Goal: Task Accomplishment & Management: Manage account settings

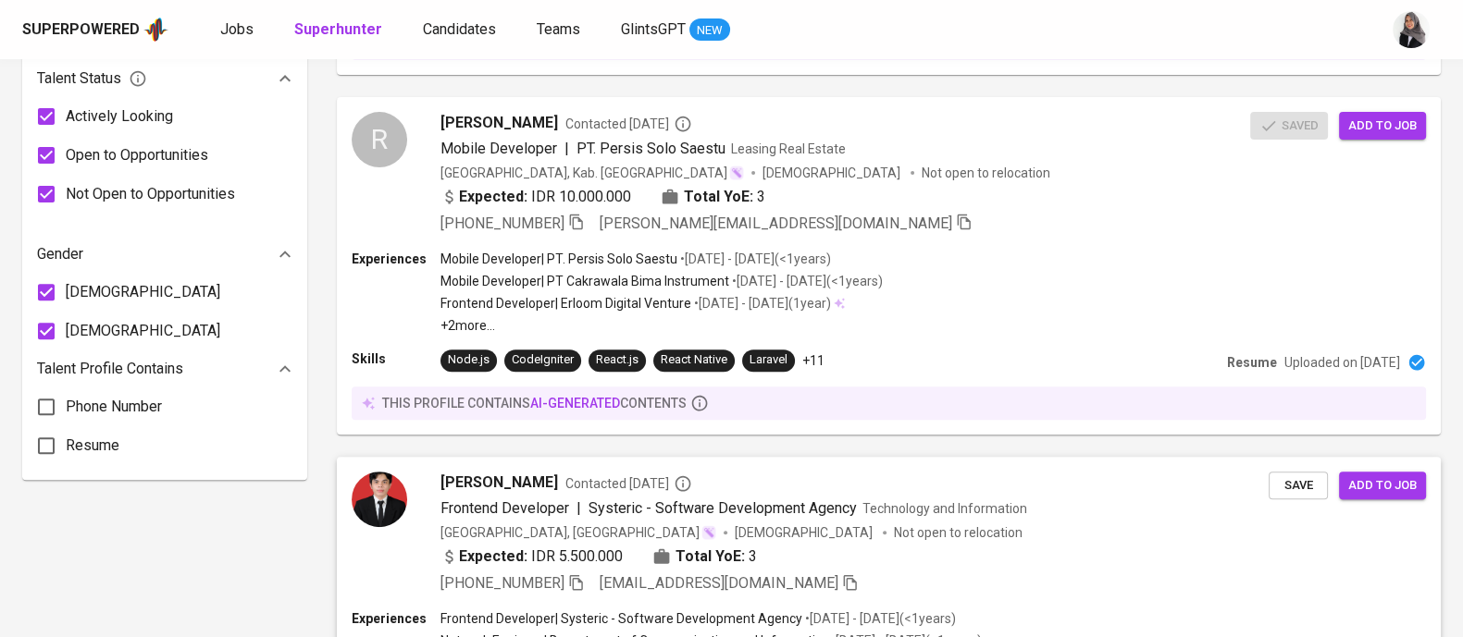
scroll to position [864, 0]
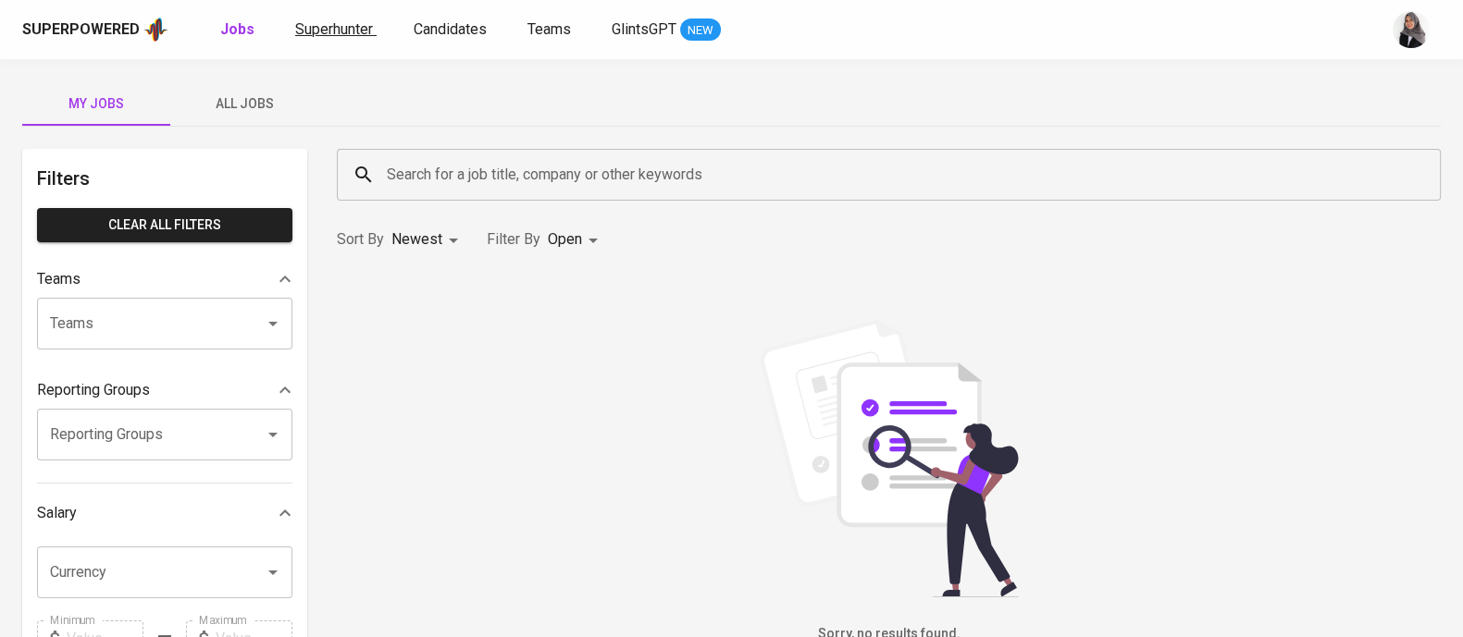
click at [324, 25] on span "Superhunter" at bounding box center [334, 29] width 78 height 18
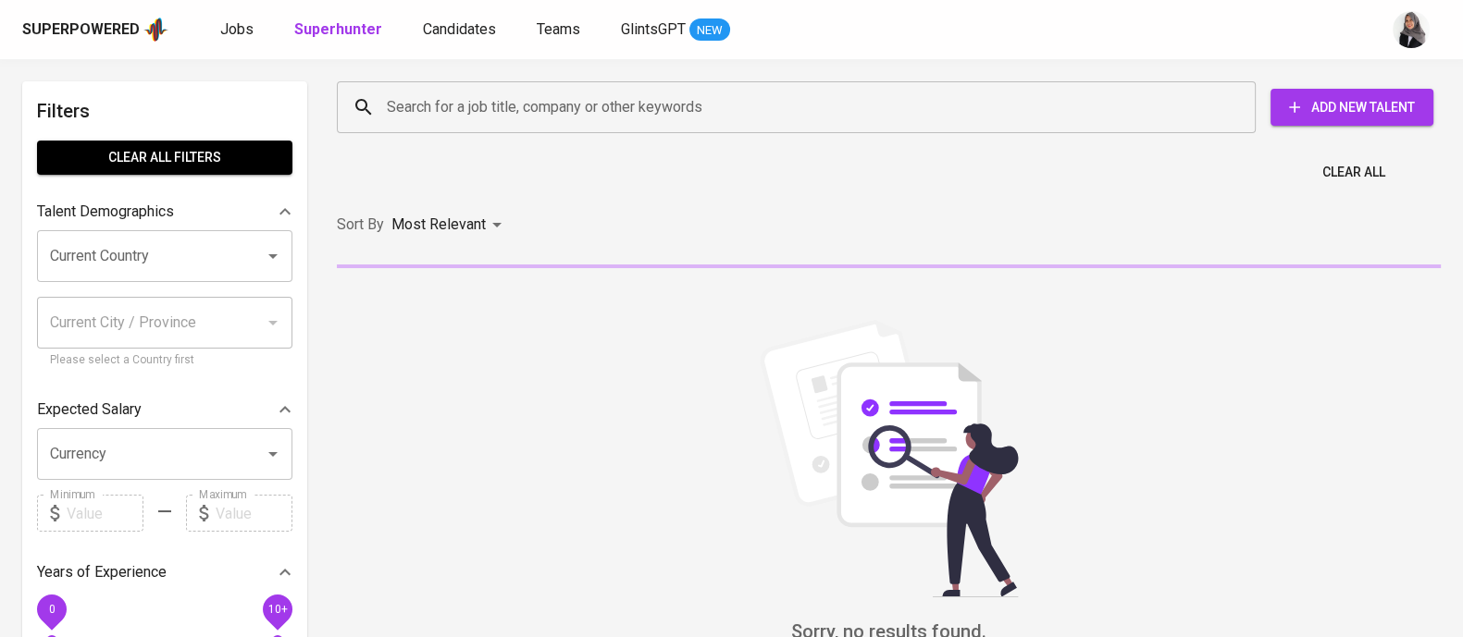
click at [536, 118] on input "Search for a job title, company or other keywords" at bounding box center [800, 107] width 837 height 35
paste input "[EMAIL_ADDRESS][DOMAIN_NAME]"
type input "[EMAIL_ADDRESS][DOMAIN_NAME]"
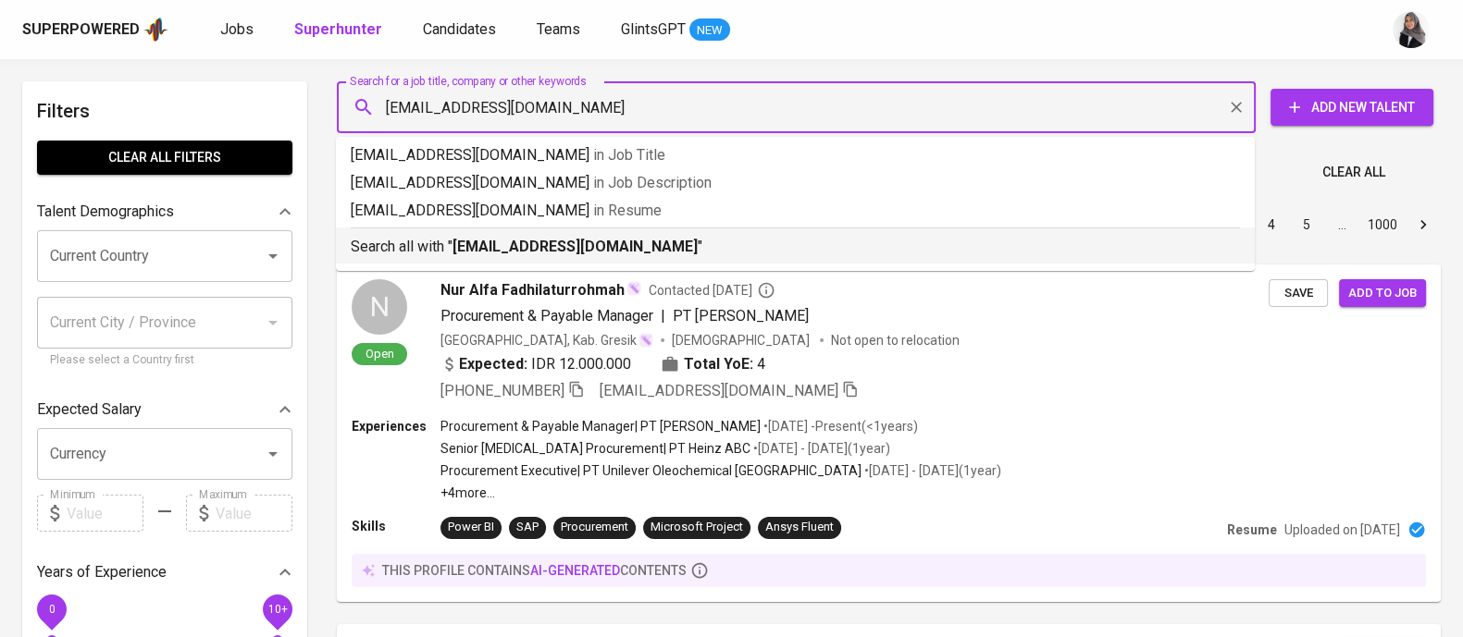
click at [614, 242] on b "[EMAIL_ADDRESS][DOMAIN_NAME]" at bounding box center [574, 247] width 245 height 18
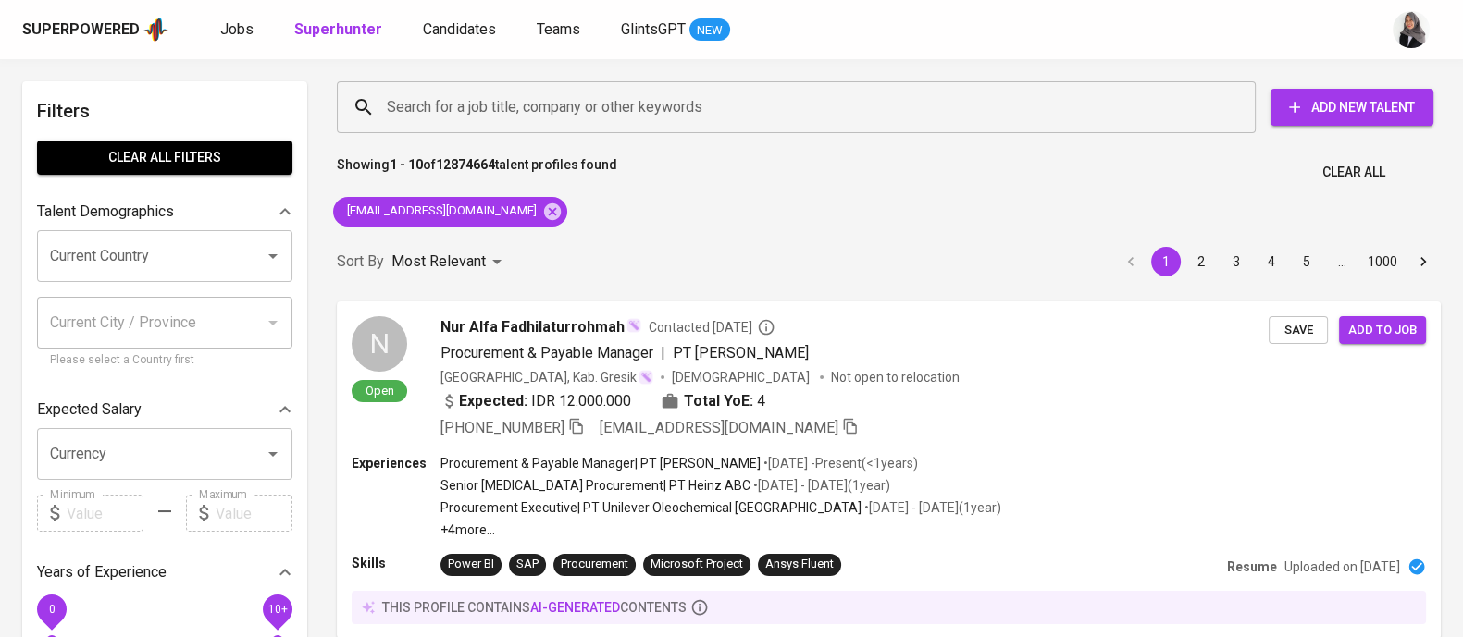
click at [1000, 256] on div "Sort By Most Relevant MOST_RELEVANT 1 2 3 4 5 … 1000" at bounding box center [889, 262] width 1126 height 56
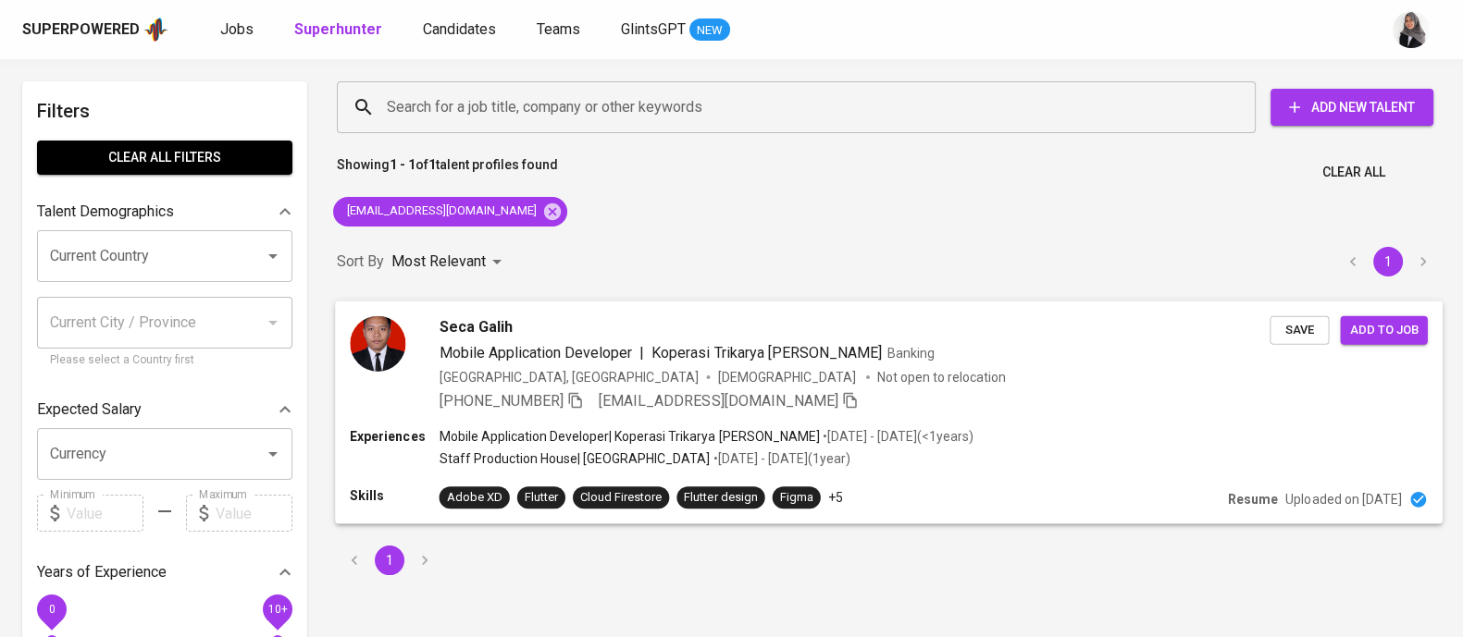
click at [1042, 418] on div "Seca Galih Mobile Application Developer | Koperasi Trikarya Dana Sejahtera Bank…" at bounding box center [888, 364] width 1107 height 126
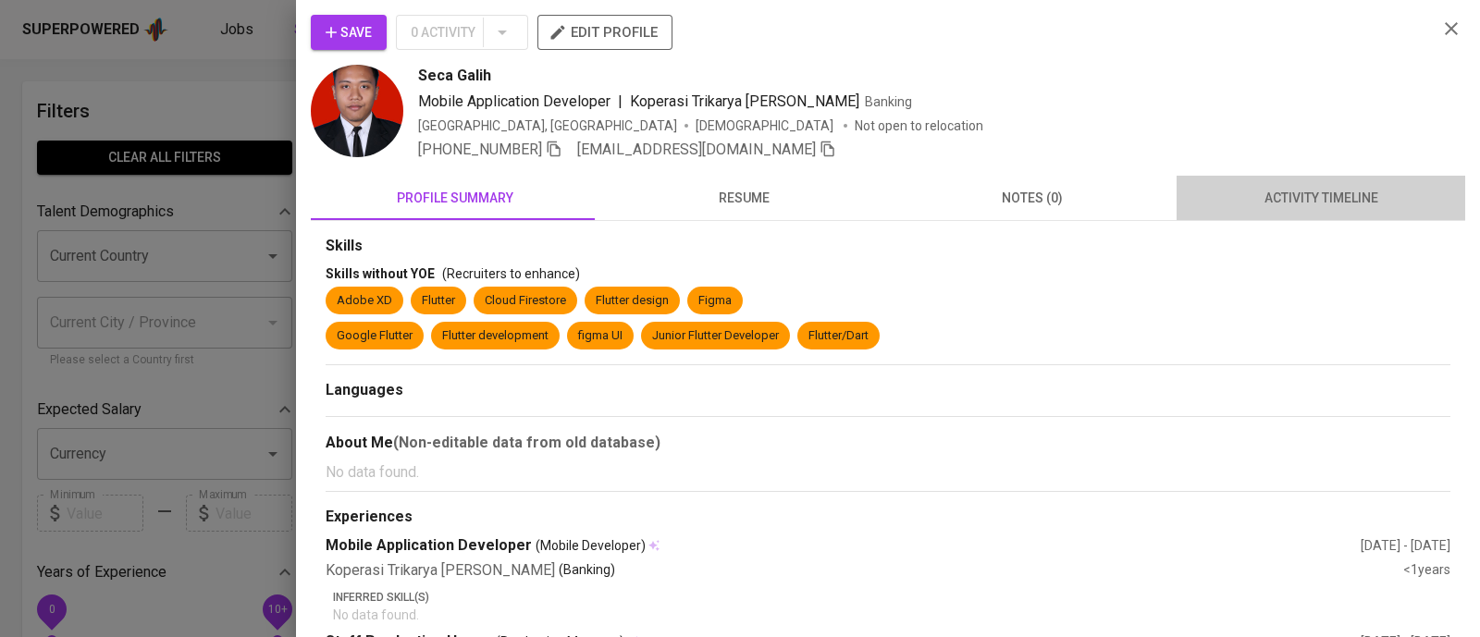
click at [1318, 210] on button "activity timeline" at bounding box center [1321, 198] width 289 height 44
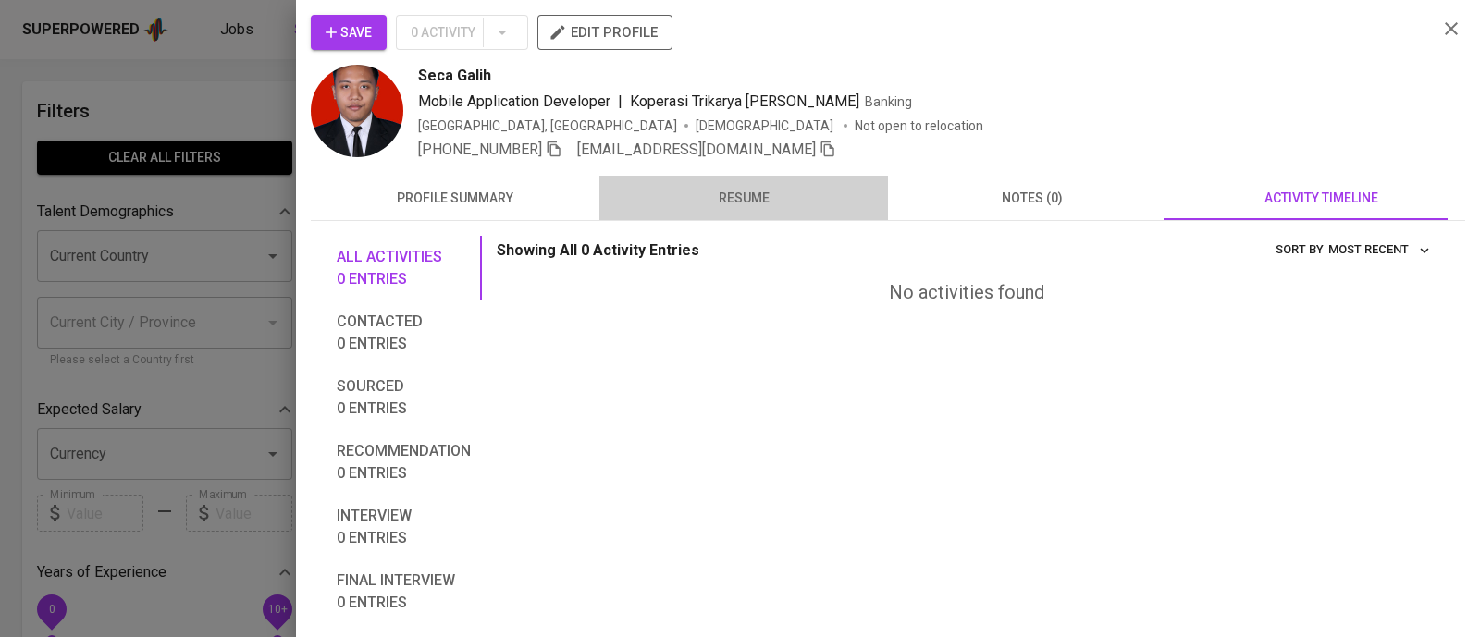
click at [765, 189] on span "resume" at bounding box center [744, 198] width 266 height 23
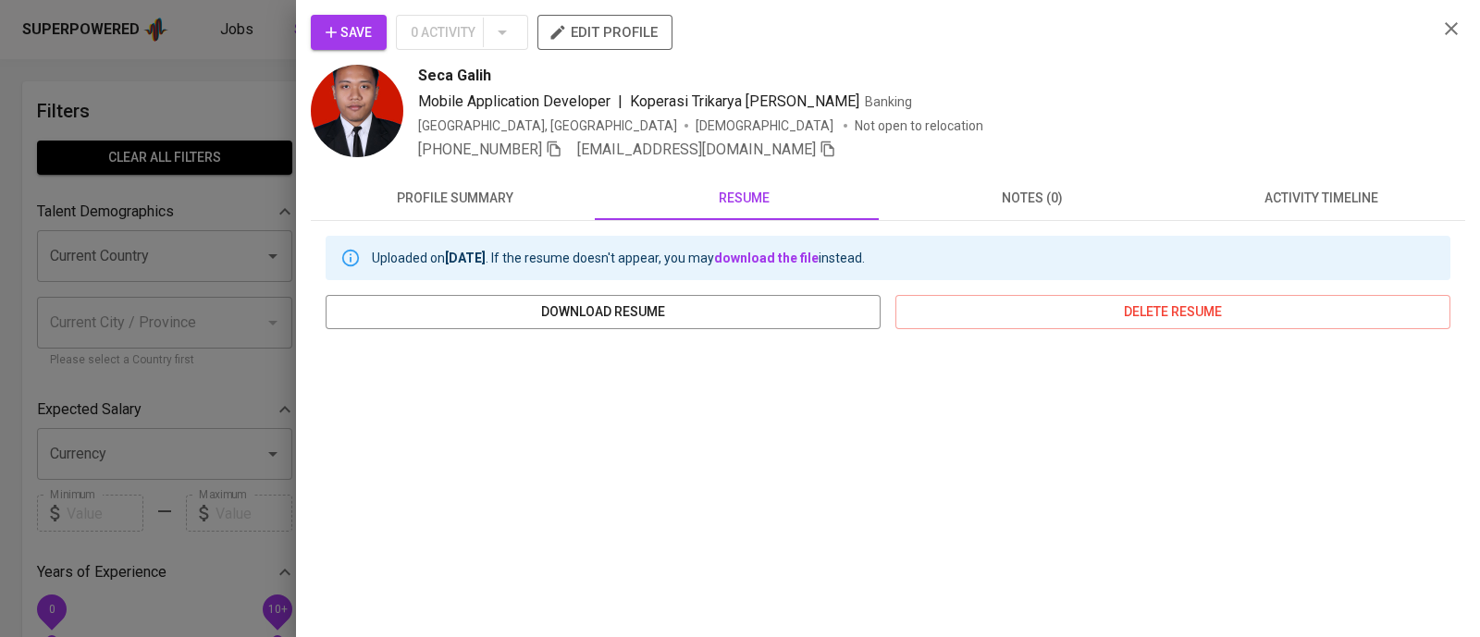
click at [176, 111] on div at bounding box center [740, 318] width 1480 height 637
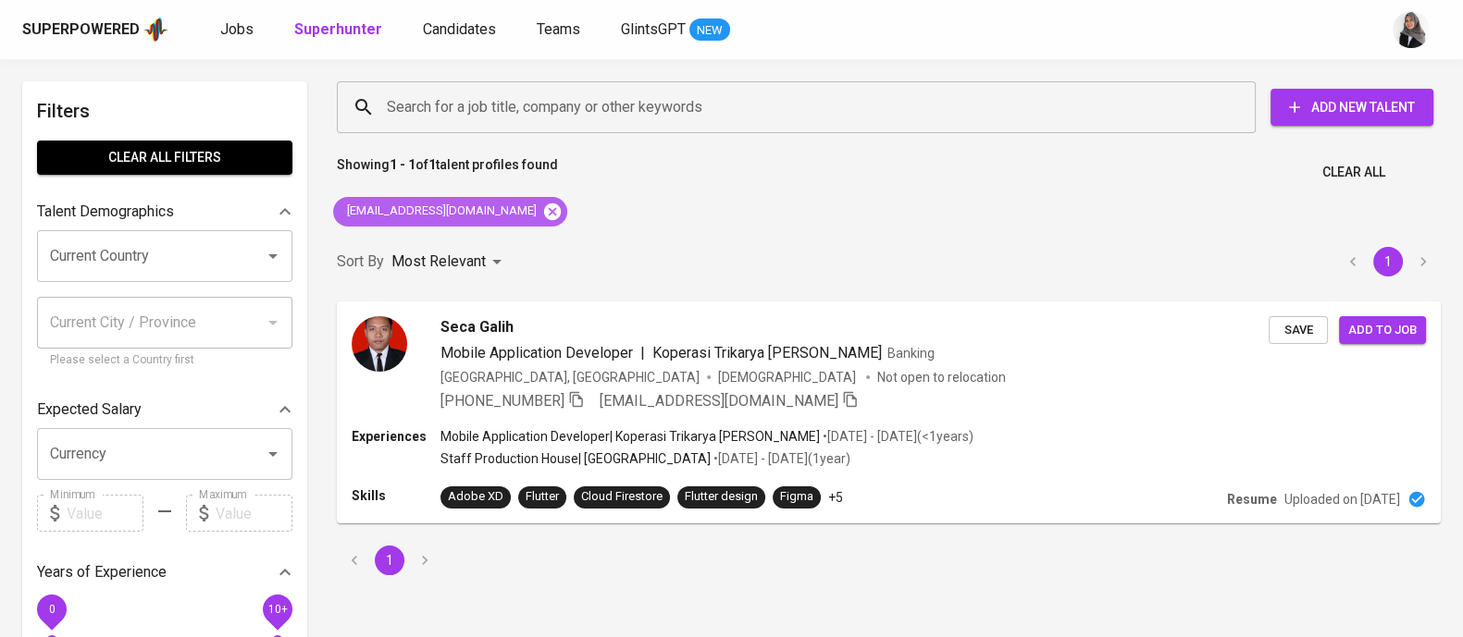
click at [544, 212] on icon at bounding box center [552, 211] width 17 height 17
click at [506, 113] on input "Search for a job title, company or other keywords" at bounding box center [800, 107] width 837 height 35
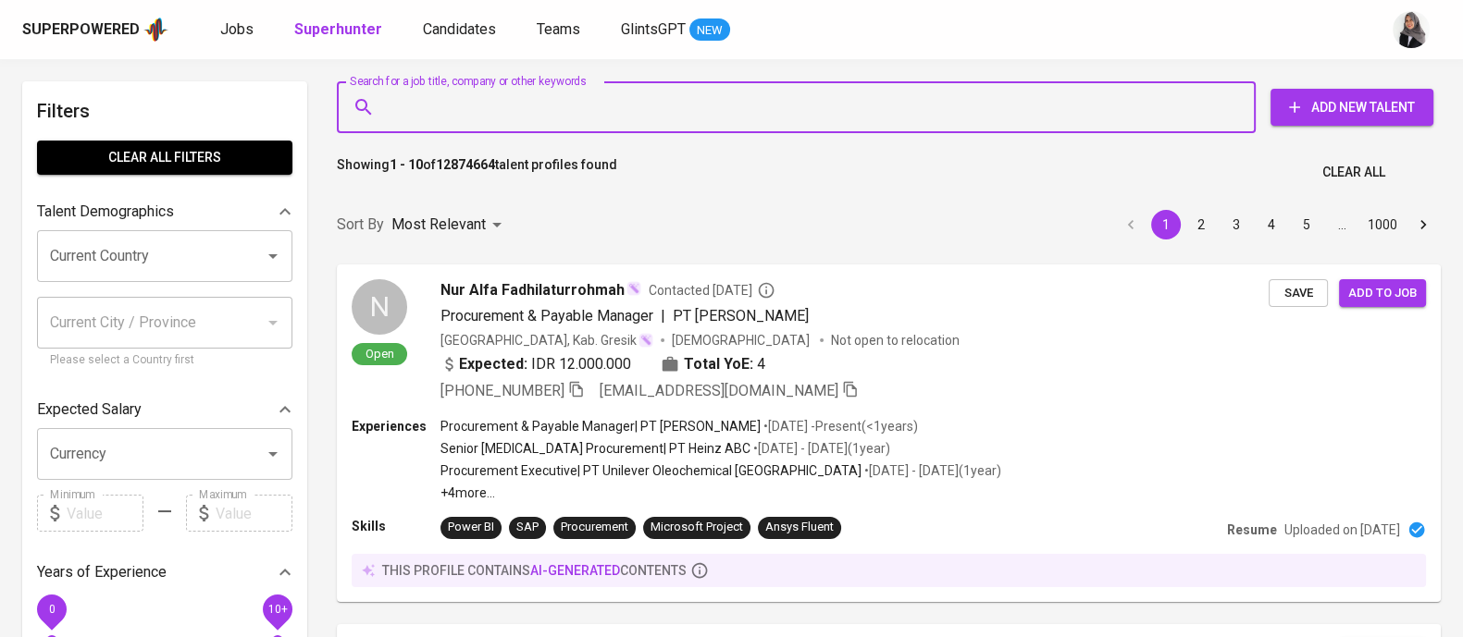
paste input "guntur.kh@gmail.com"
type input "guntur.kh@gmail.com"
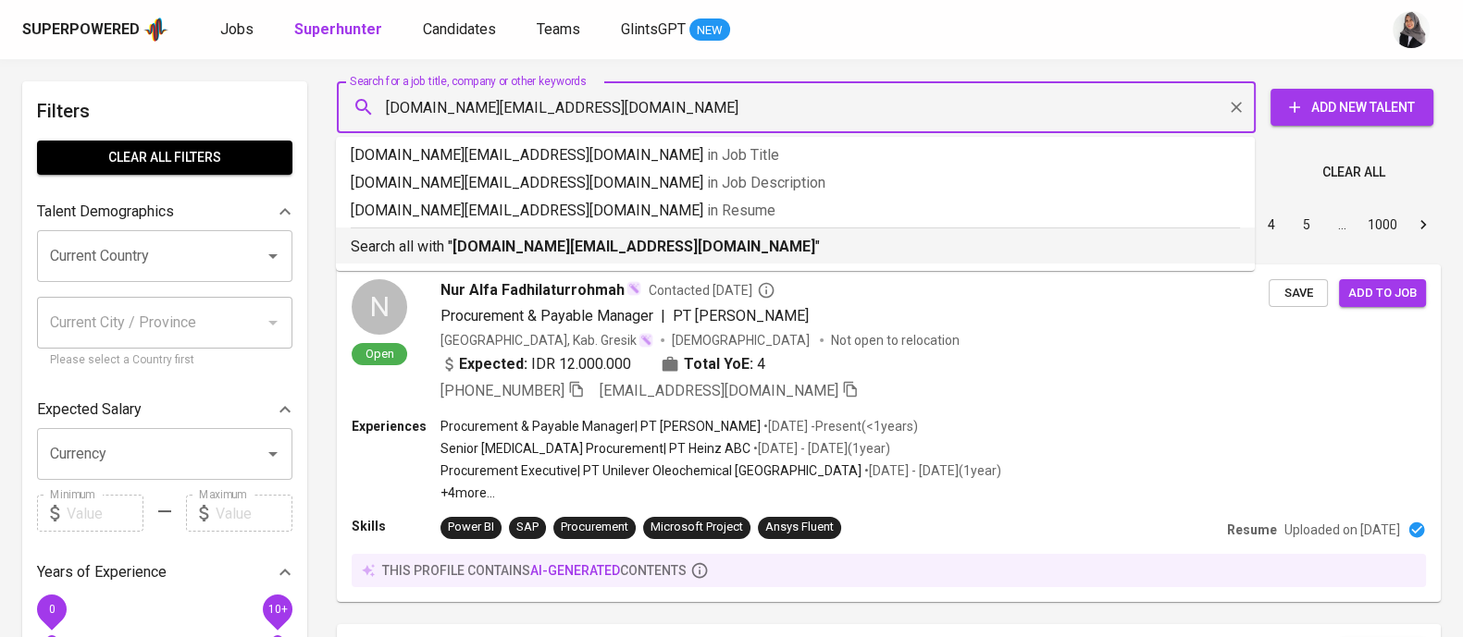
click at [575, 251] on b "guntur.kh@gmail.com" at bounding box center [633, 247] width 363 height 18
click at [575, 251] on div "Sort By Most Relevant MOST_RELEVANT 1 2 3 4 5 … 1000" at bounding box center [889, 225] width 1126 height 56
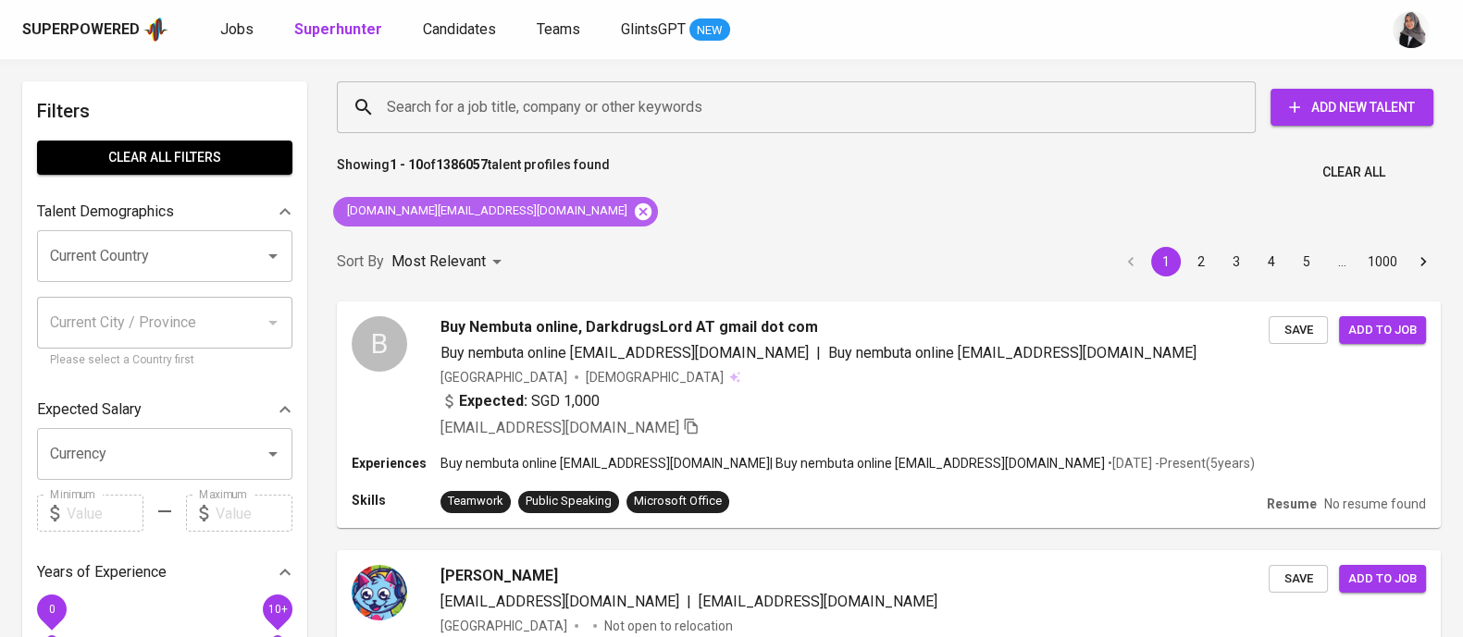
click at [633, 219] on icon at bounding box center [643, 212] width 20 height 20
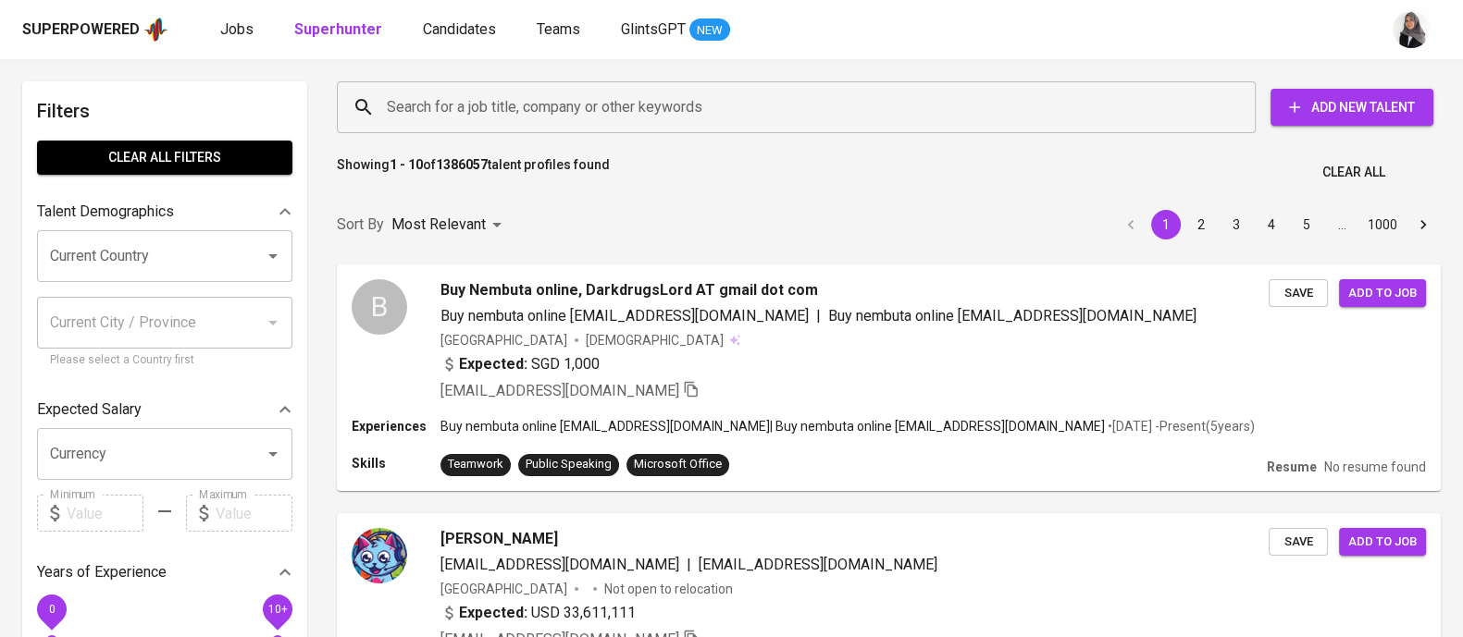
click at [525, 85] on div "Search for a job title, company or other keywords" at bounding box center [796, 107] width 919 height 52
click at [532, 95] on input "Search for a job title, company or other keywords" at bounding box center [800, 107] width 837 height 35
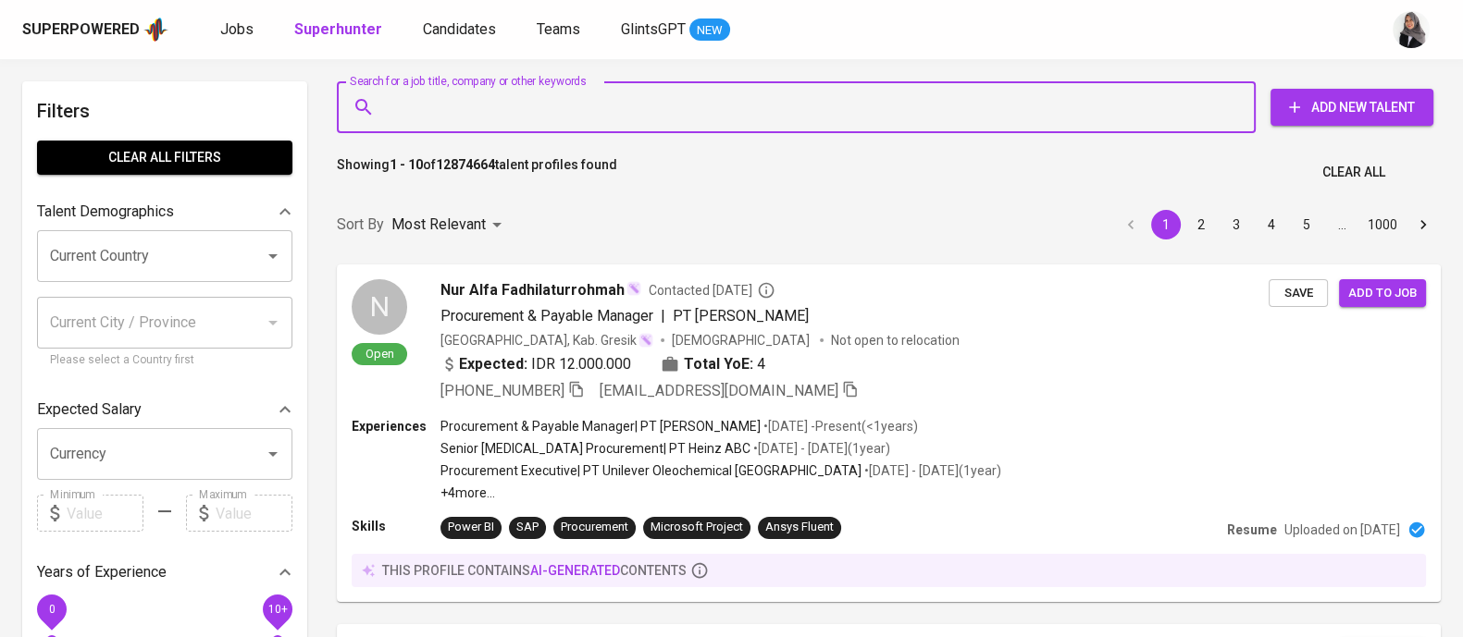
paste input "guntur.kh@gmail.com"
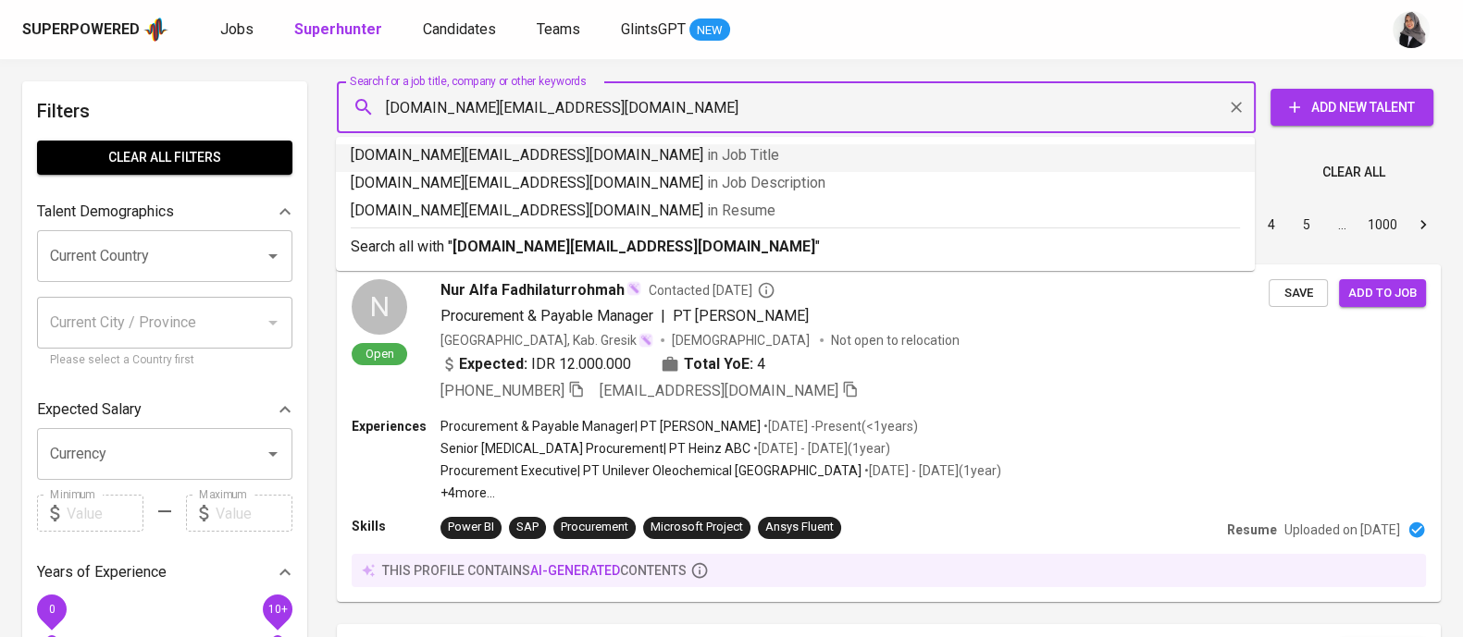
type input "guntur.kh@gmail.com"
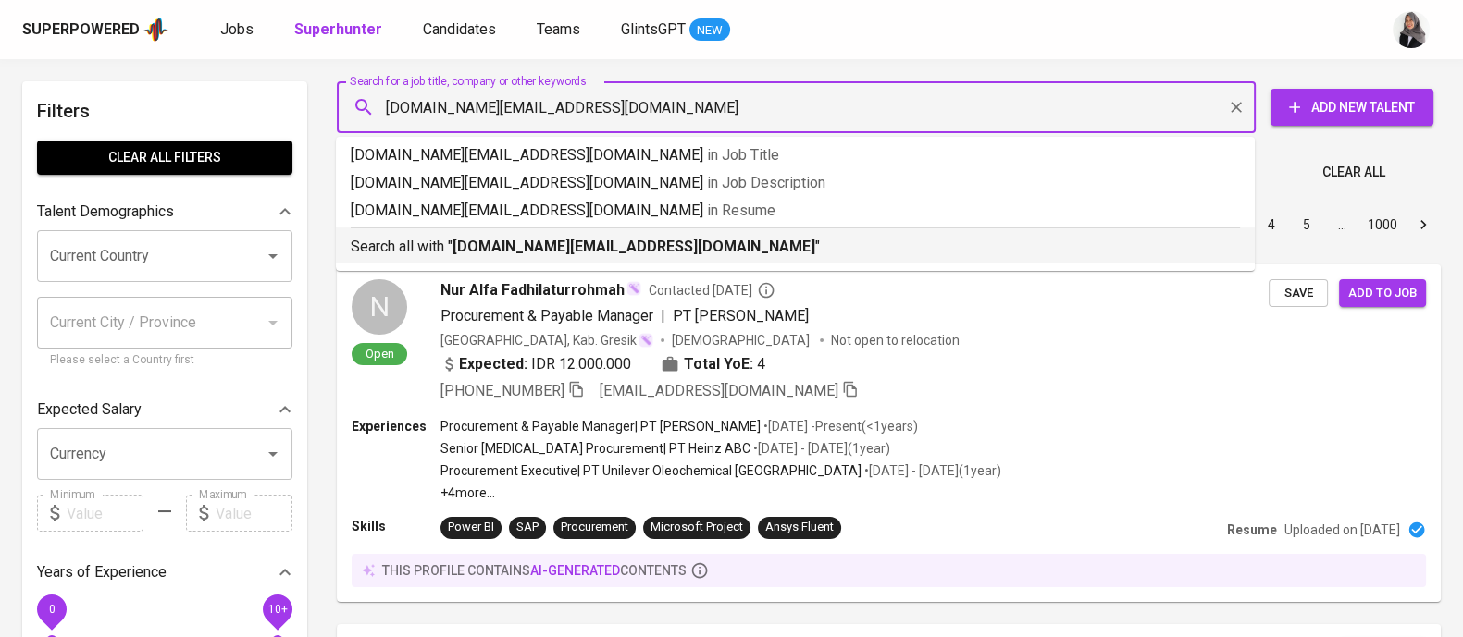
click at [628, 245] on p "Search all with " guntur.kh@gmail.com "" at bounding box center [795, 247] width 889 height 22
click at [628, 245] on div "Sort By Most Relevant MOST_RELEVANT 1 2 3 4 5 … 1000" at bounding box center [889, 225] width 1126 height 56
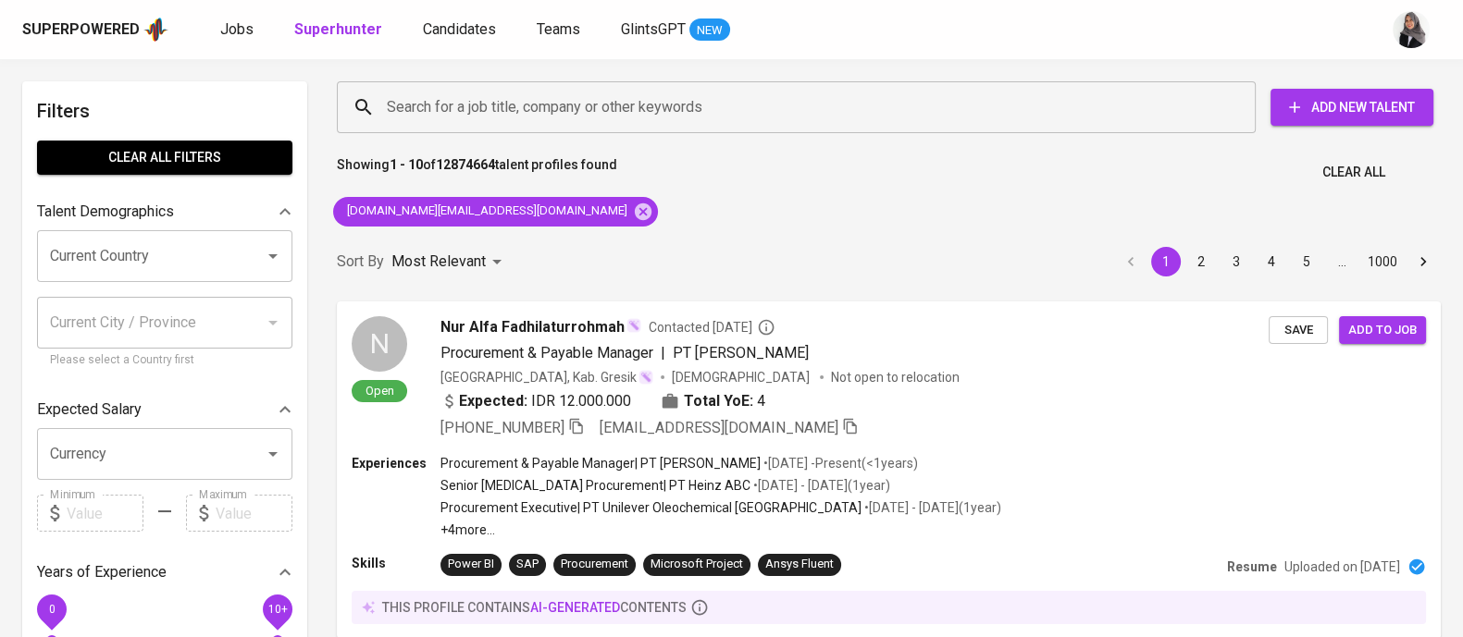
drag, startPoint x: 1053, startPoint y: 23, endPoint x: 953, endPoint y: 83, distance: 116.6
click at [1053, 23] on div "Superpowered Jobs Superhunter Candidates Teams GlintsGPT NEW" at bounding box center [701, 30] width 1359 height 28
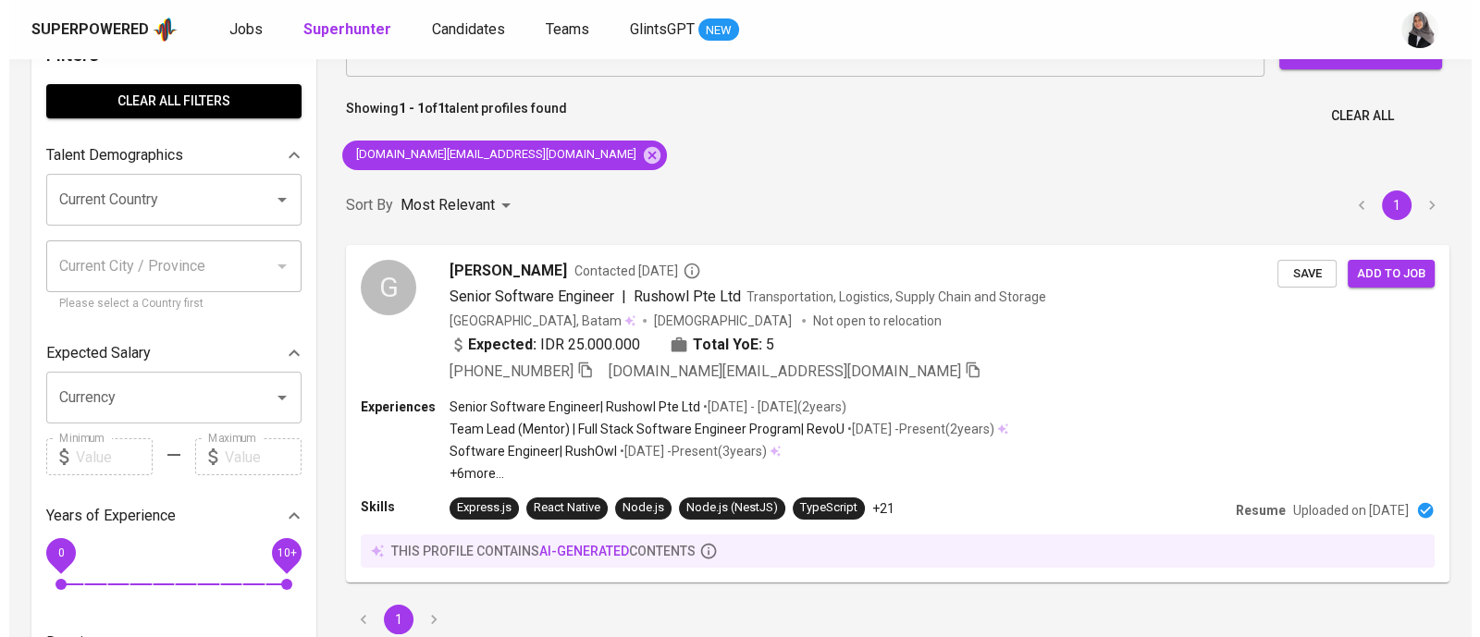
scroll to position [65, 0]
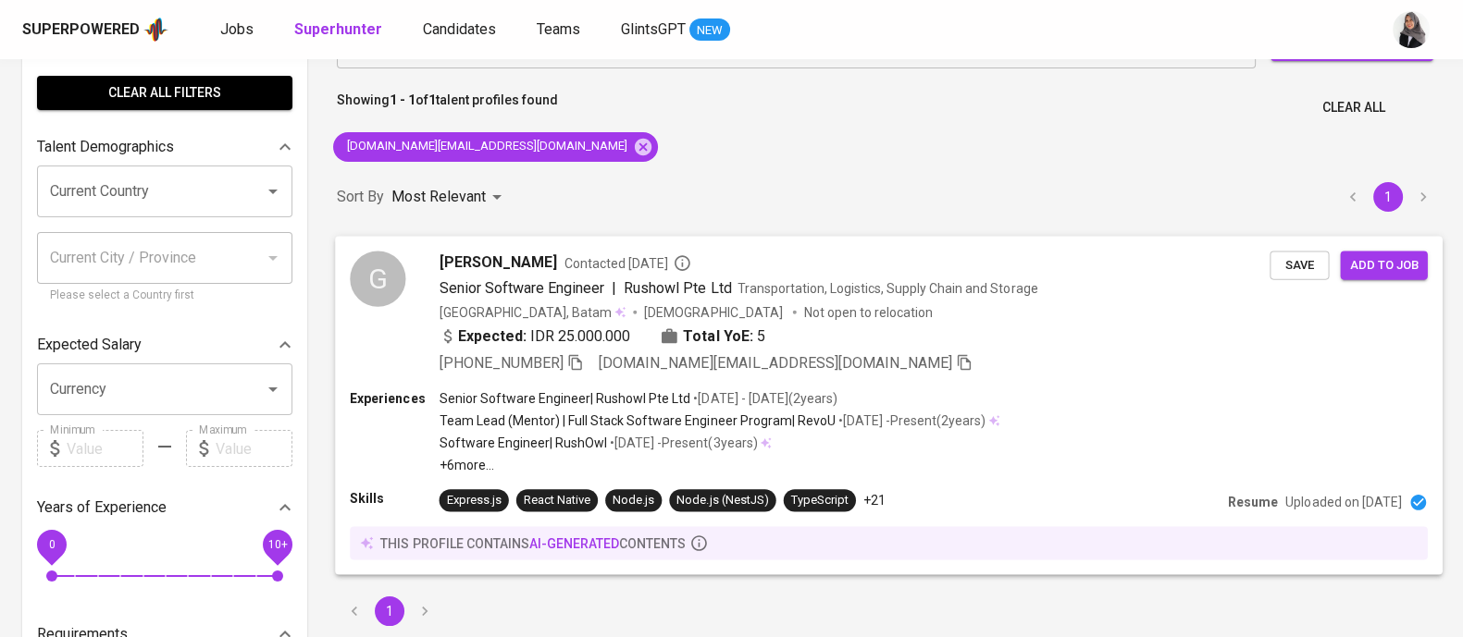
click at [904, 367] on div "+62 811-7777-547 guntur.kh@gmail.com" at bounding box center [854, 363] width 831 height 22
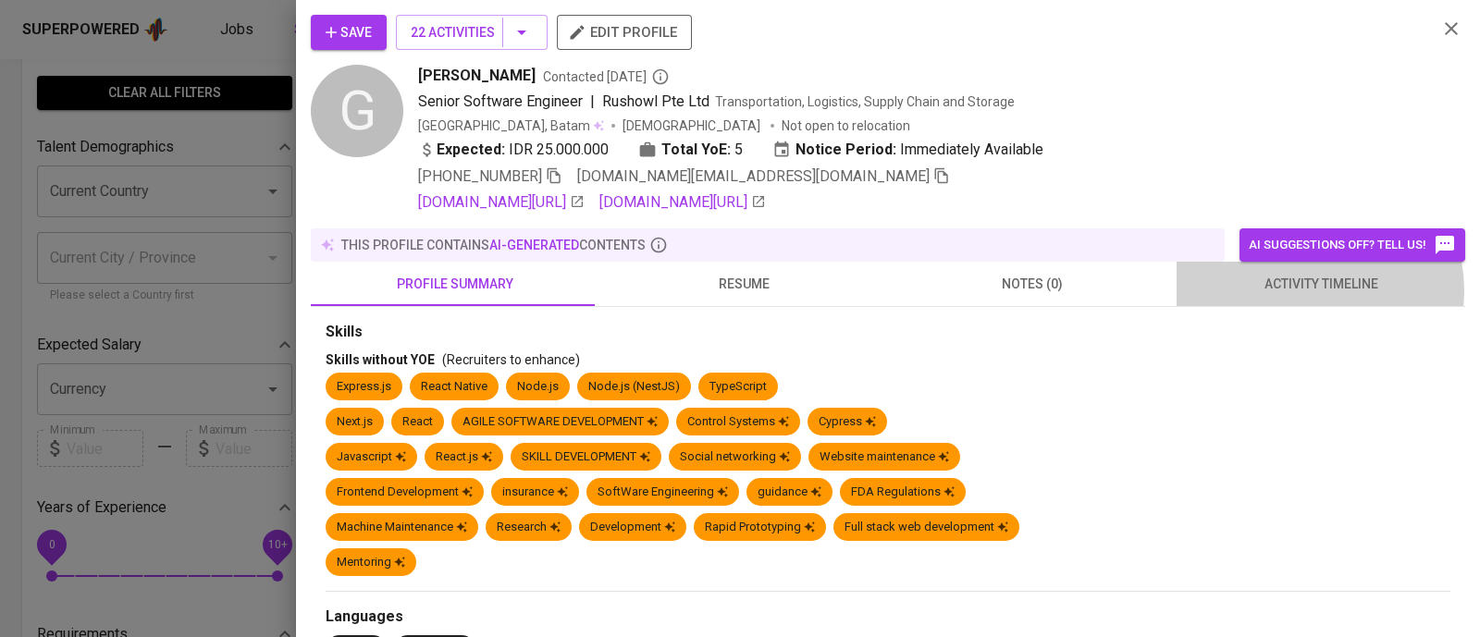
click at [1300, 290] on span "activity timeline" at bounding box center [1321, 284] width 266 height 23
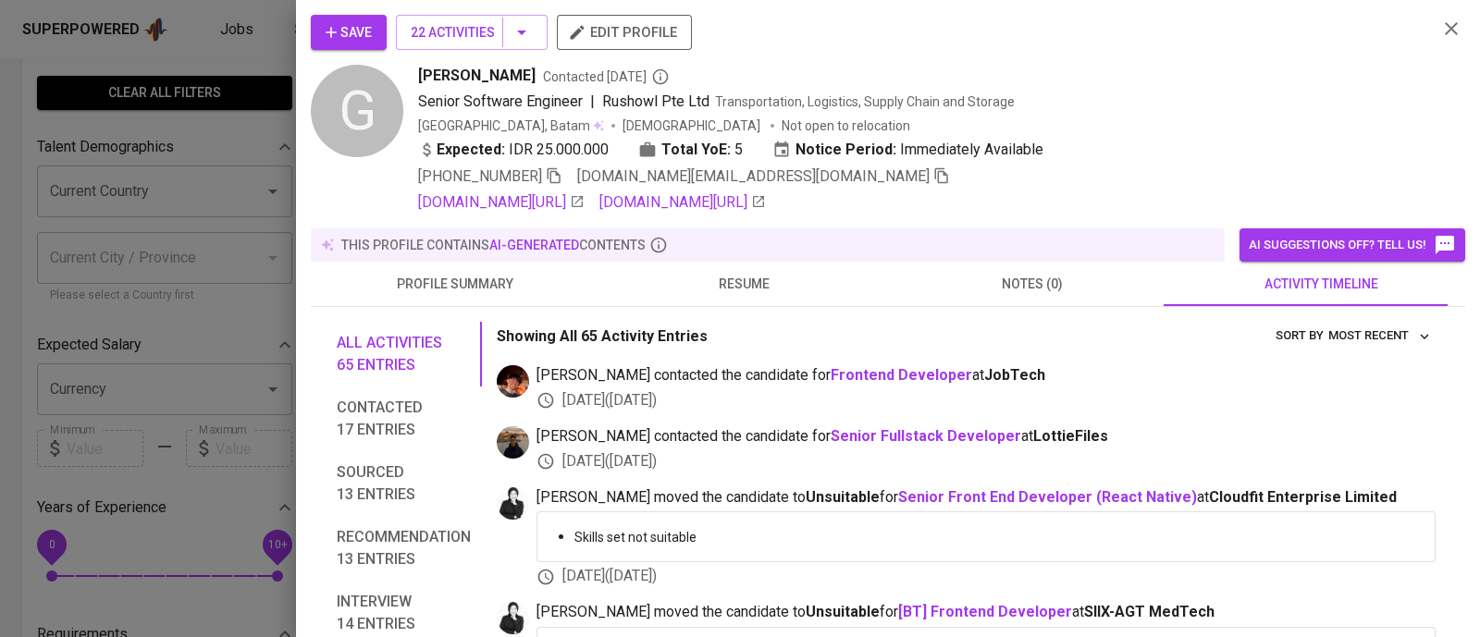
click at [753, 269] on button "resume" at bounding box center [743, 284] width 289 height 44
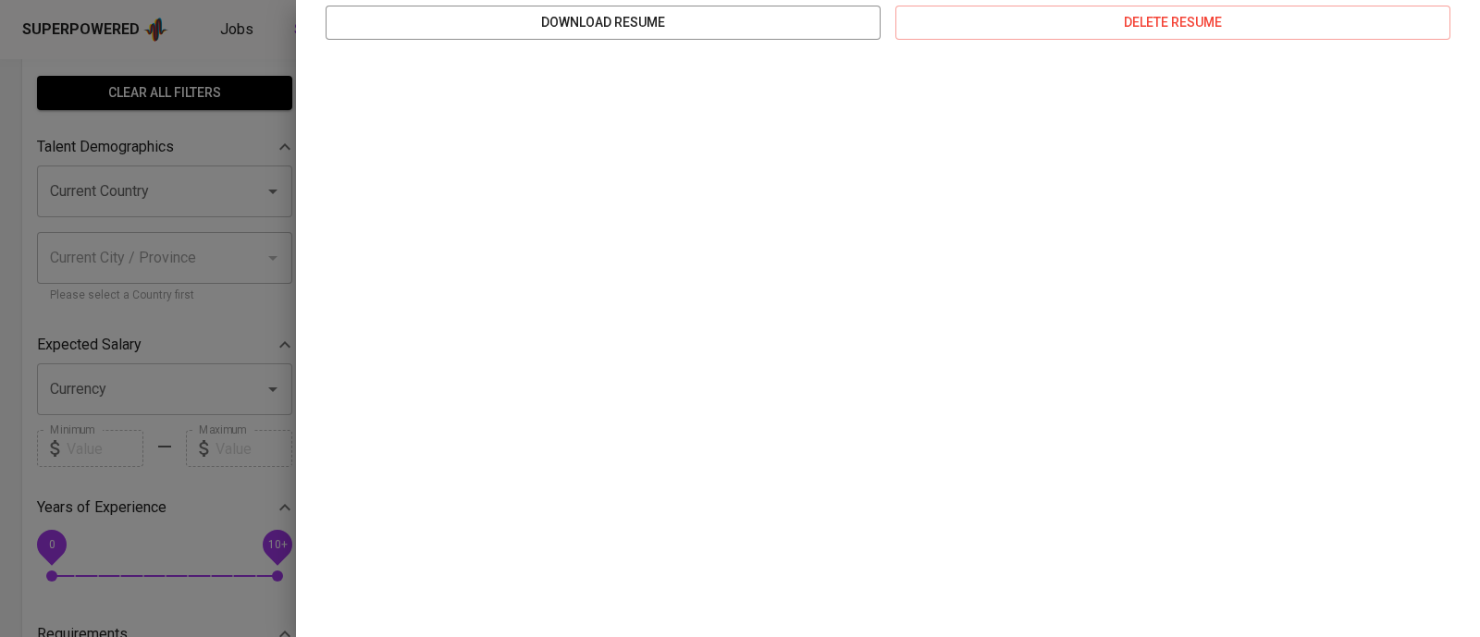
scroll to position [0, 0]
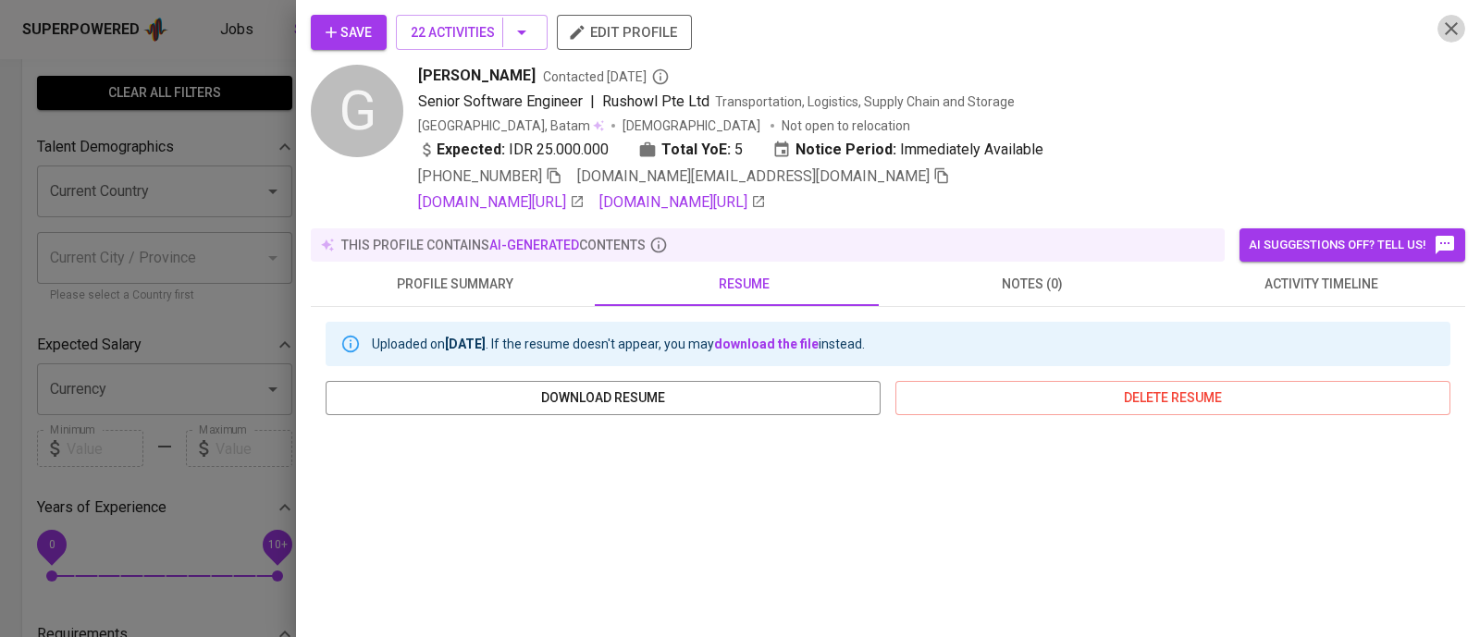
click at [1440, 38] on icon "button" at bounding box center [1451, 29] width 22 height 22
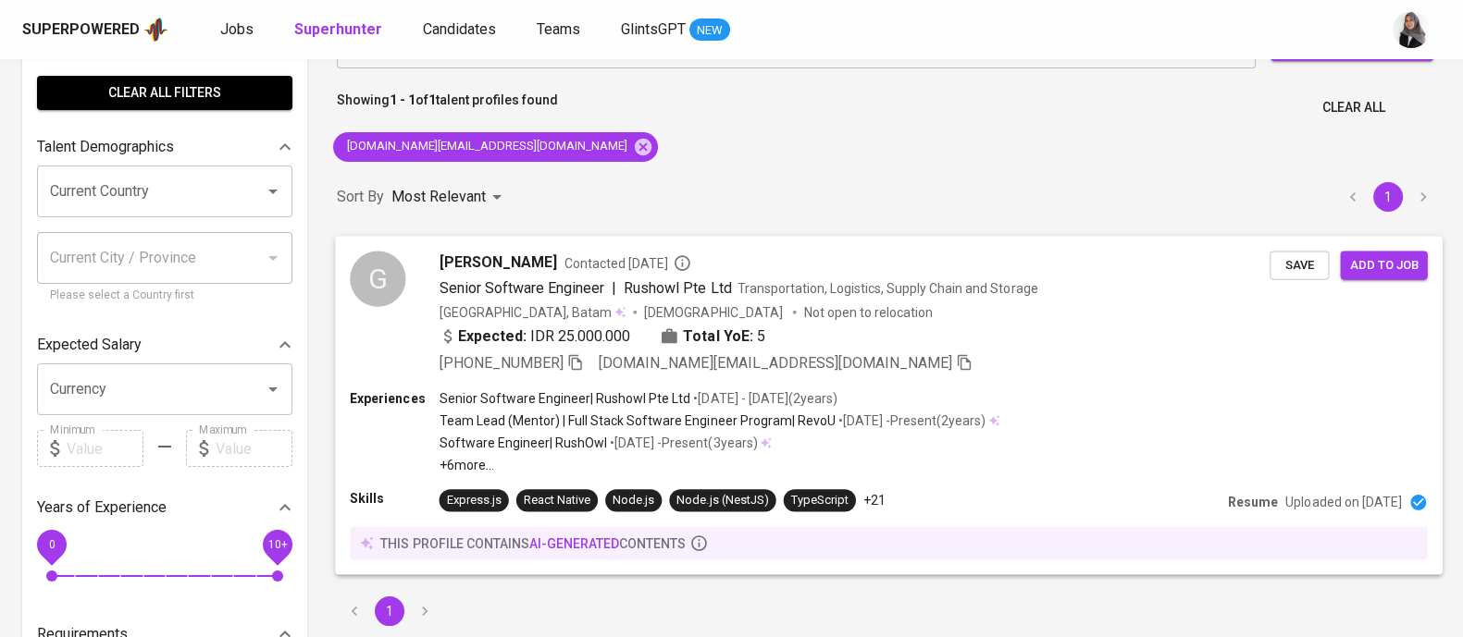
click at [1115, 340] on div "Expected: IDR 25.000.000 Total YoE: 5" at bounding box center [854, 338] width 831 height 27
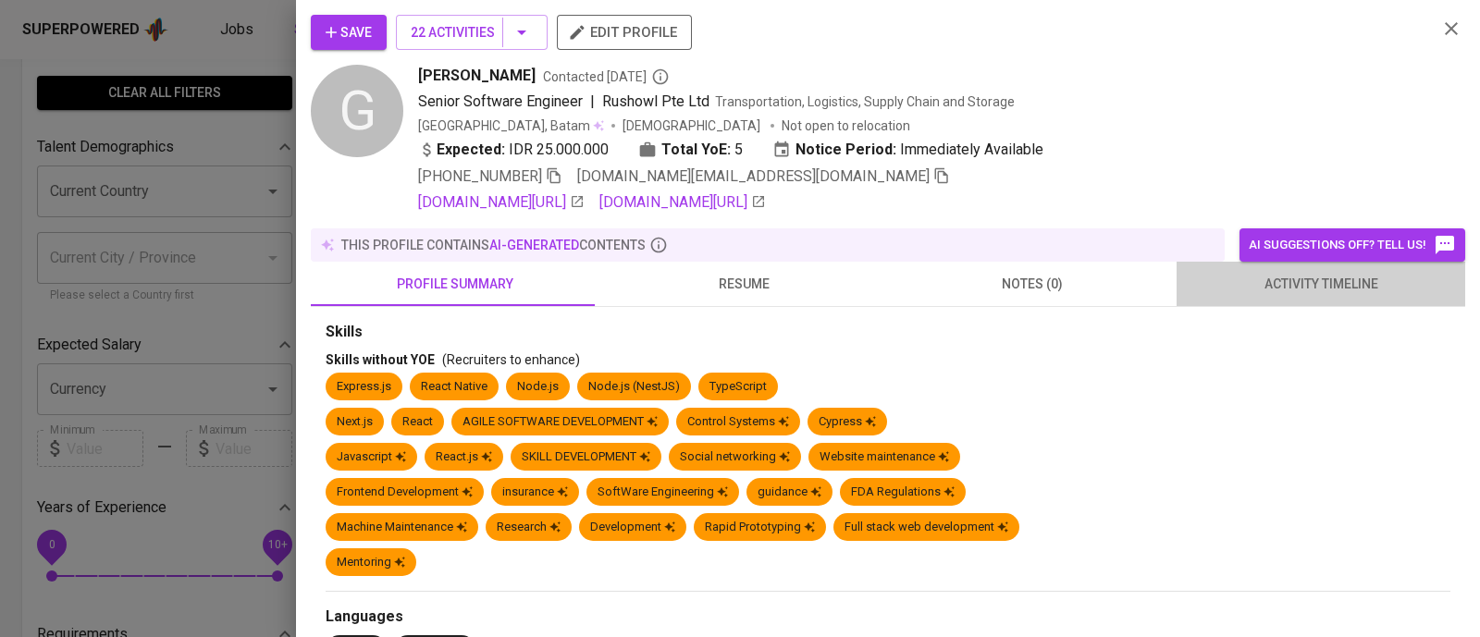
click at [1335, 281] on span "activity timeline" at bounding box center [1321, 284] width 266 height 23
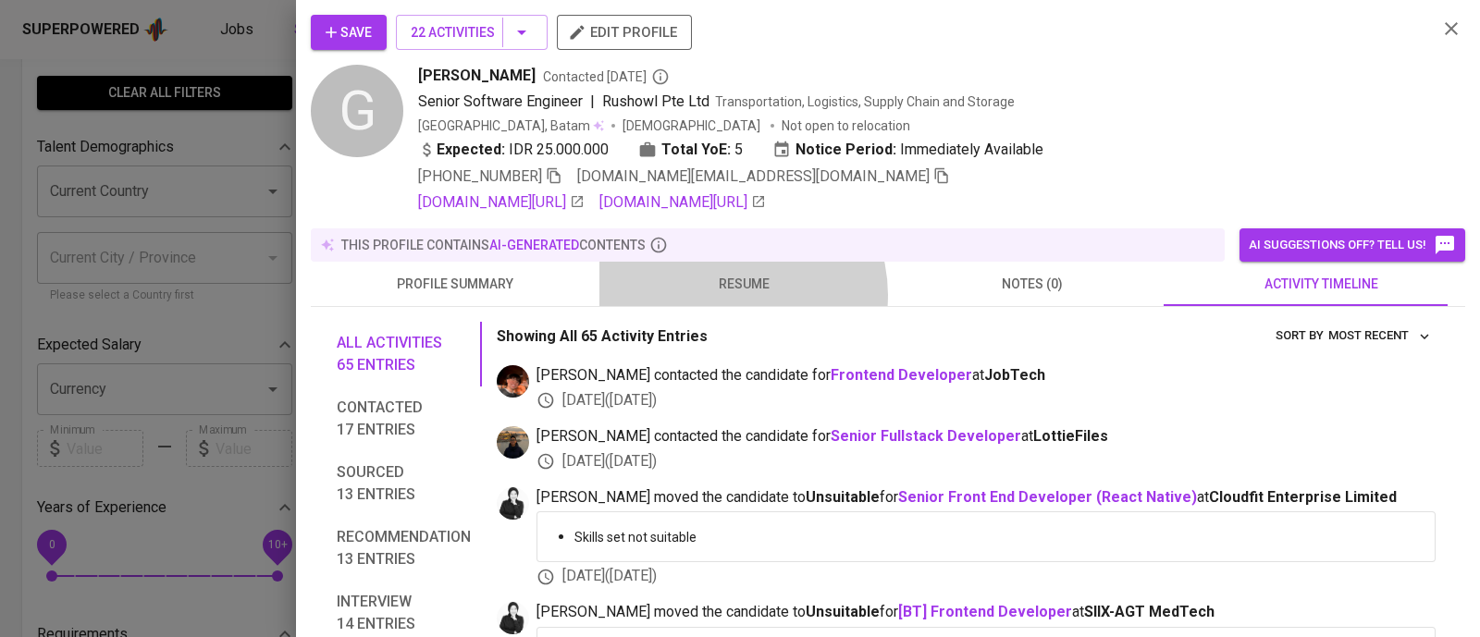
click at [728, 295] on button "resume" at bounding box center [743, 284] width 289 height 44
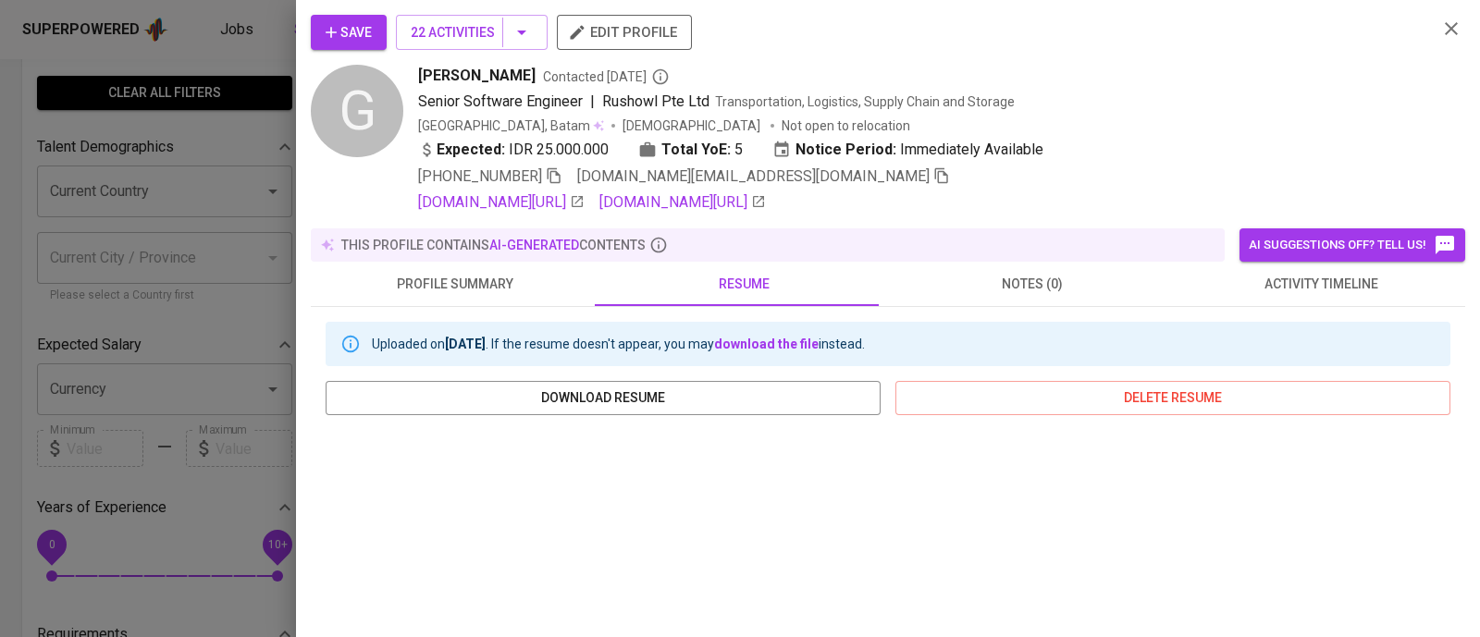
click at [224, 157] on div at bounding box center [740, 318] width 1480 height 637
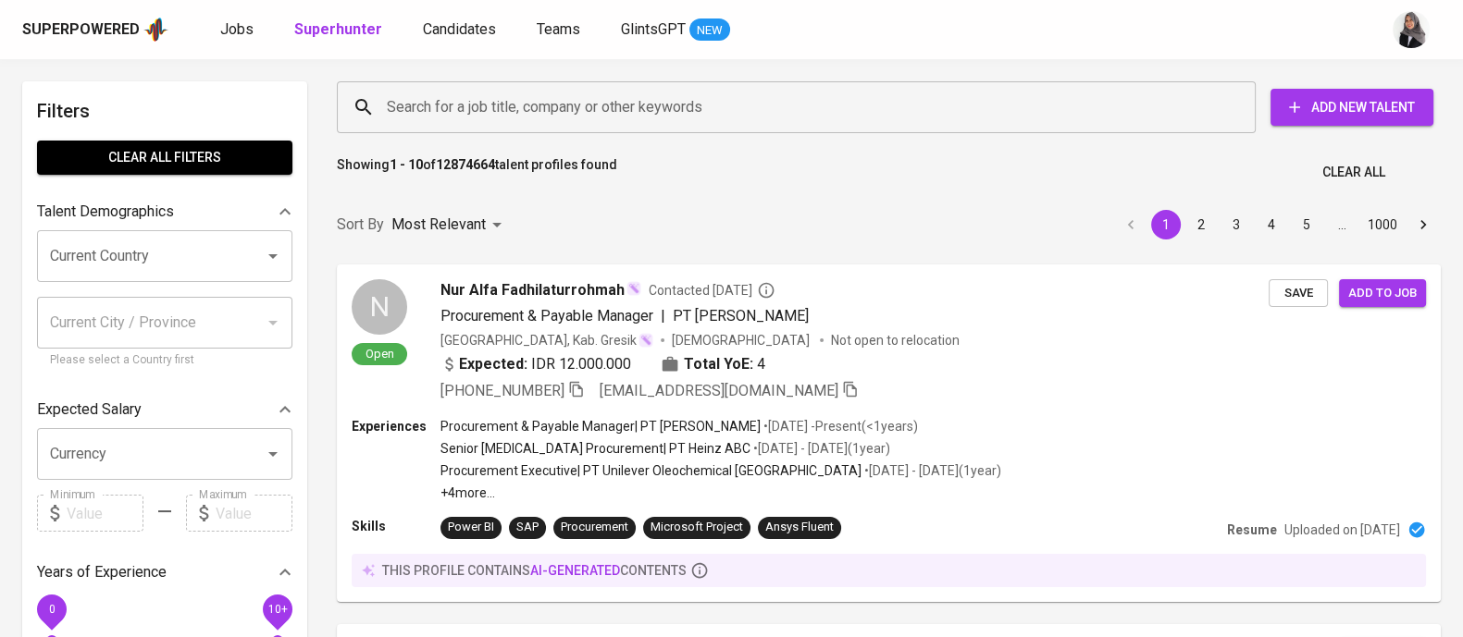
click at [443, 37] on span "Candidates" at bounding box center [459, 29] width 73 height 18
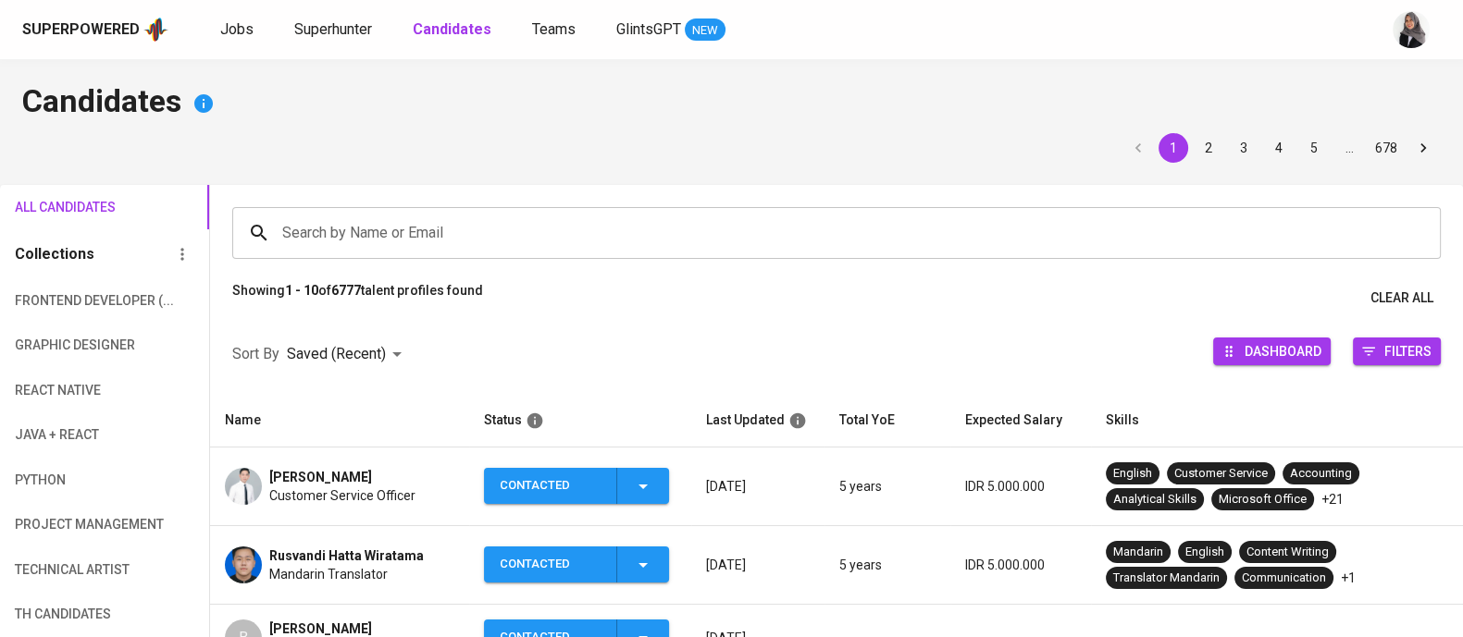
click at [362, 247] on input "Search by Name or Email" at bounding box center [841, 233] width 1127 height 35
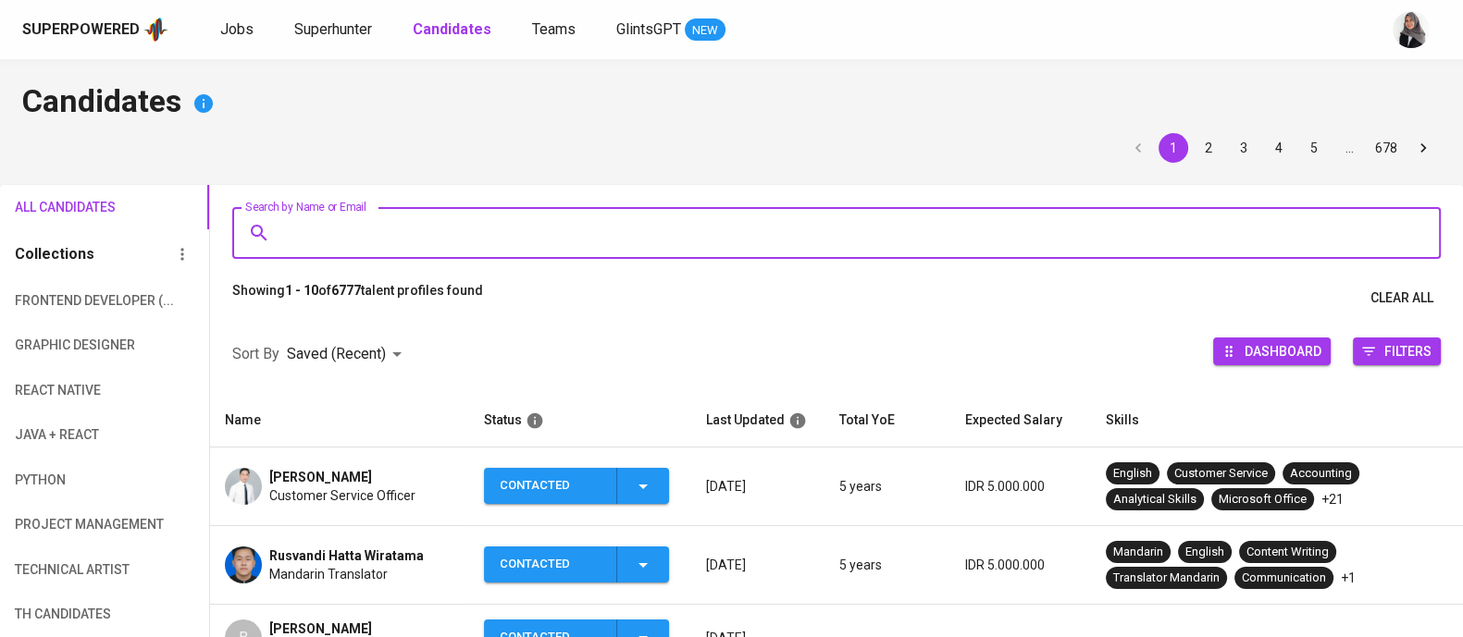
paste input "[EMAIL_ADDRESS][DOMAIN_NAME]"
type input "[EMAIL_ADDRESS][DOMAIN_NAME]"
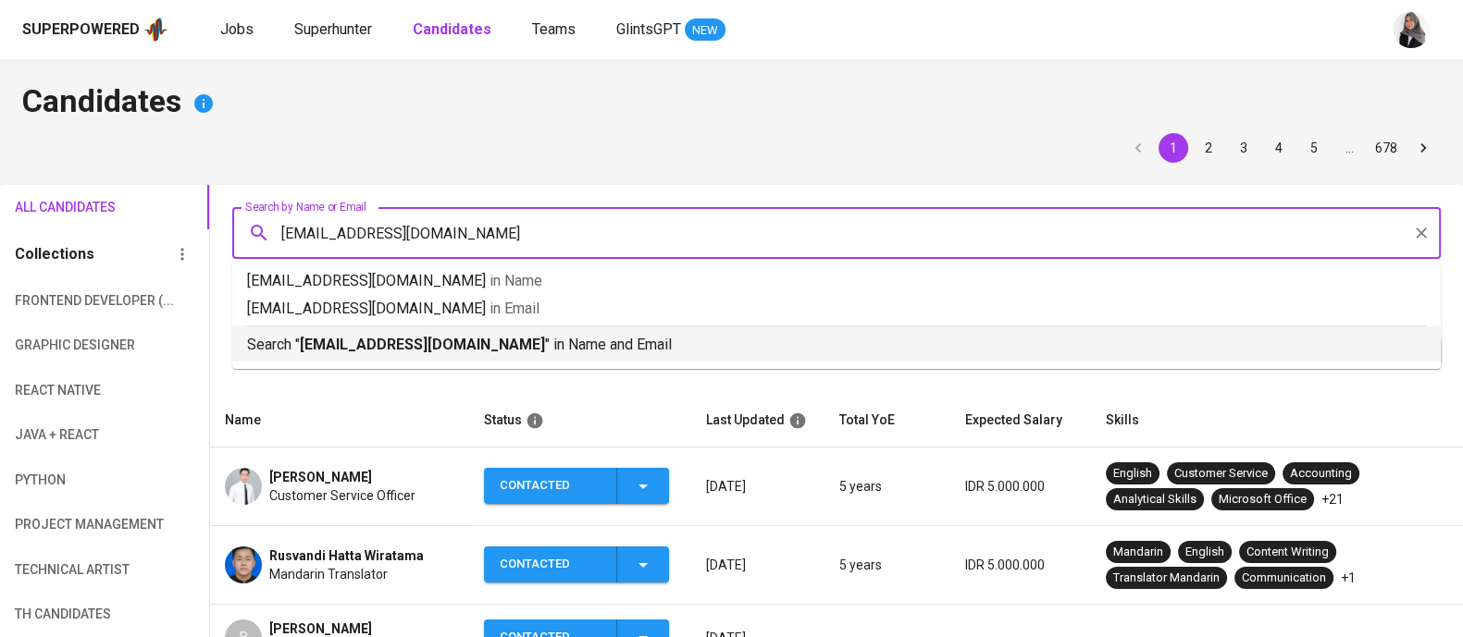
click at [537, 337] on p "Search " hyuarzani@gmail.com " in Name and Email" at bounding box center [836, 345] width 1179 height 22
click at [537, 315] on div at bounding box center [836, 315] width 1253 height 0
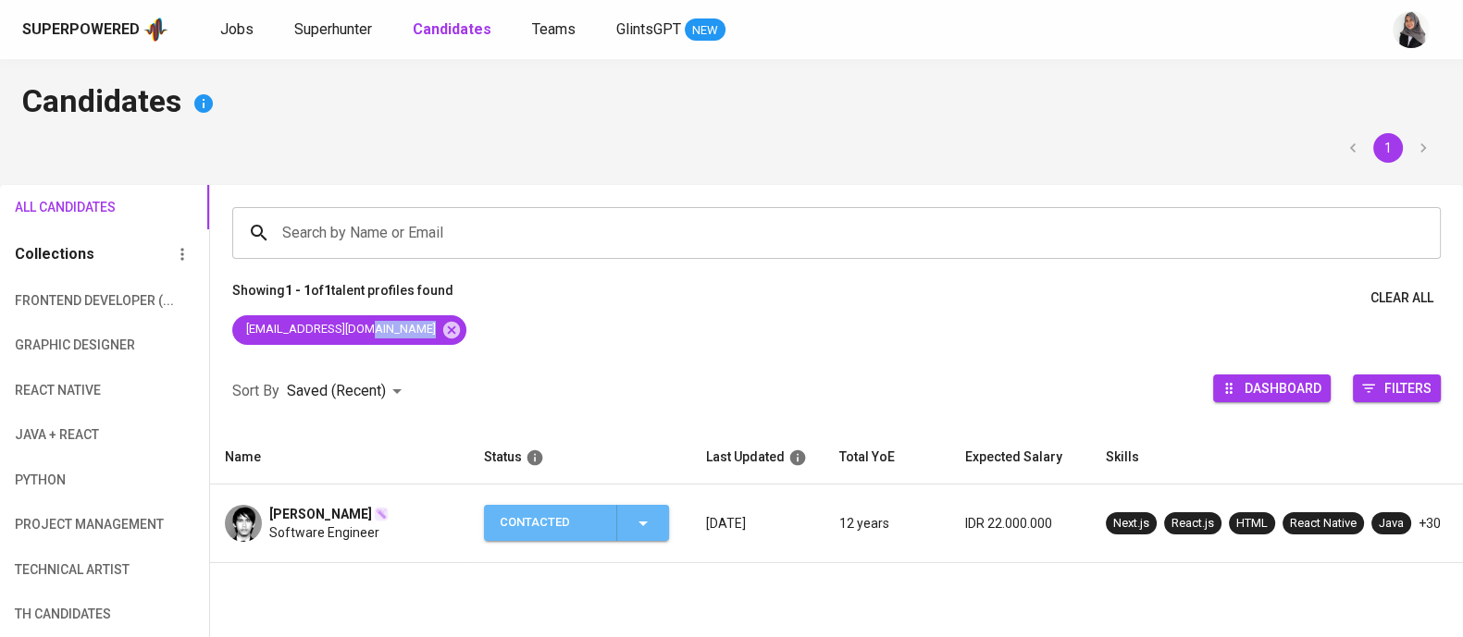
click at [666, 515] on button "Contacted" at bounding box center [576, 523] width 185 height 36
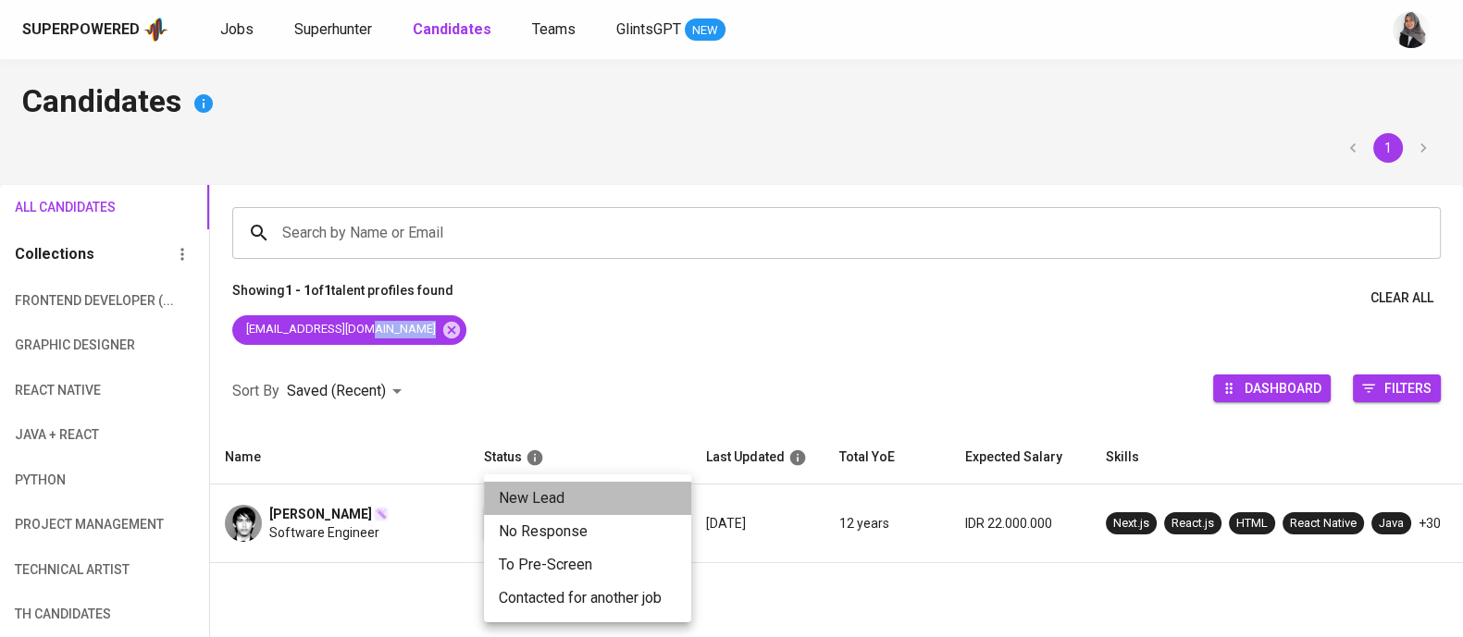
click at [583, 499] on li "New Lead" at bounding box center [587, 498] width 207 height 33
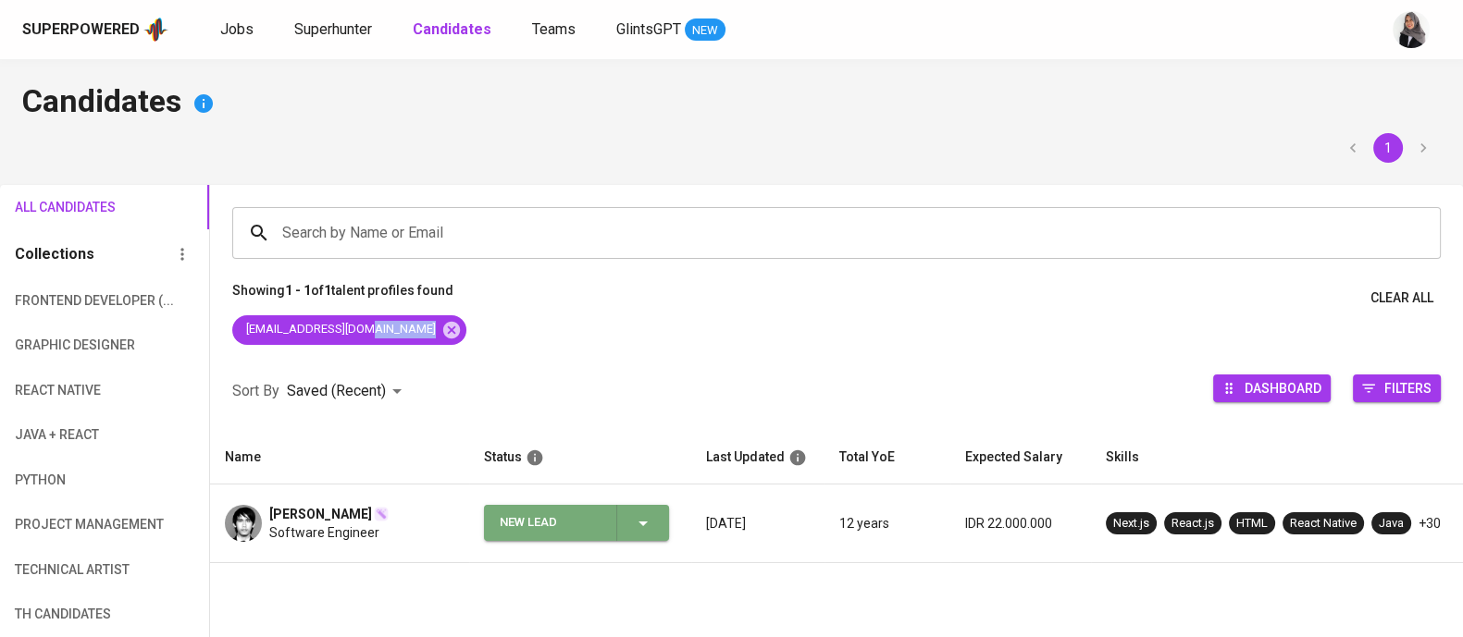
click at [648, 511] on div "New Lead" at bounding box center [577, 523] width 154 height 36
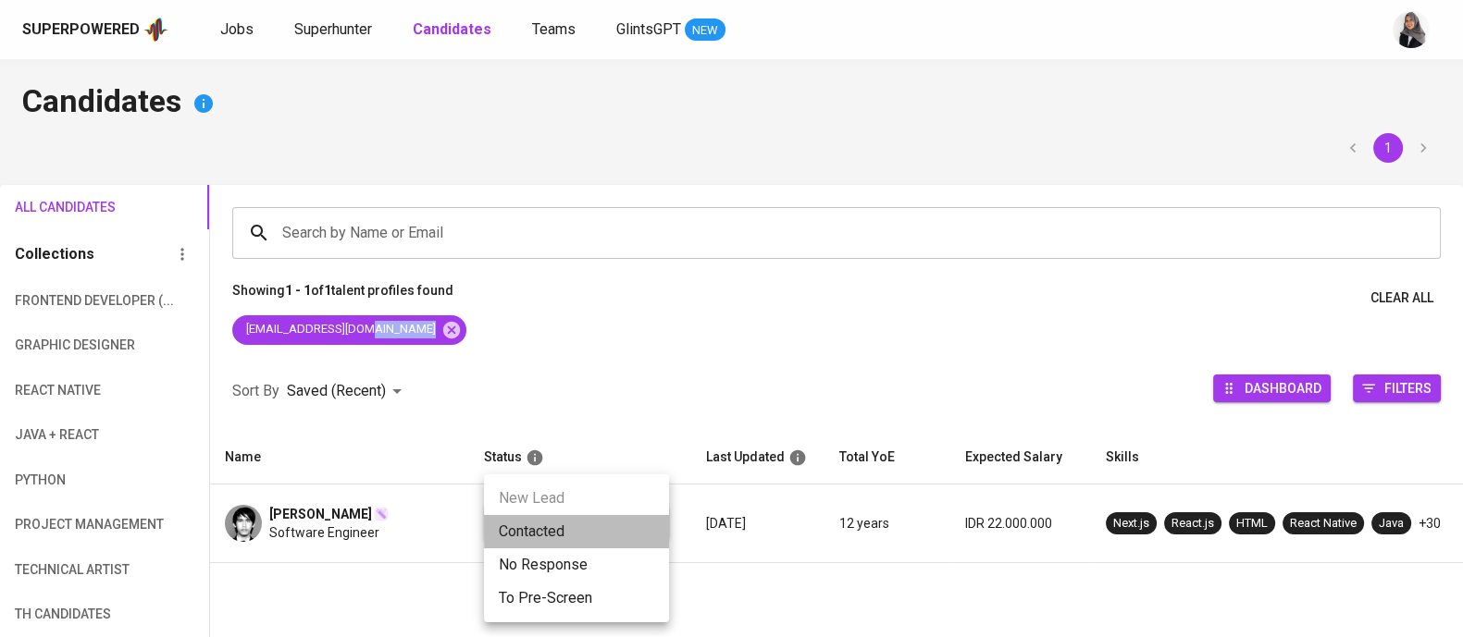
click at [555, 529] on li "Contacted" at bounding box center [576, 531] width 185 height 33
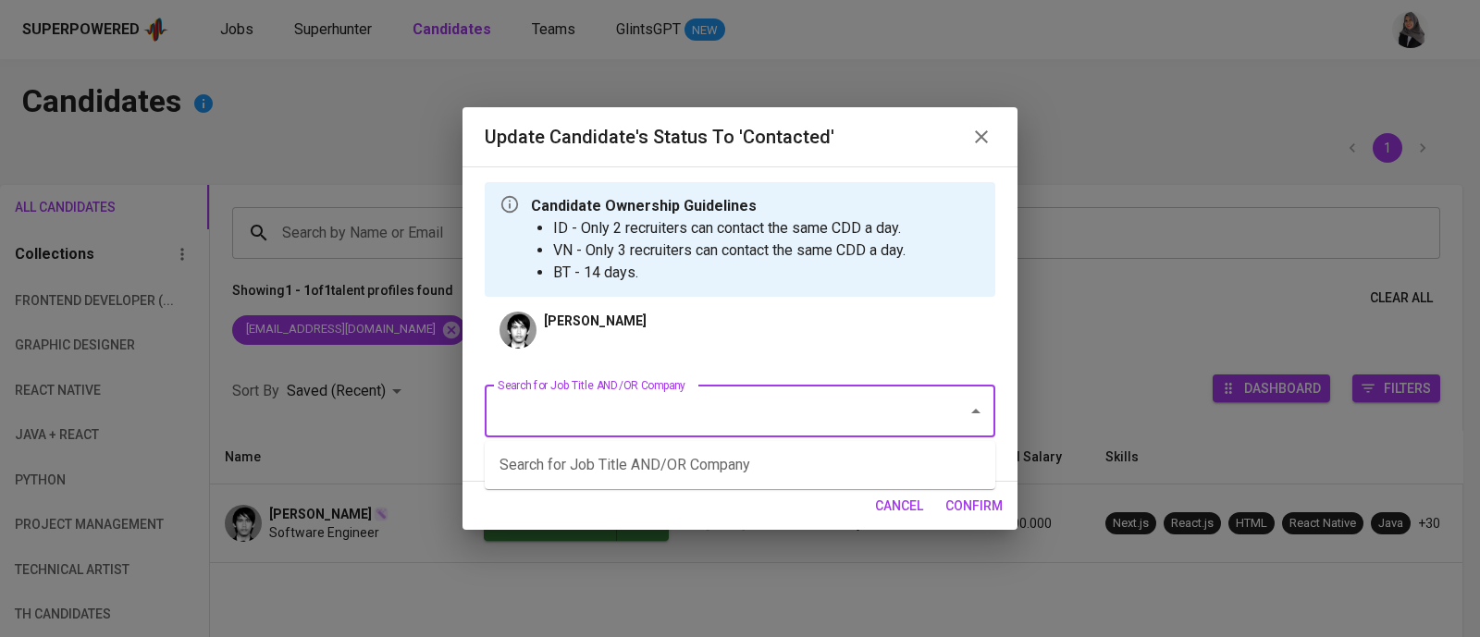
click at [667, 405] on input "Search for Job Title AND/OR Company" at bounding box center [714, 411] width 442 height 35
type input "frontend"
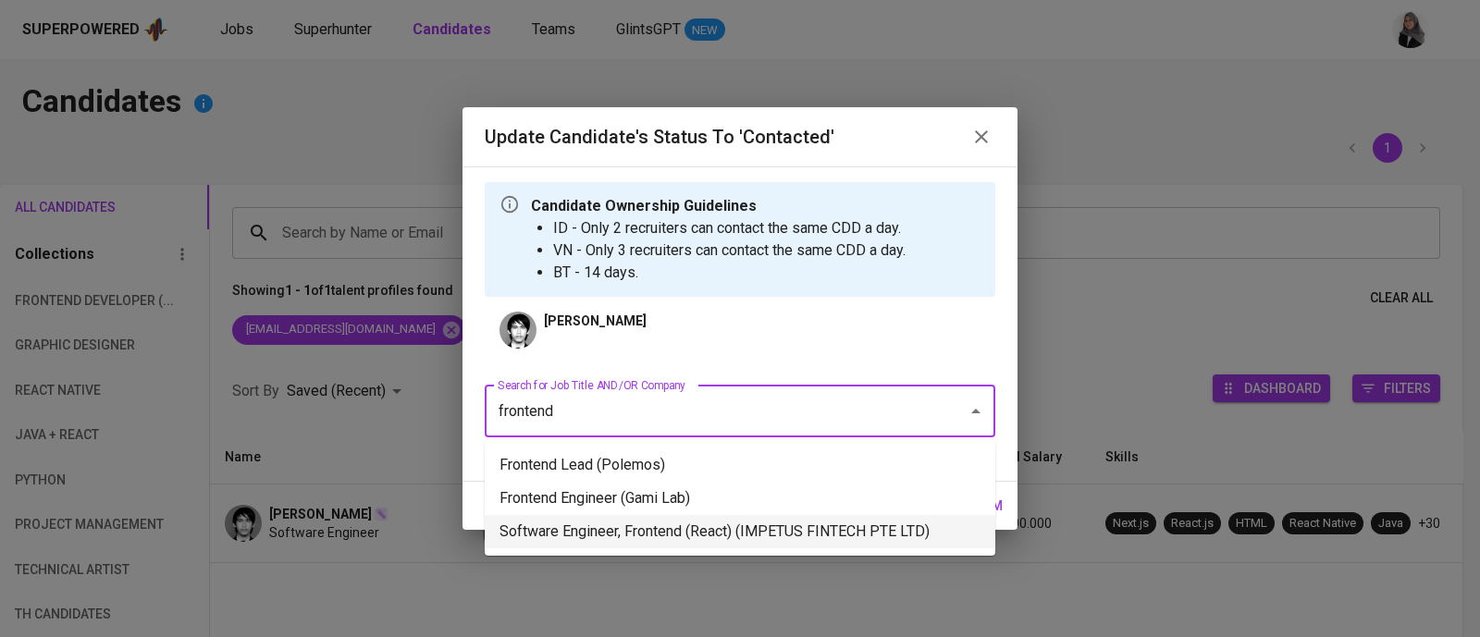
click at [785, 530] on li "Software Engineer, Frontend (React) (IMPETUS FINTECH PTE LTD)" at bounding box center [740, 531] width 511 height 33
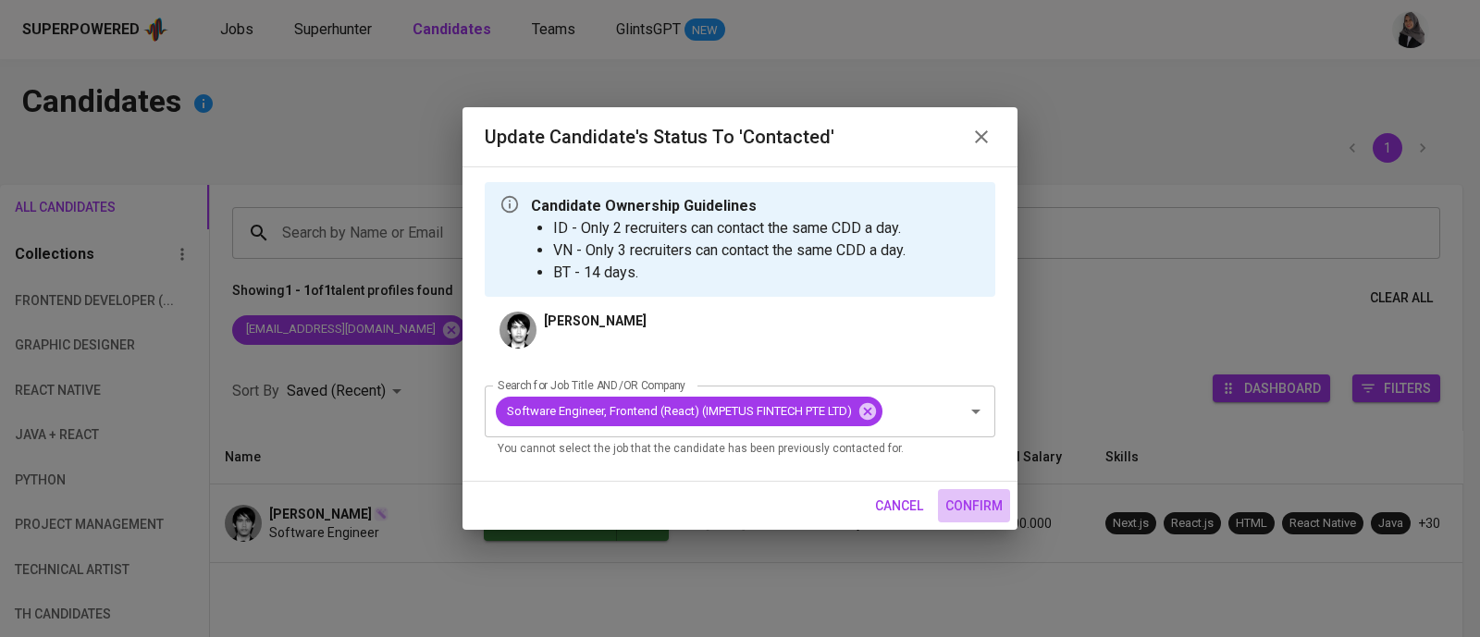
click at [999, 498] on span "confirm" at bounding box center [973, 506] width 57 height 23
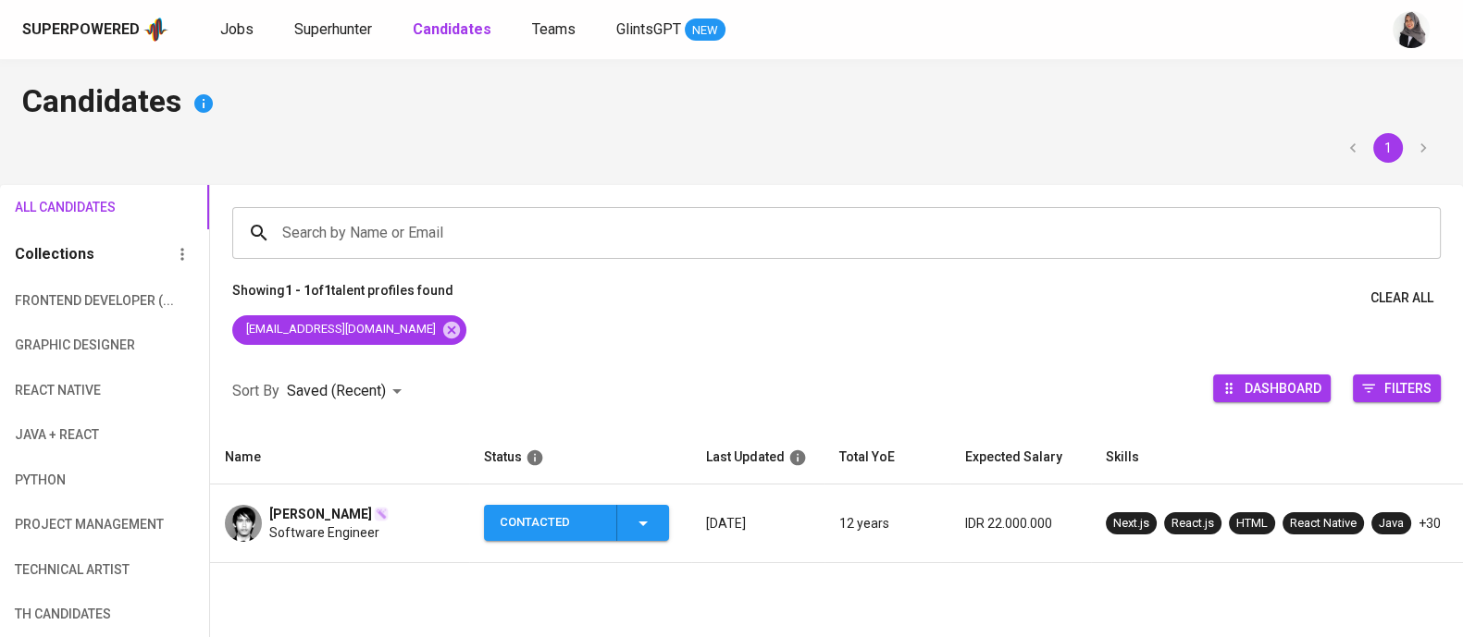
click at [278, 538] on span "Software Engineer" at bounding box center [324, 533] width 110 height 19
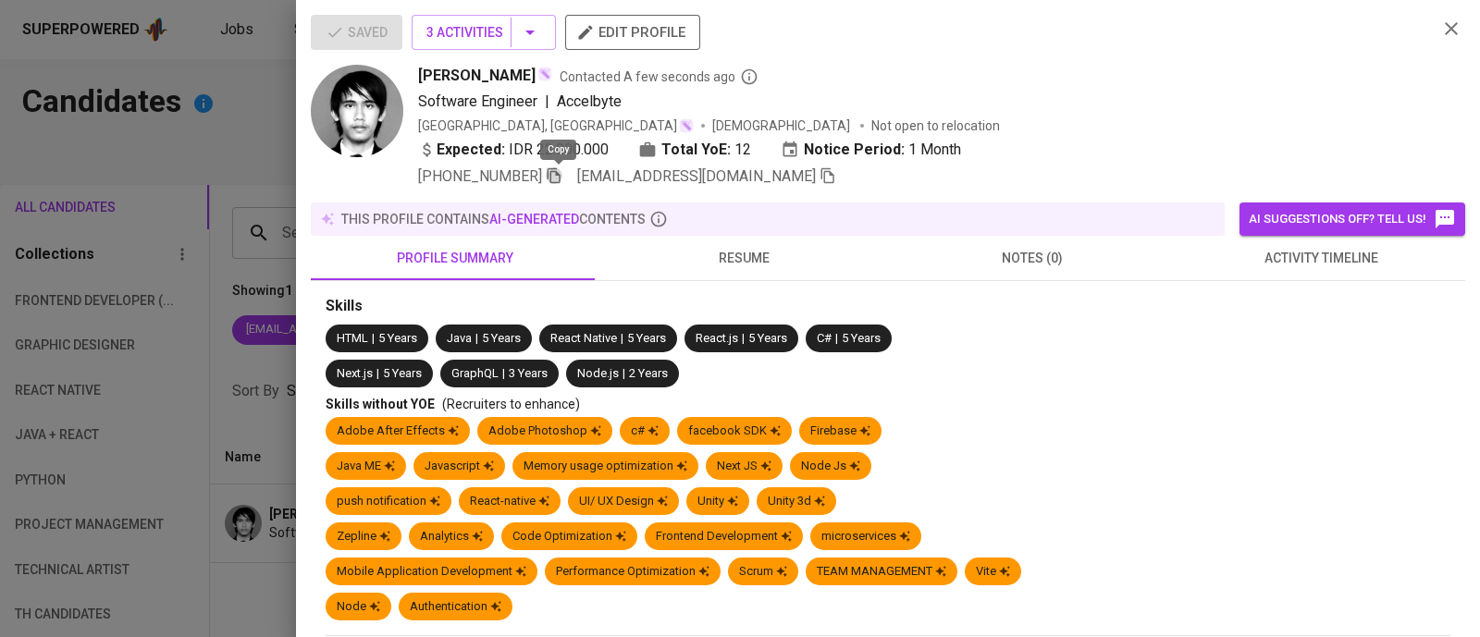
click at [556, 179] on icon "button" at bounding box center [554, 175] width 17 height 17
click at [1054, 108] on div "Software Engineer | Accelbyte" at bounding box center [920, 102] width 1005 height 22
click at [1445, 25] on icon "button" at bounding box center [1451, 28] width 13 height 13
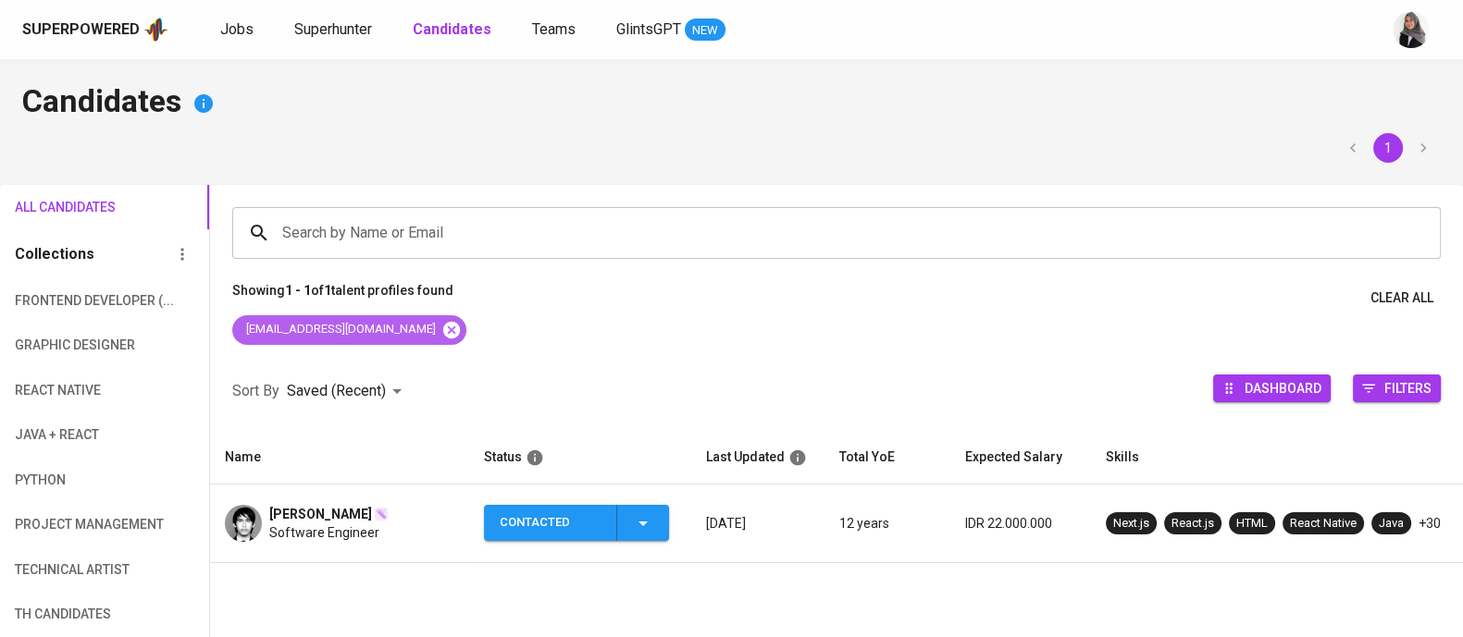
click at [441, 321] on icon at bounding box center [451, 330] width 20 height 20
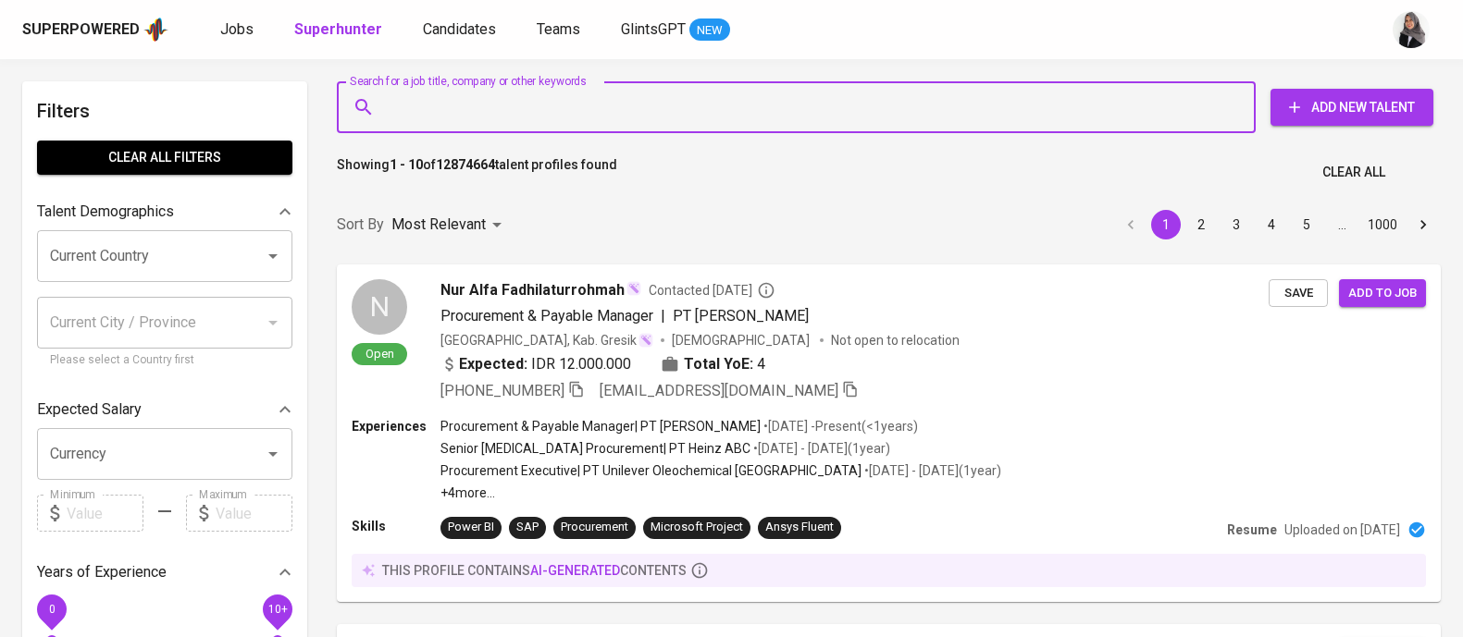
click at [547, 90] on input "Search for a job title, company or other keywords" at bounding box center [800, 107] width 837 height 35
type input "[EMAIL_ADDRESS][DOMAIN_NAME]"
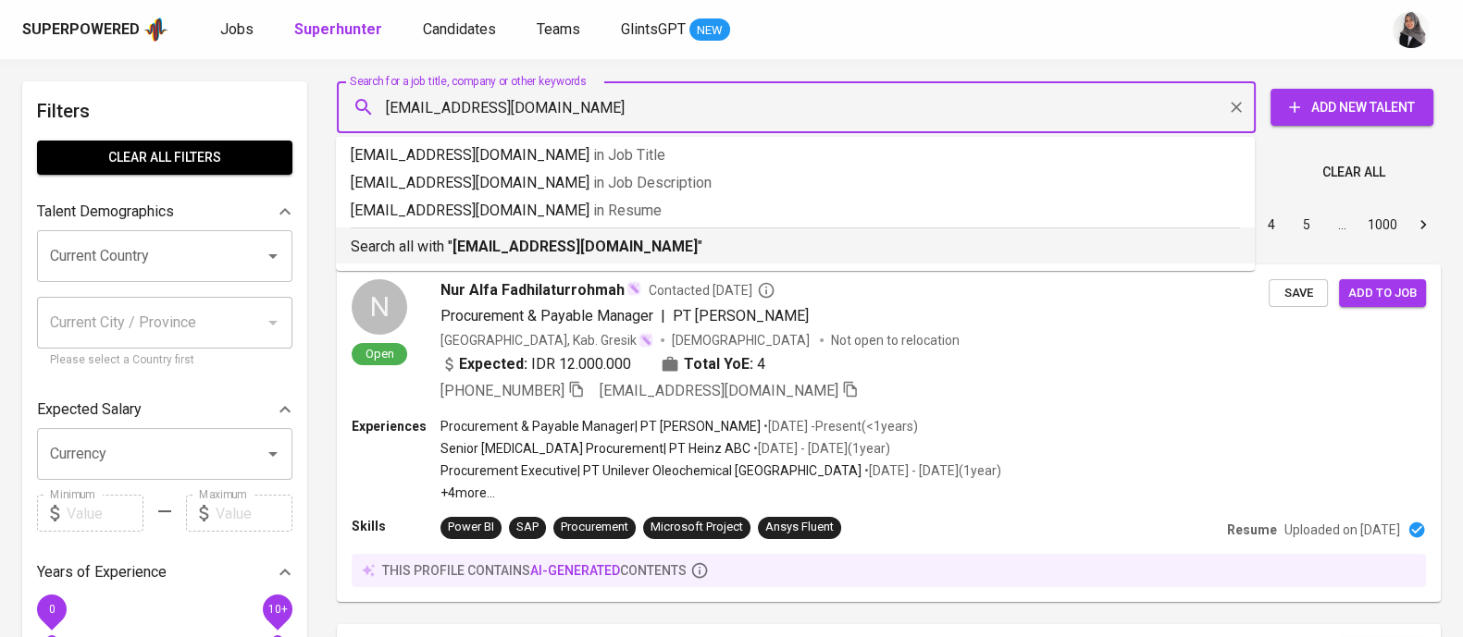
click at [636, 239] on p "Search all with " [EMAIL_ADDRESS][DOMAIN_NAME] "" at bounding box center [795, 247] width 889 height 22
click at [636, 239] on div "Sort By Most Relevant MOST_RELEVANT 1 2 3 4 5 … 1000" at bounding box center [889, 225] width 1126 height 56
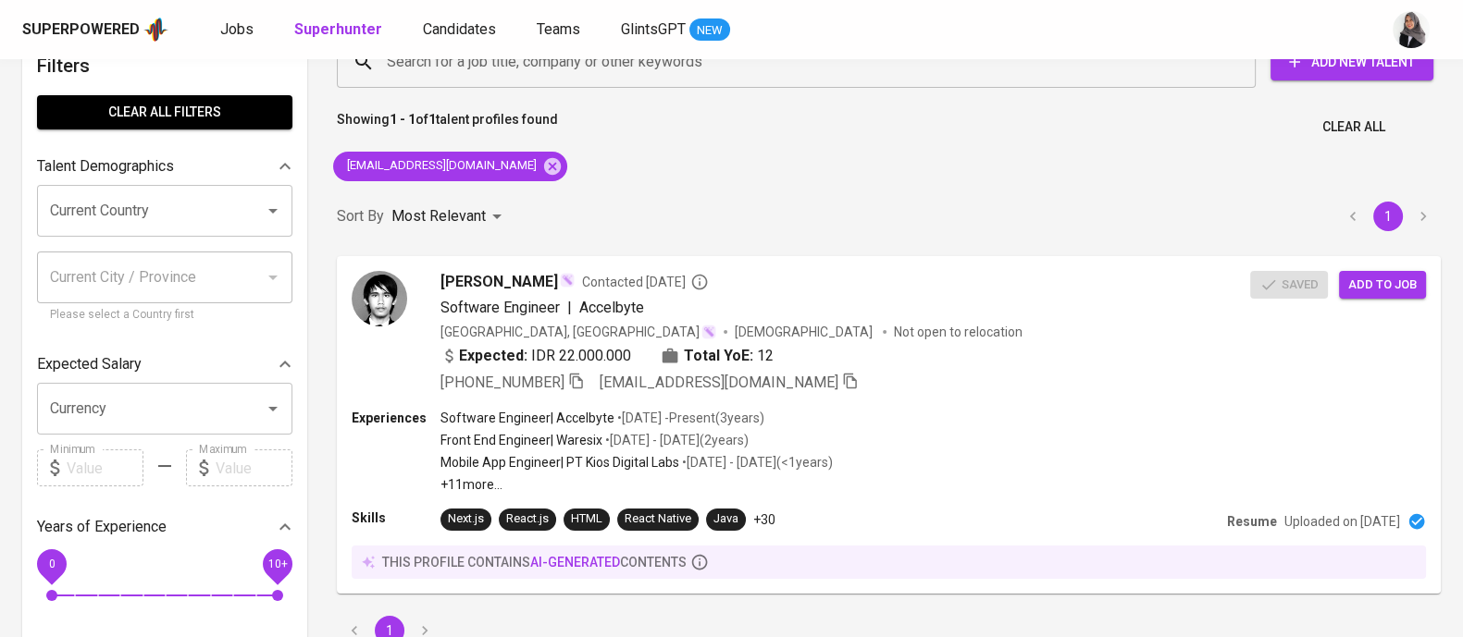
scroll to position [47, 0]
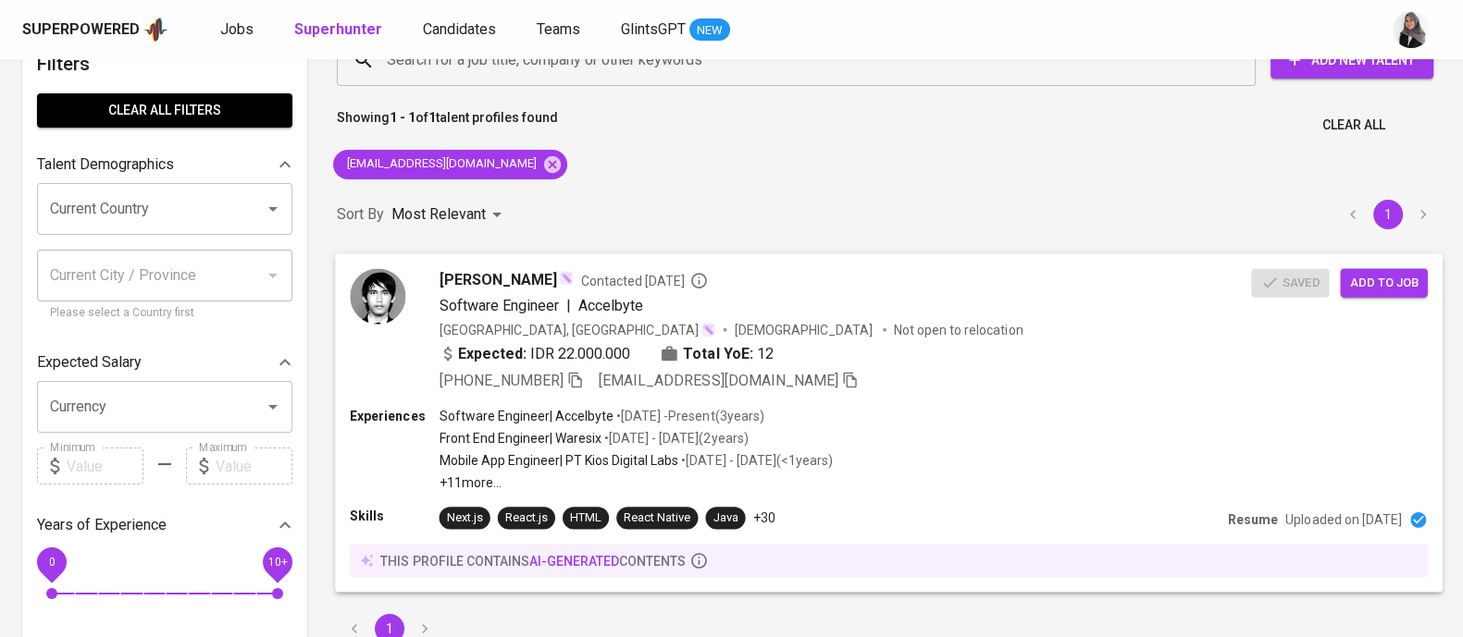
click at [1119, 418] on div "Experiences Software Engineer | Accelbyte • Apr 2022 - Present ( 3 years ) Fron…" at bounding box center [888, 448] width 1077 height 85
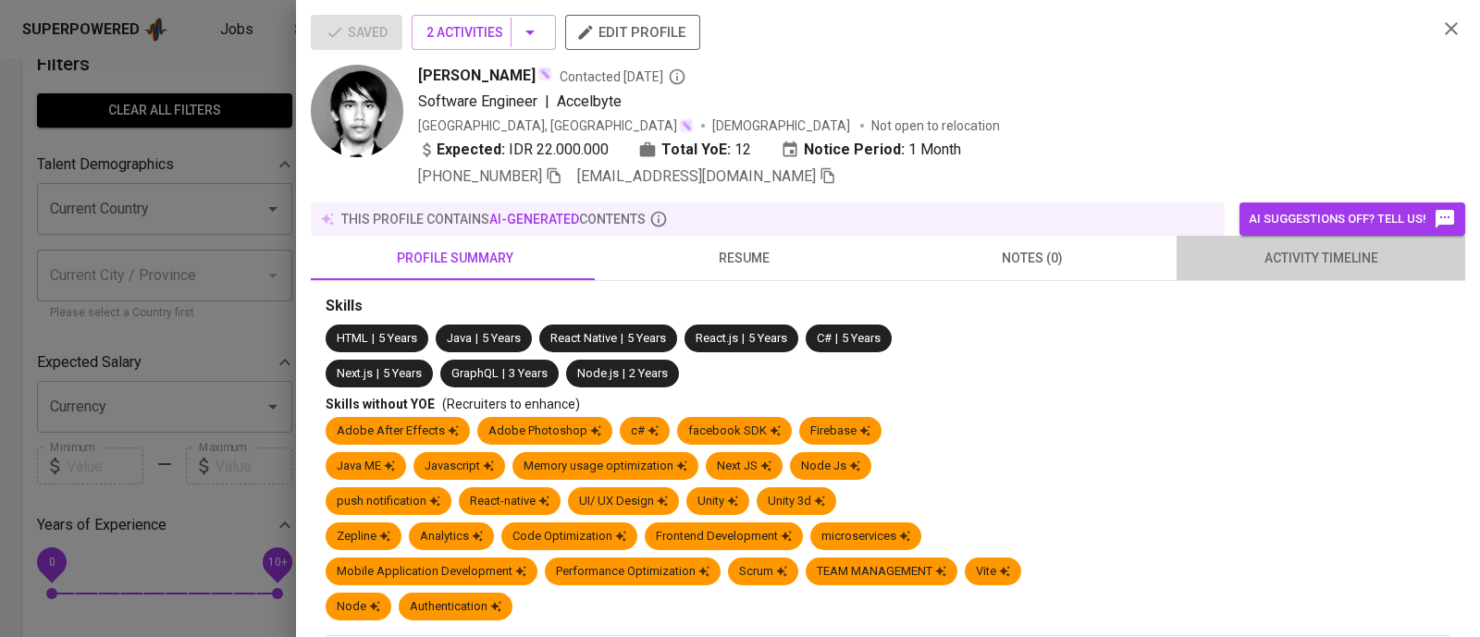
click at [1337, 261] on span "activity timeline" at bounding box center [1321, 258] width 266 height 23
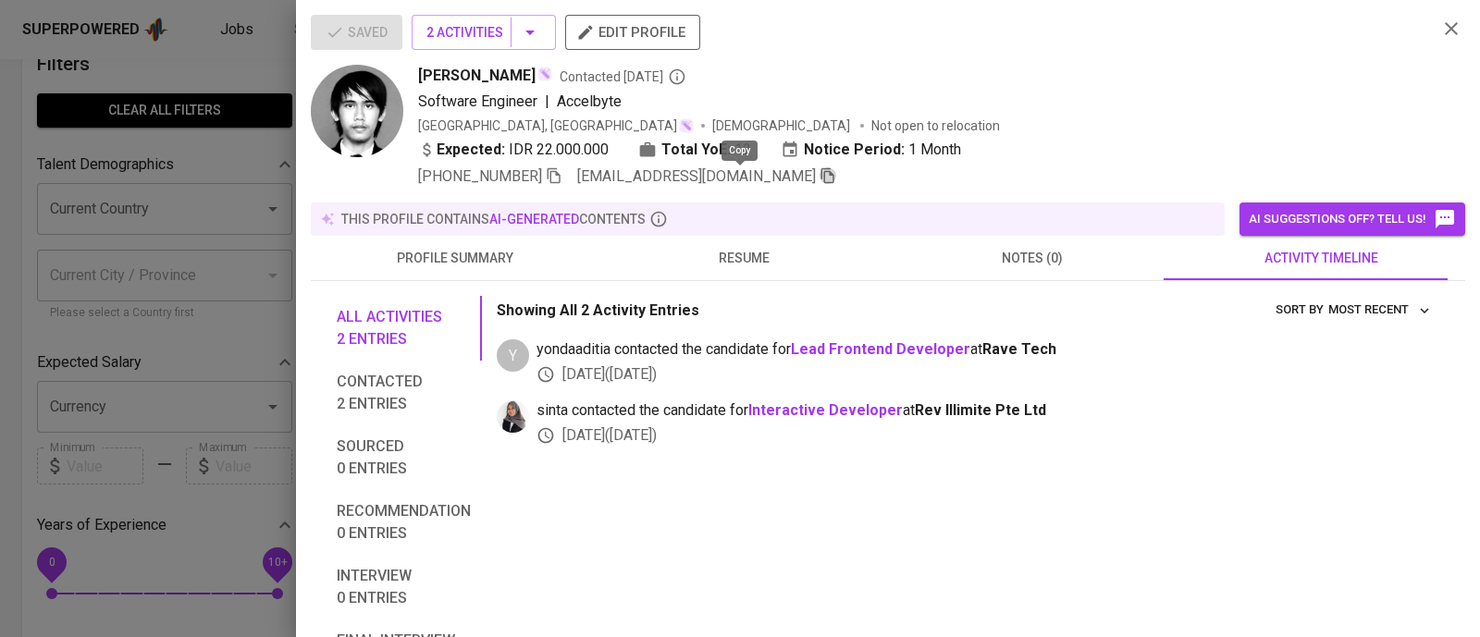
click at [821, 177] on icon "button" at bounding box center [827, 176] width 13 height 16
click at [1441, 39] on icon "button" at bounding box center [1451, 29] width 22 height 22
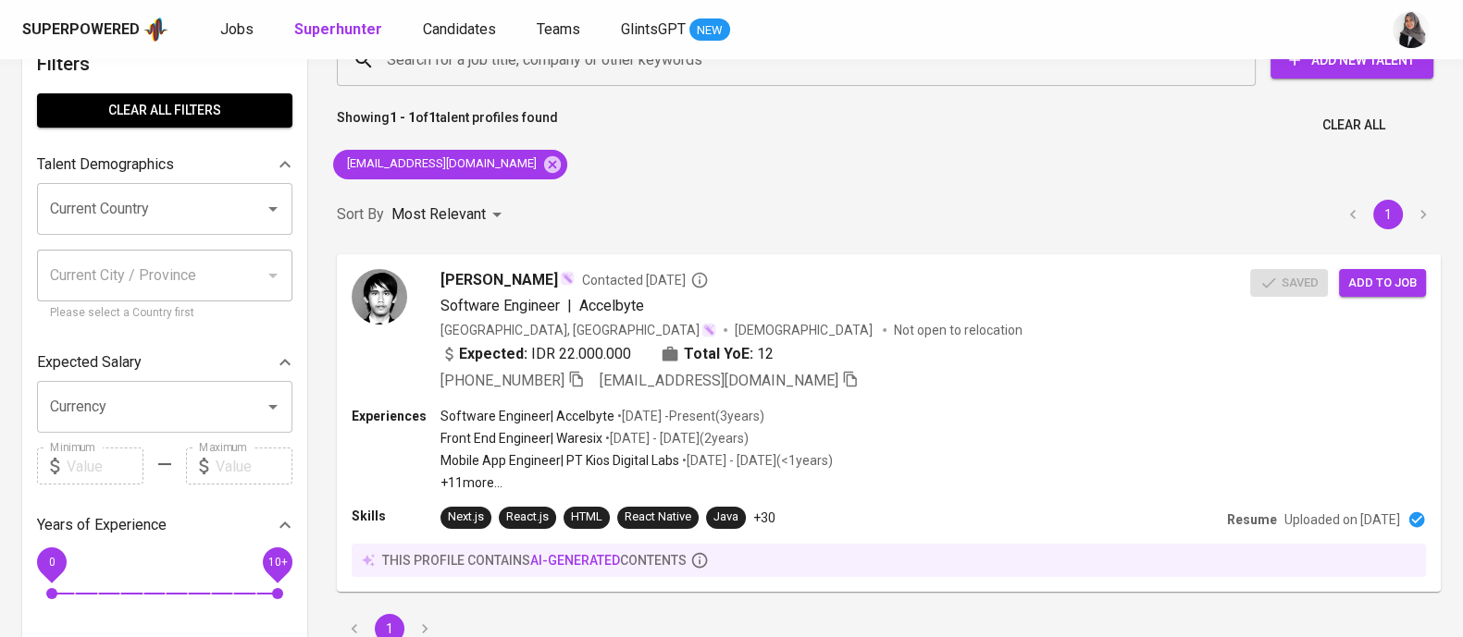
scroll to position [0, 0]
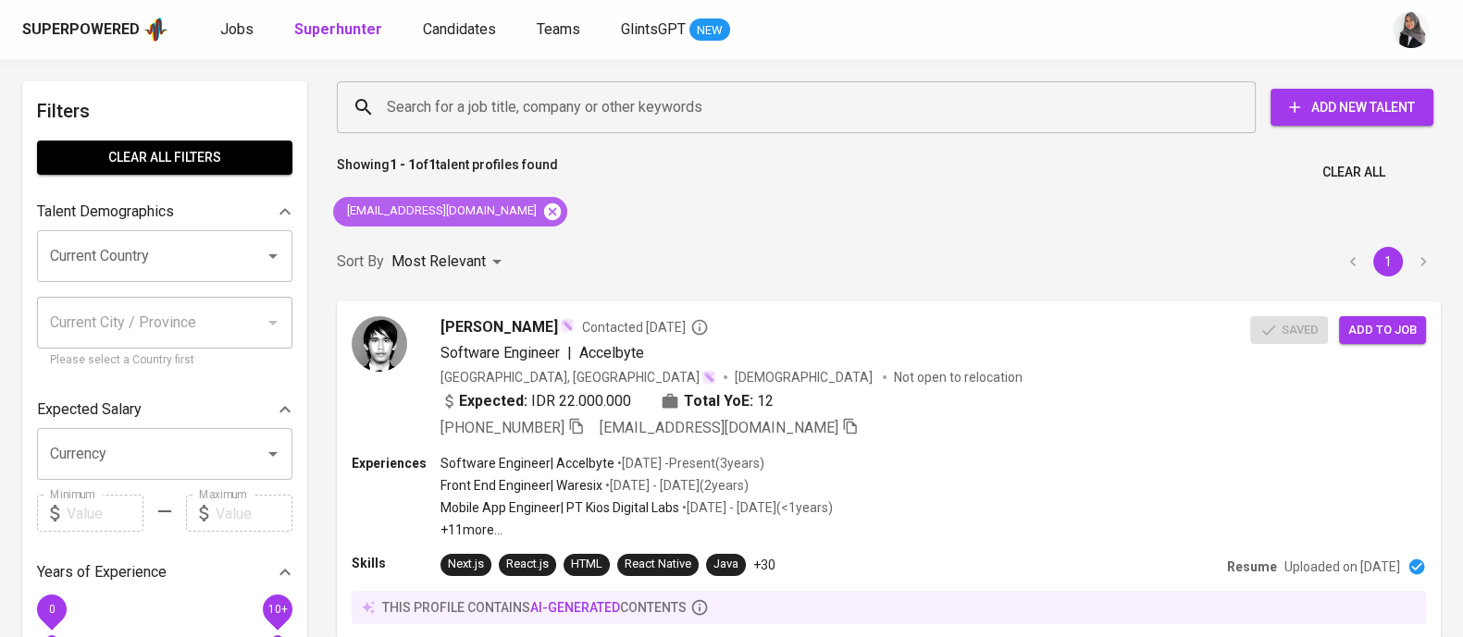
click at [542, 209] on icon at bounding box center [552, 212] width 20 height 20
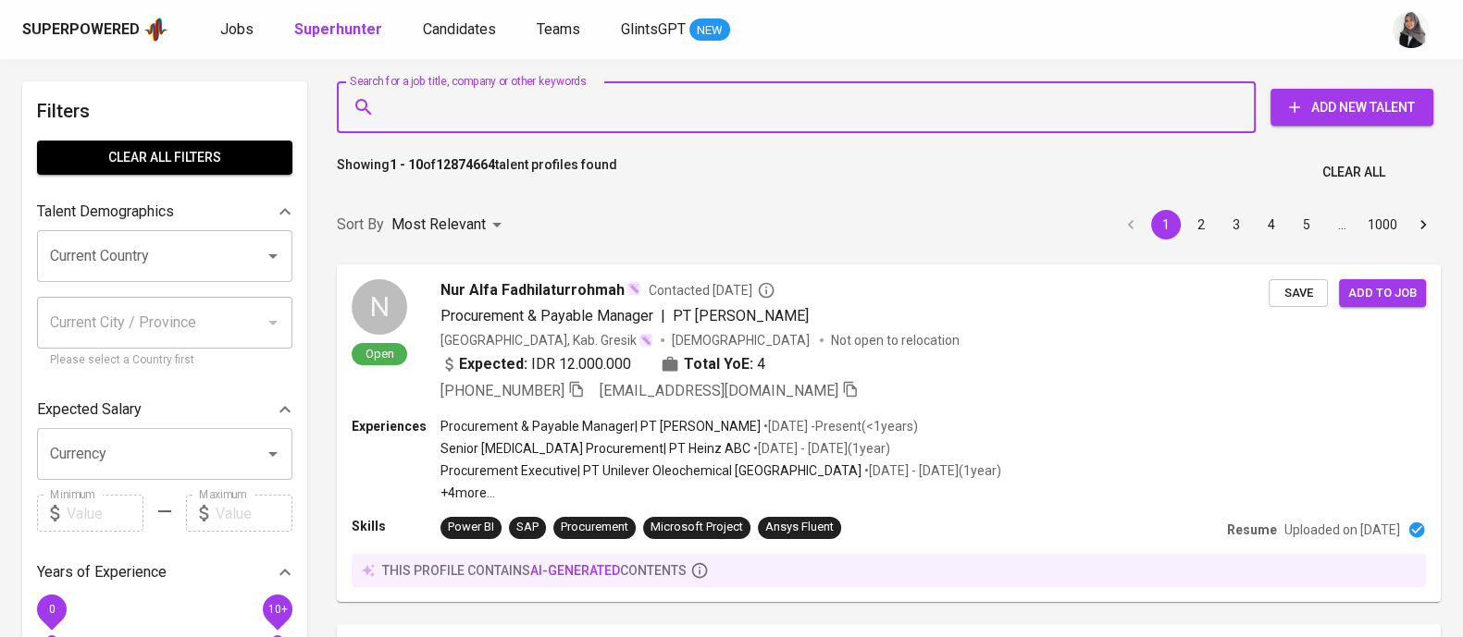
click at [600, 99] on input "Search for a job title, company or other keywords" at bounding box center [800, 107] width 837 height 35
paste input "secagalih97@gmail.com"
type input "secagalih97@gmail.com"
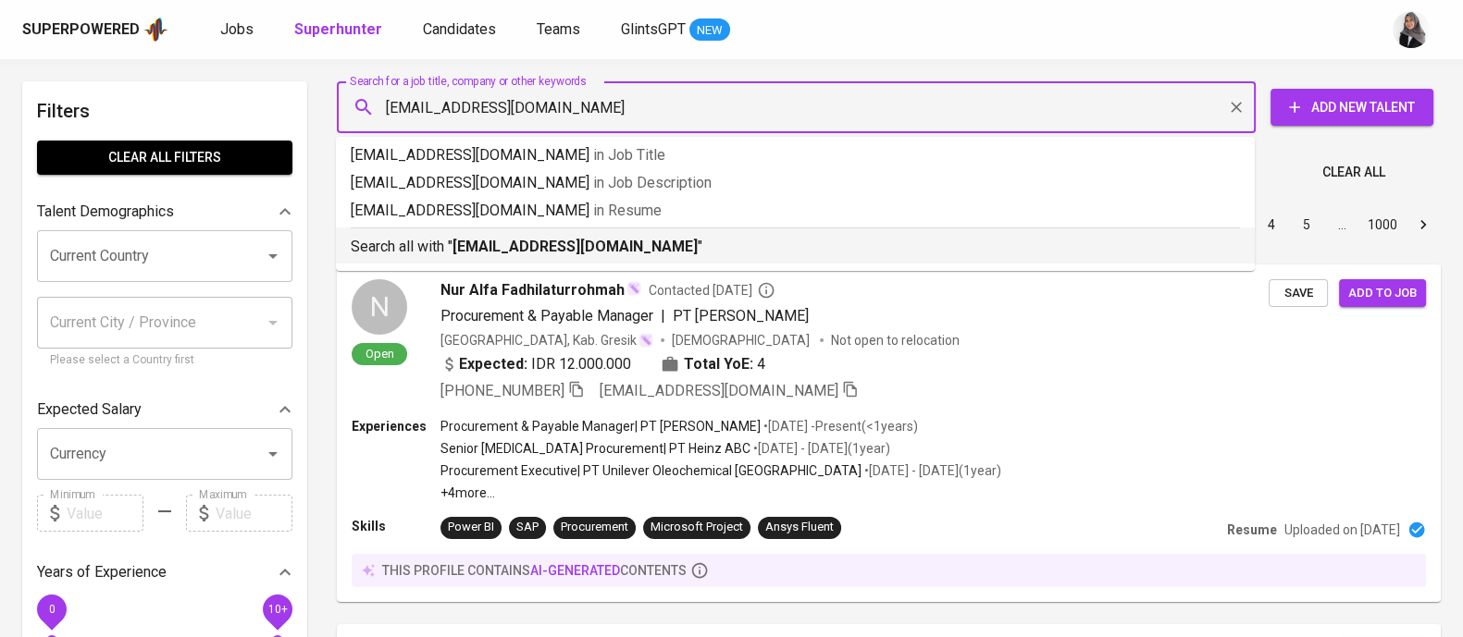
click at [639, 247] on p "Search all with " secagalih97@gmail.com "" at bounding box center [795, 247] width 889 height 22
click at [639, 247] on div "Sort By Most Relevant MOST_RELEVANT 1 2 3 4 5 … 1000" at bounding box center [889, 225] width 1126 height 56
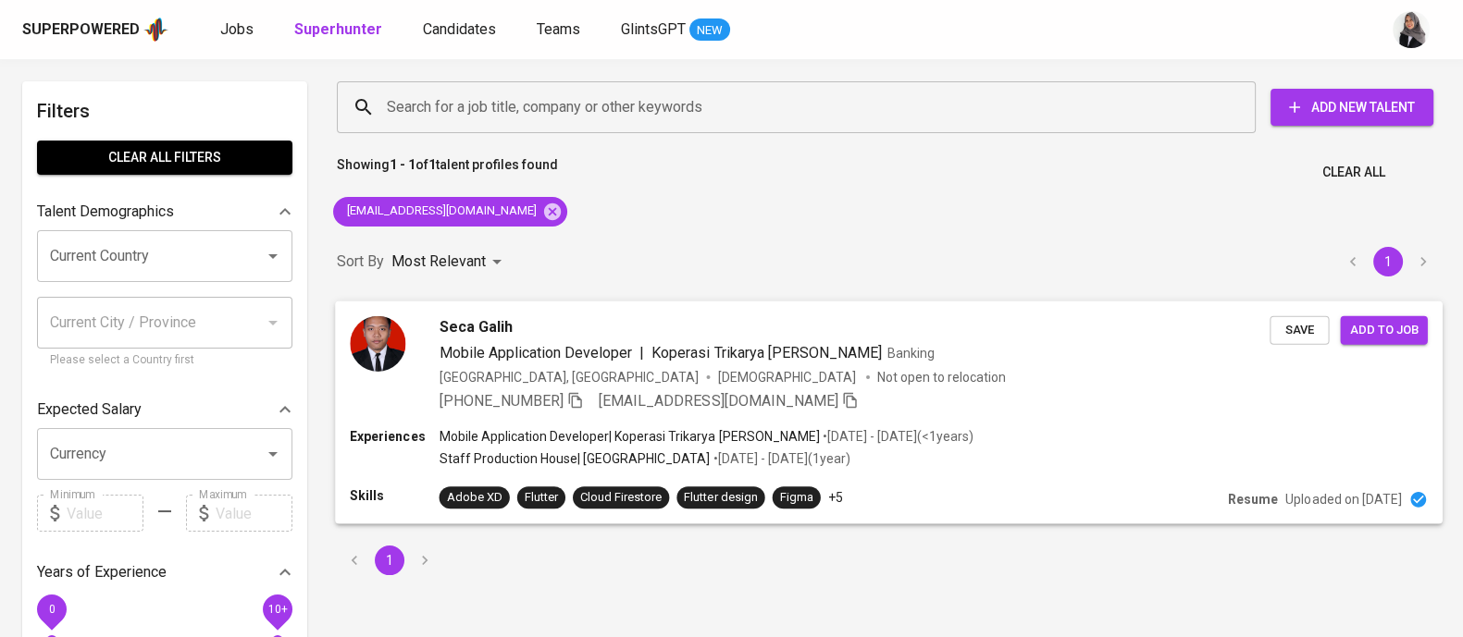
click at [1006, 411] on div "+62 851-5697-4629 secagalih97@gmail.com" at bounding box center [854, 400] width 831 height 22
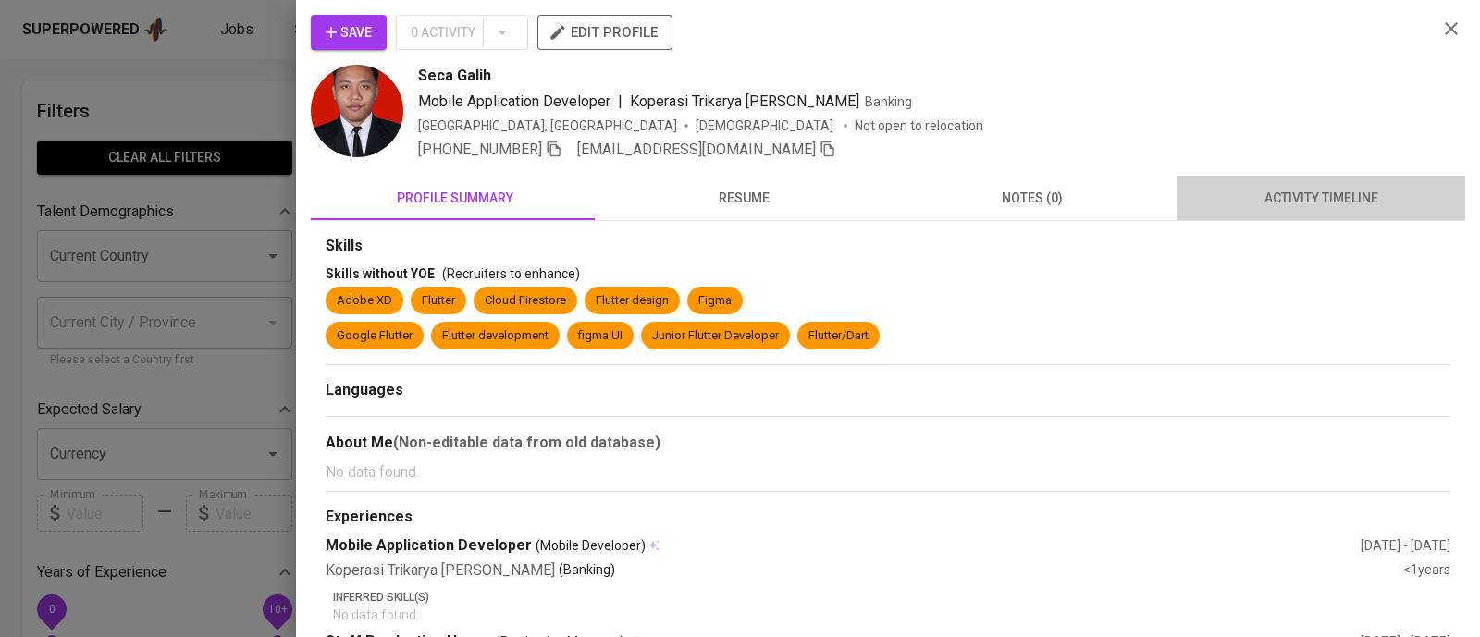
click at [1323, 191] on span "activity timeline" at bounding box center [1321, 198] width 266 height 23
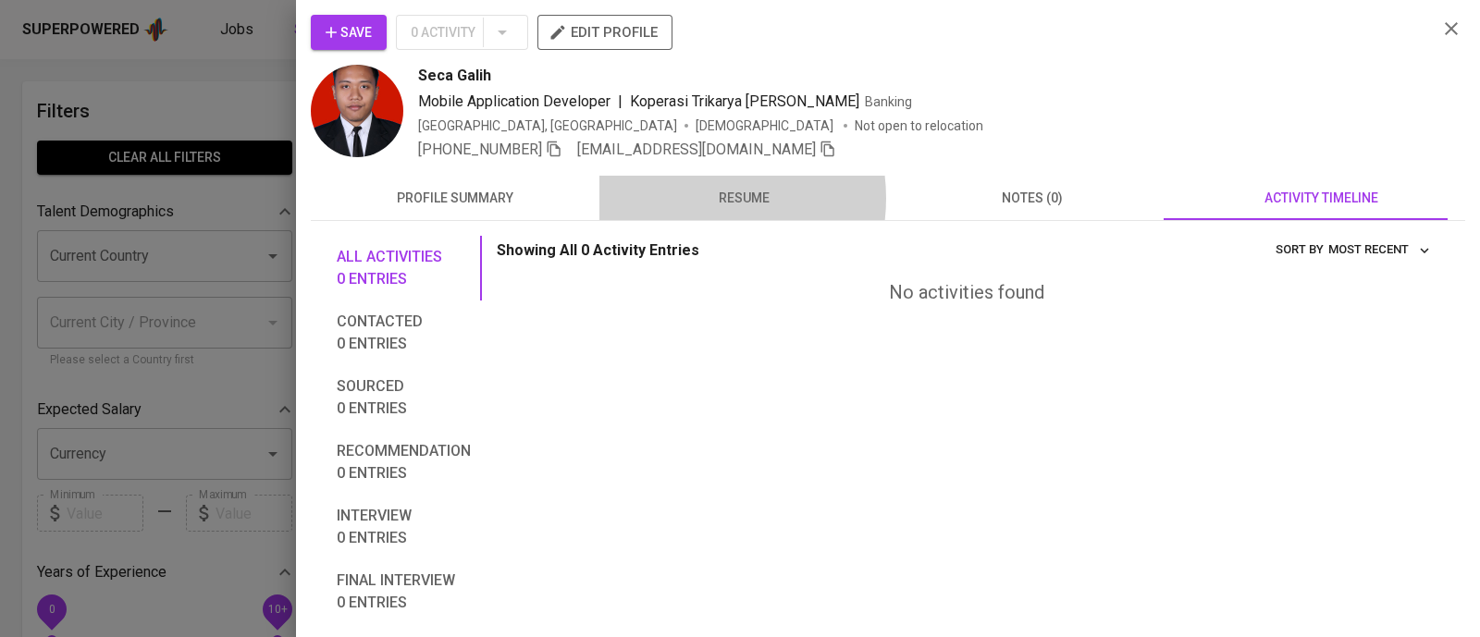
click at [688, 198] on span "resume" at bounding box center [744, 198] width 266 height 23
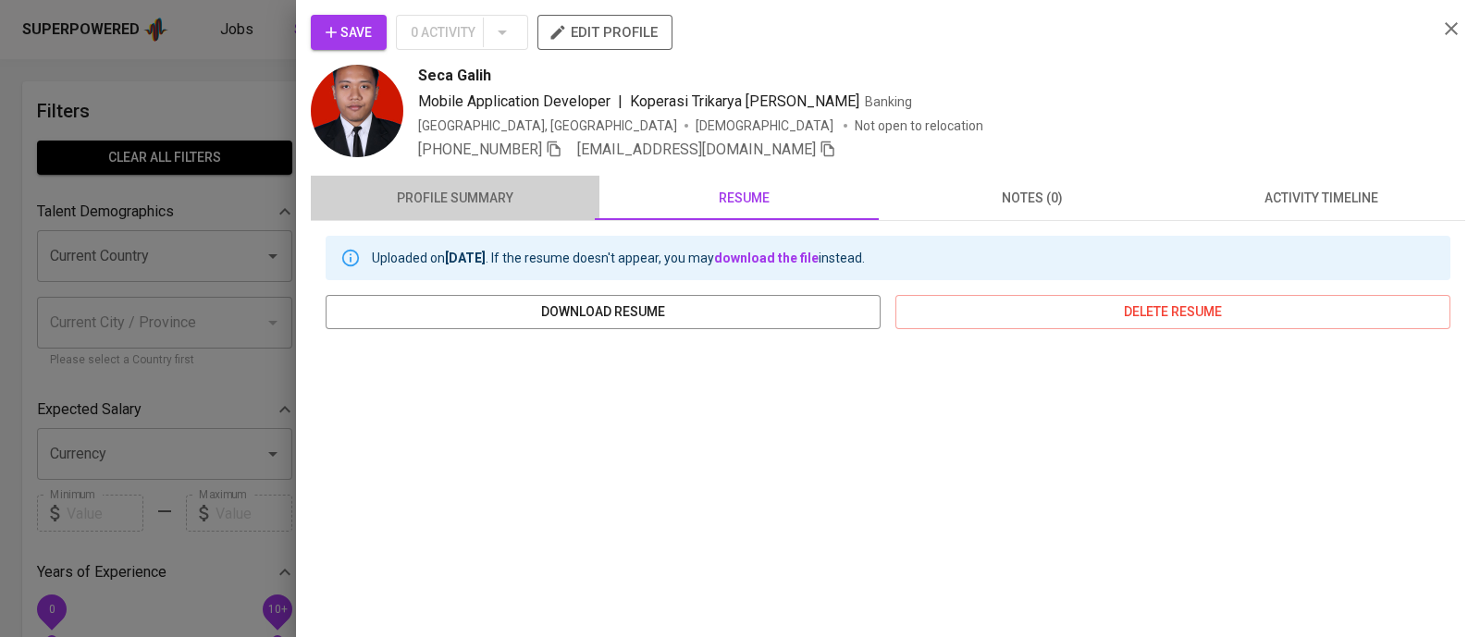
click at [472, 194] on span "profile summary" at bounding box center [455, 198] width 266 height 23
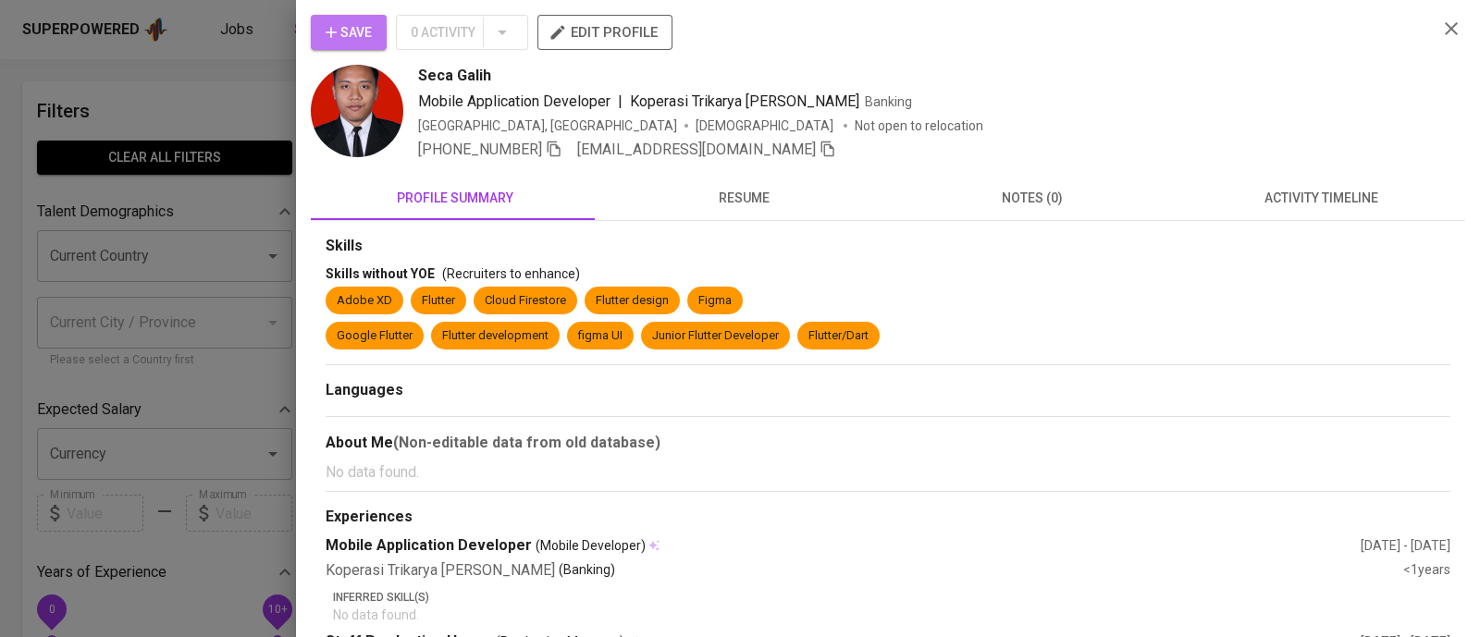
click at [373, 30] on button "Save" at bounding box center [349, 32] width 76 height 35
drag, startPoint x: 505, startPoint y: 80, endPoint x: 412, endPoint y: 85, distance: 93.5
click at [412, 85] on div "Seca Galih Mobile Application Developer | Koperasi Trikarya Dana Sejahtera Bank…" at bounding box center [867, 113] width 1112 height 96
copy span "Seca Galih"
click at [1269, 53] on div "Save 0 Activity edit profile" at bounding box center [867, 40] width 1112 height 50
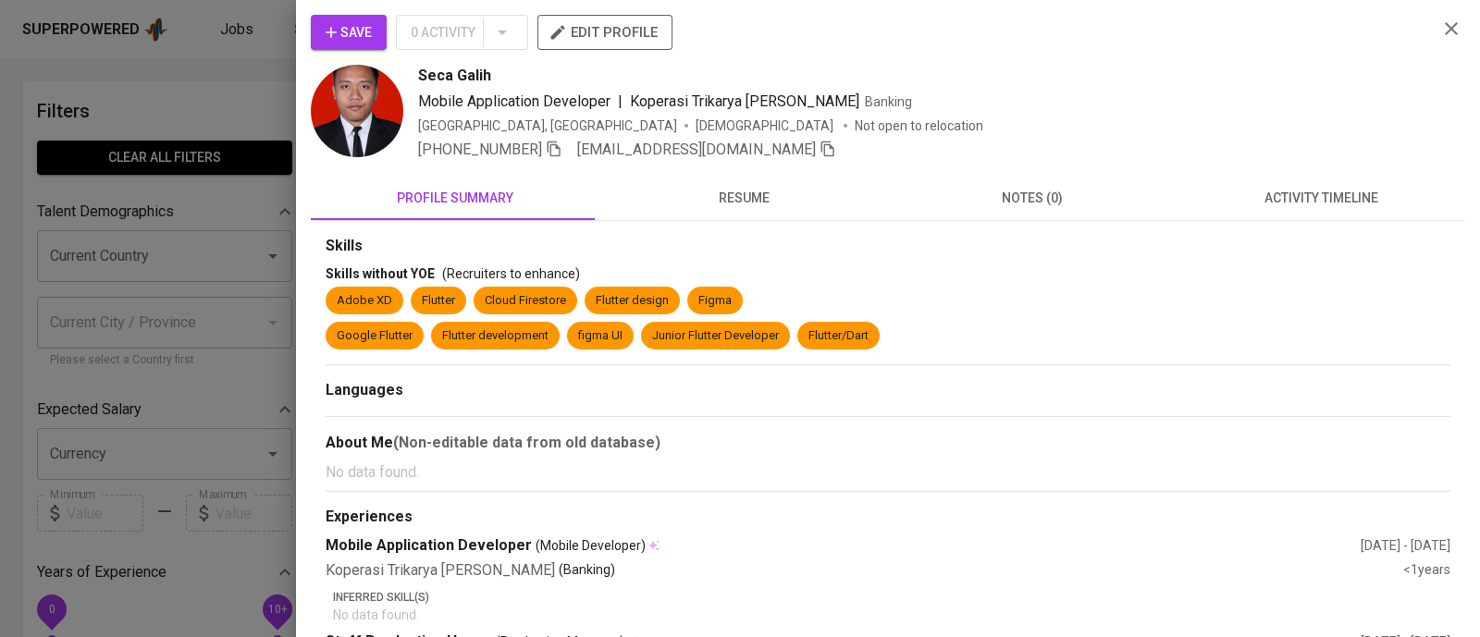
click at [1440, 31] on icon "button" at bounding box center [1451, 29] width 22 height 22
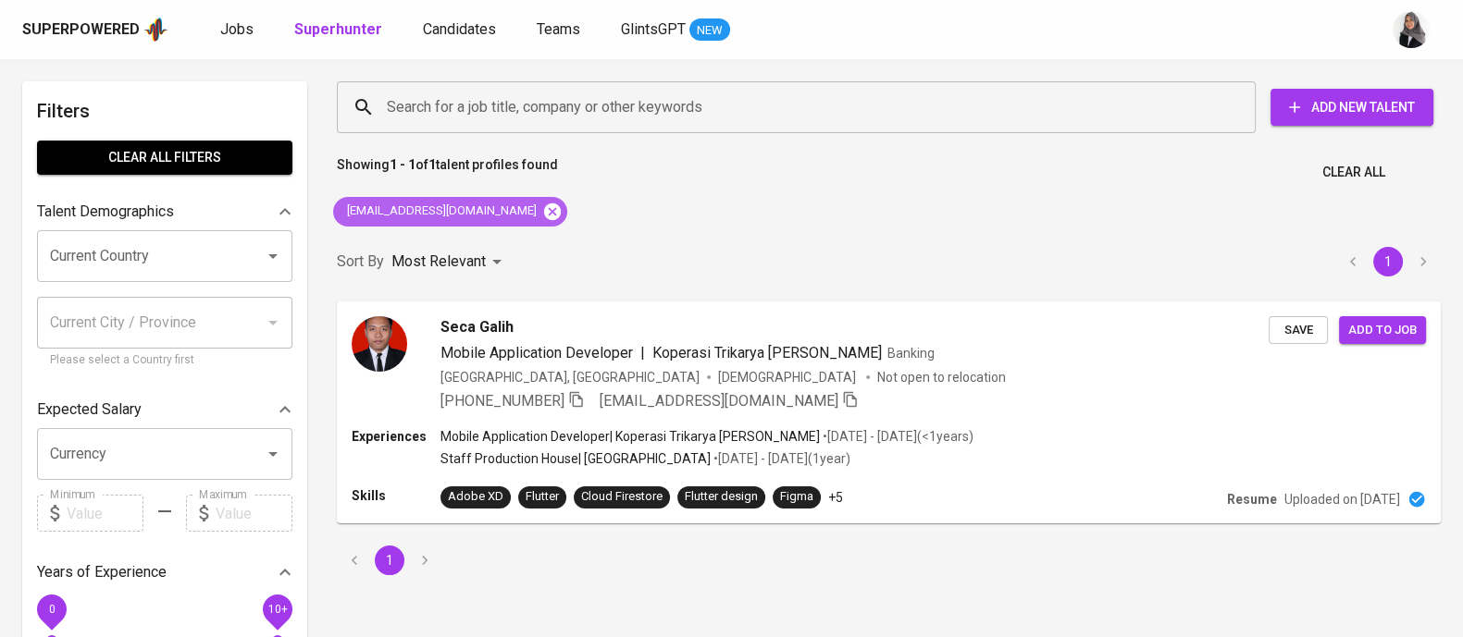
click at [544, 216] on icon at bounding box center [552, 211] width 17 height 17
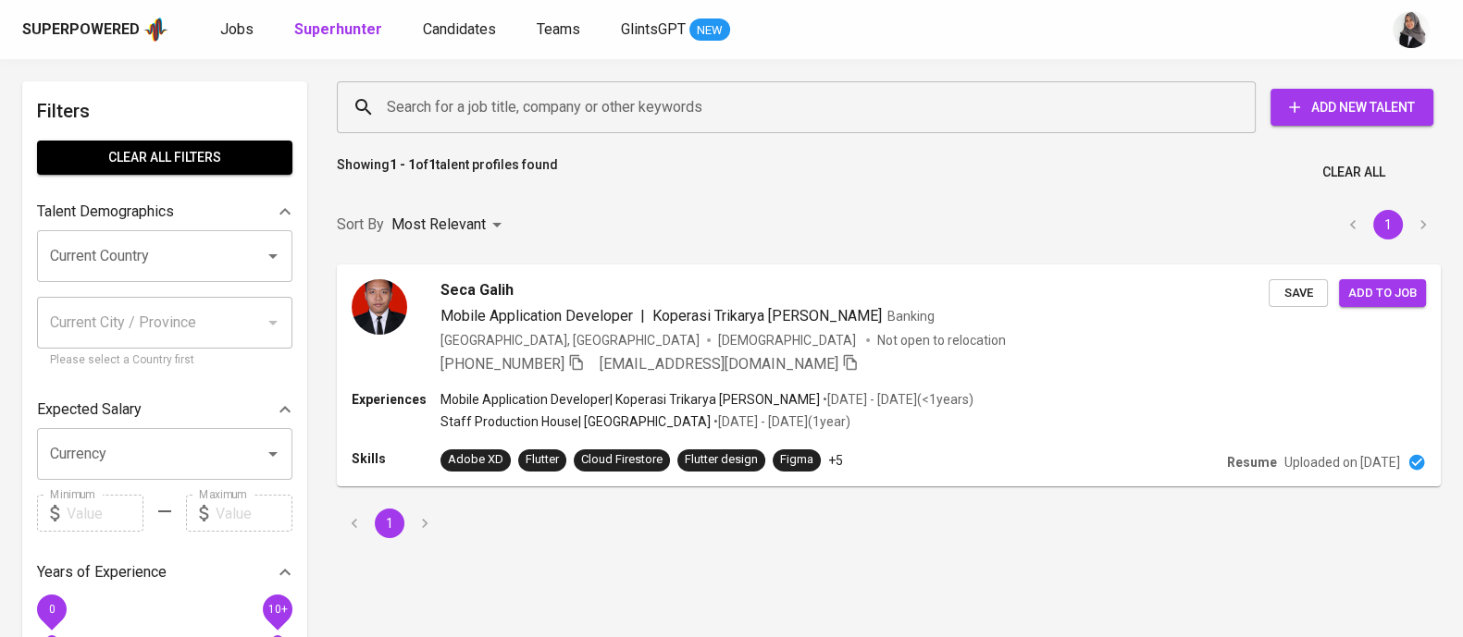
click at [536, 106] on input "Search for a job title, company or other keywords" at bounding box center [800, 107] width 837 height 35
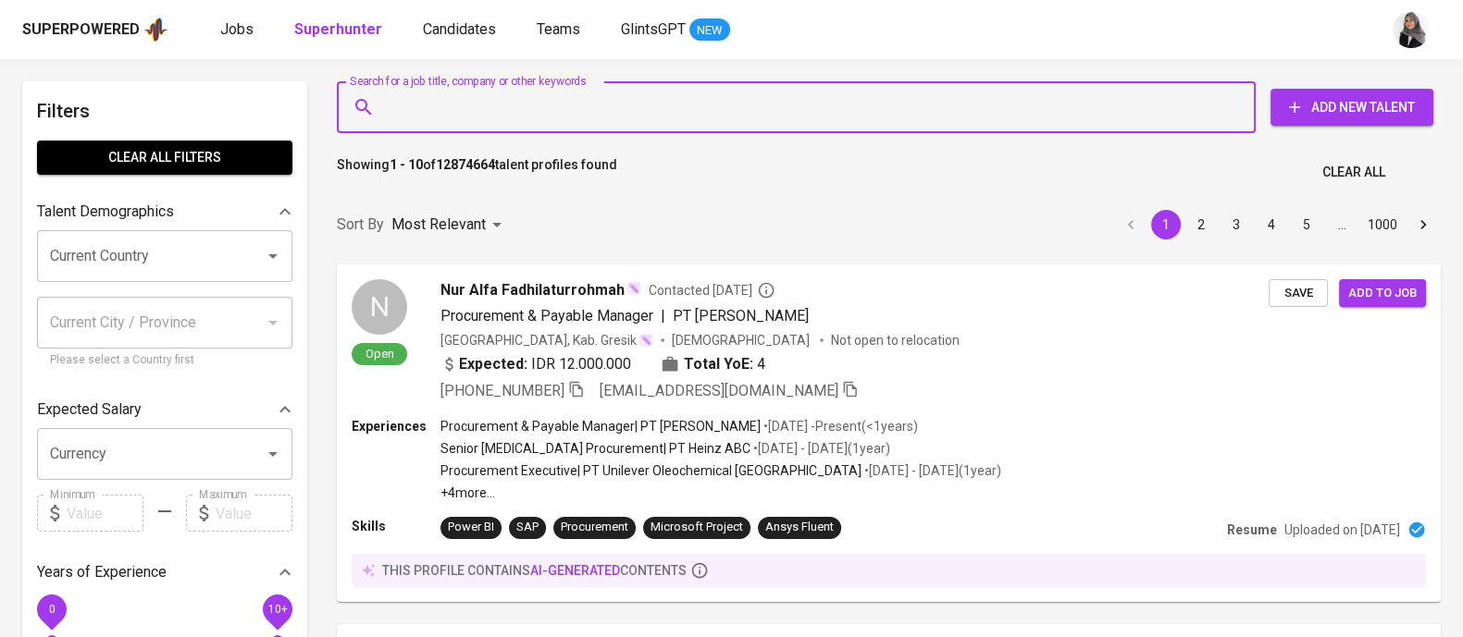
paste input "timsitorus1@gmail.com"
type input "timsitorus1@gmail.com"
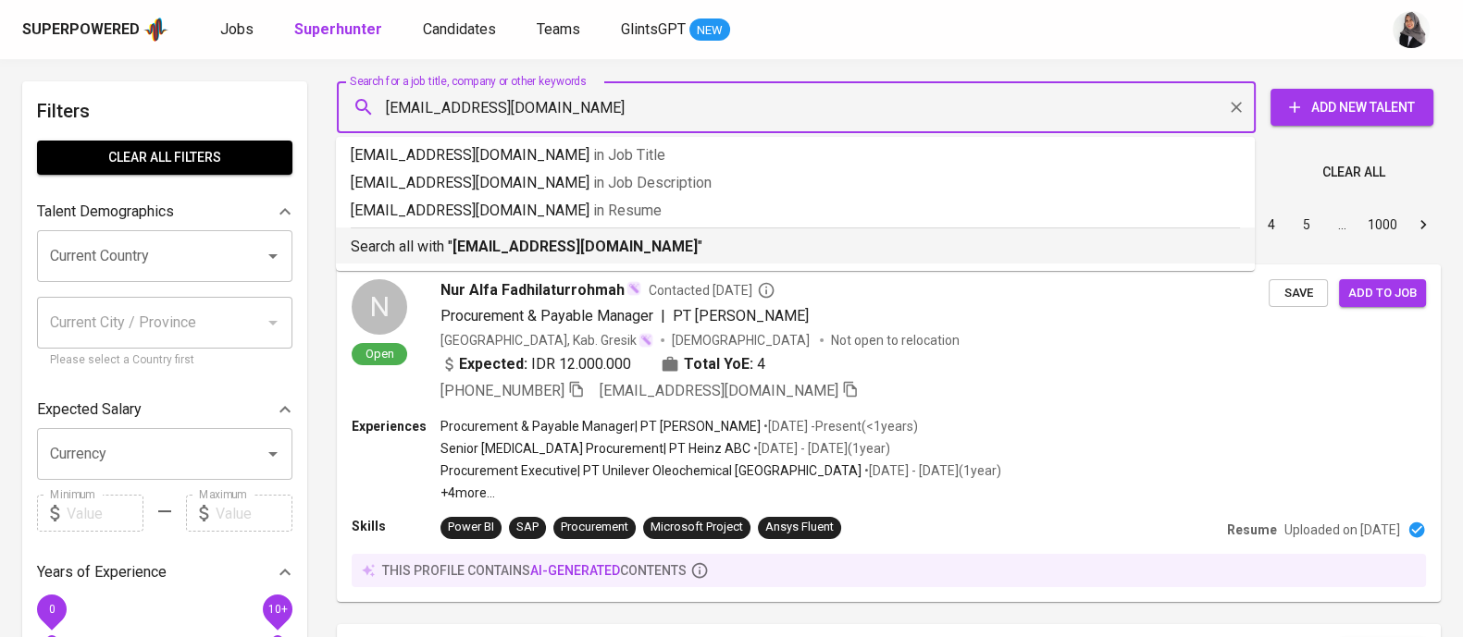
click at [595, 234] on div "Search all with " timsitorus1@gmail.com "" at bounding box center [795, 243] width 889 height 31
click at [595, 234] on div "Sort By Most Relevant MOST_RELEVANT 1 2 3 4 5 … 1000" at bounding box center [889, 225] width 1126 height 56
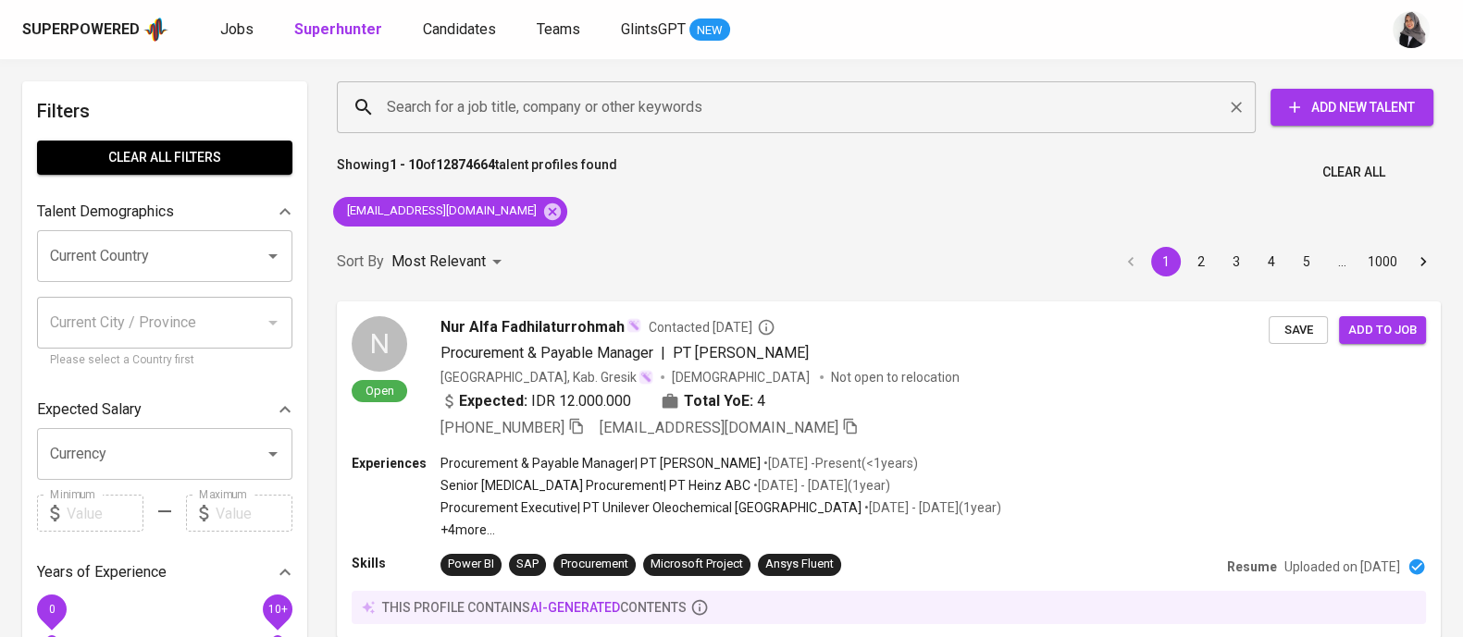
click at [962, 111] on input "Search for a job title, company or other keywords" at bounding box center [800, 107] width 837 height 35
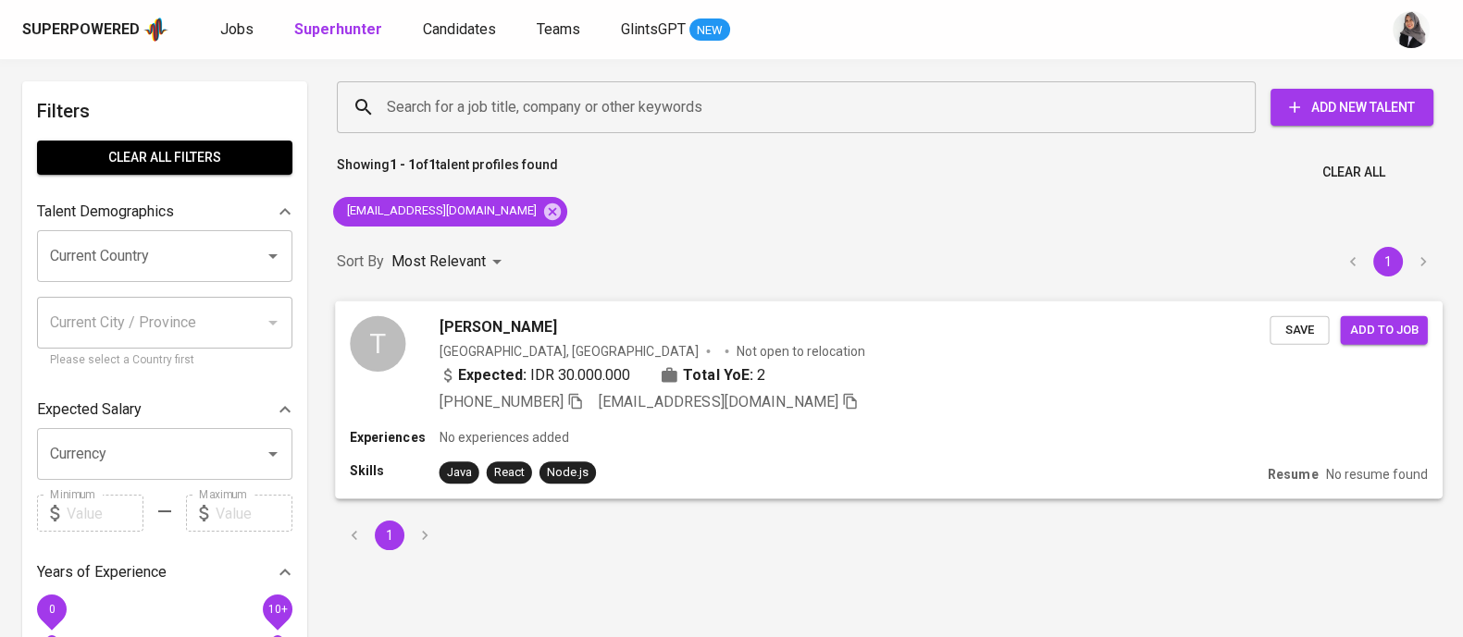
click at [865, 462] on div "Skills Java React Node.js" at bounding box center [805, 473] width 910 height 22
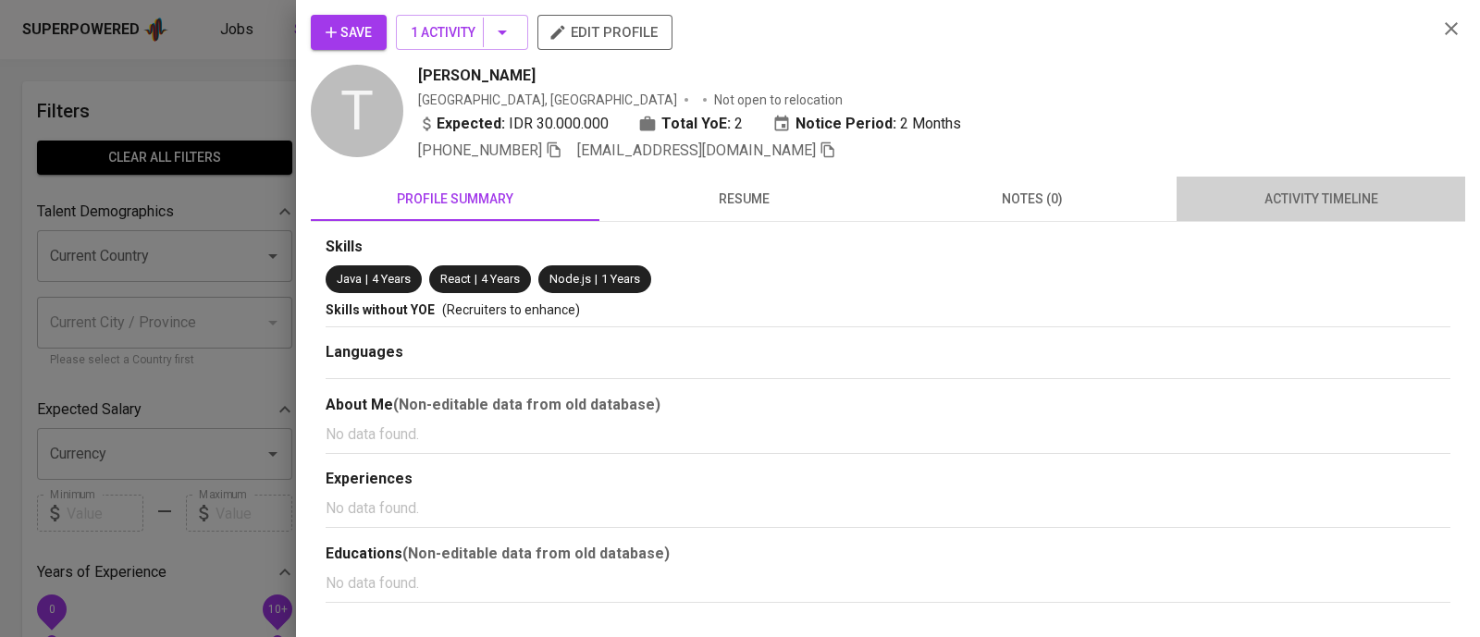
click at [1298, 196] on span "activity timeline" at bounding box center [1321, 199] width 266 height 23
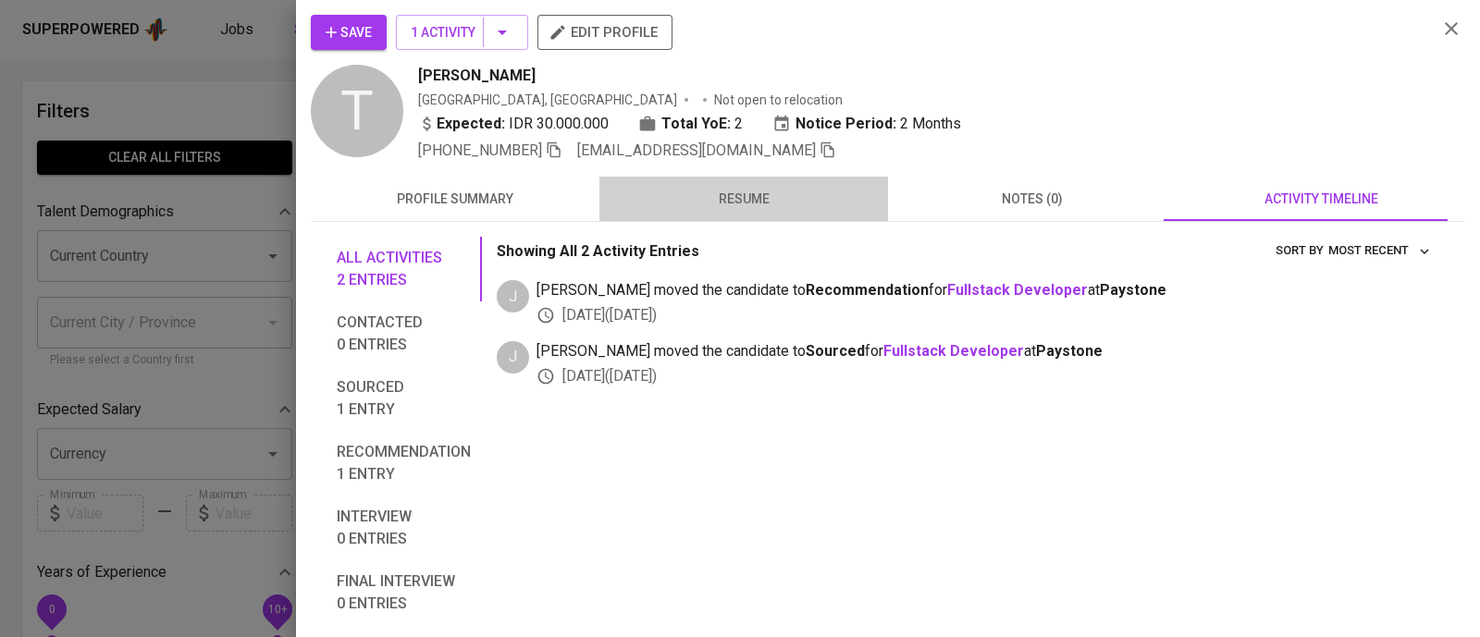
click at [757, 199] on span "resume" at bounding box center [744, 199] width 266 height 23
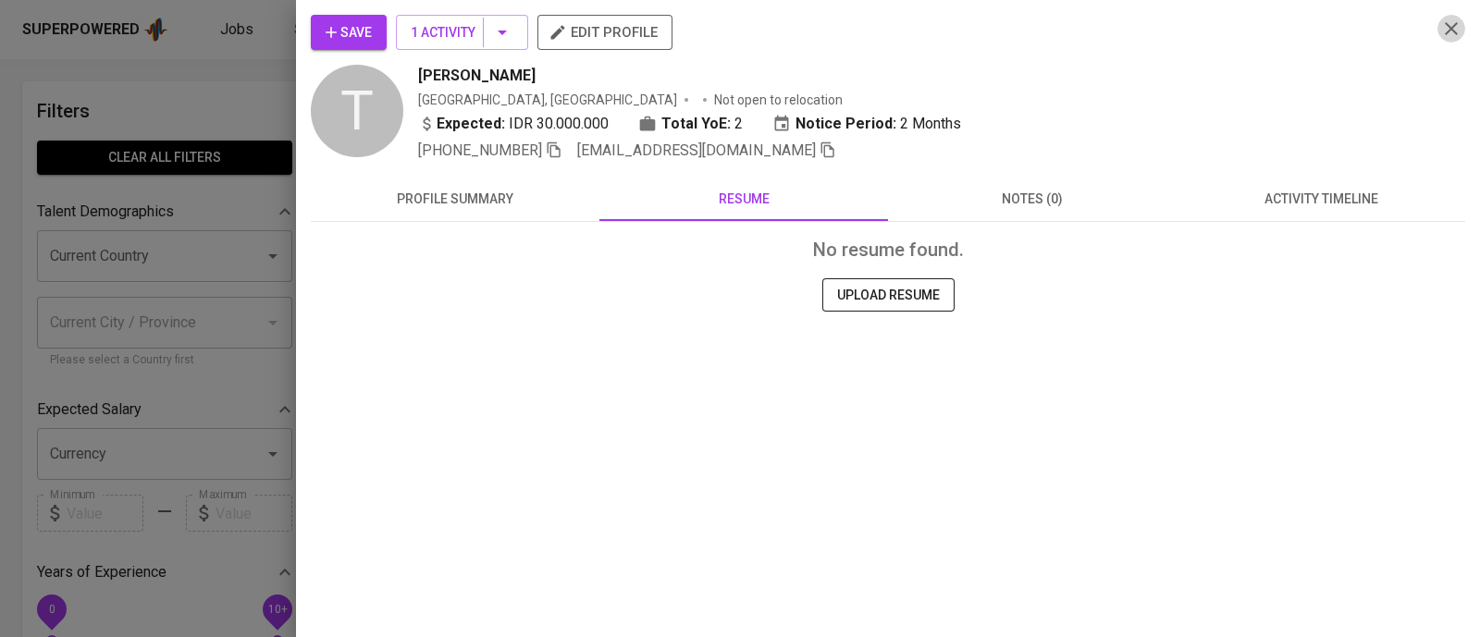
click at [1448, 40] on button "button" at bounding box center [1452, 29] width 28 height 28
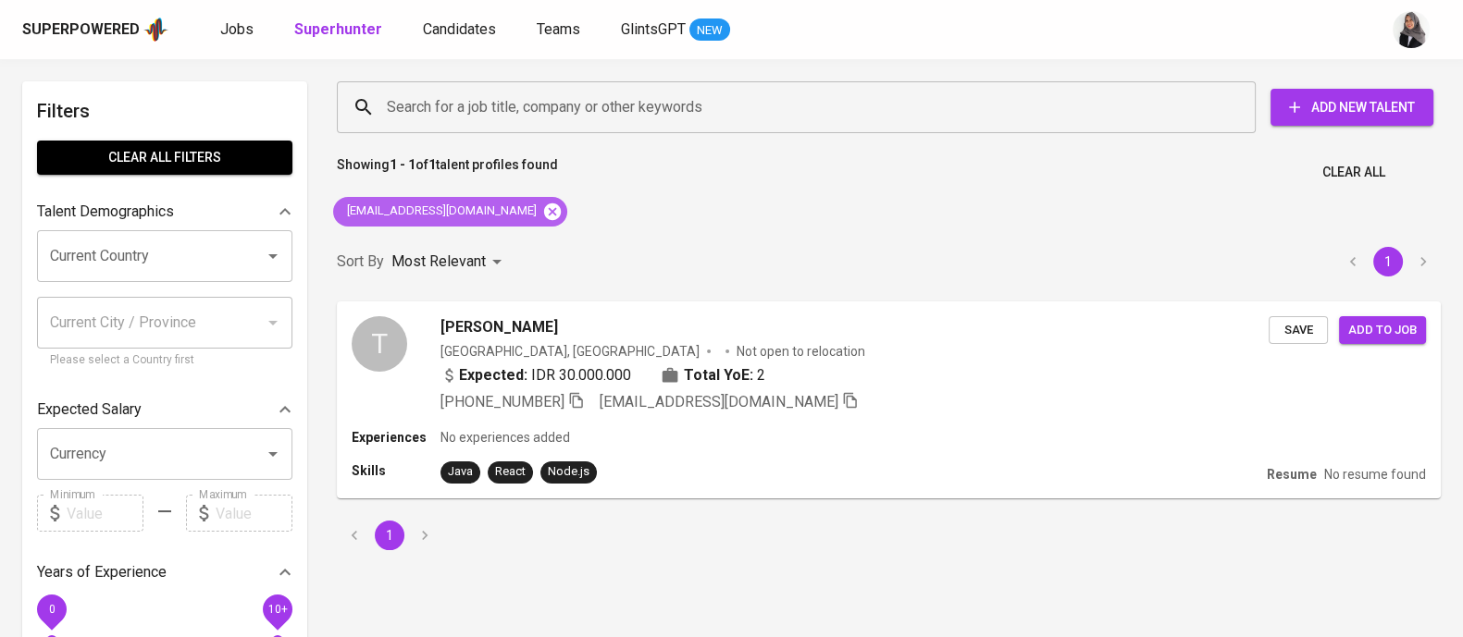
click at [544, 208] on icon at bounding box center [552, 211] width 17 height 17
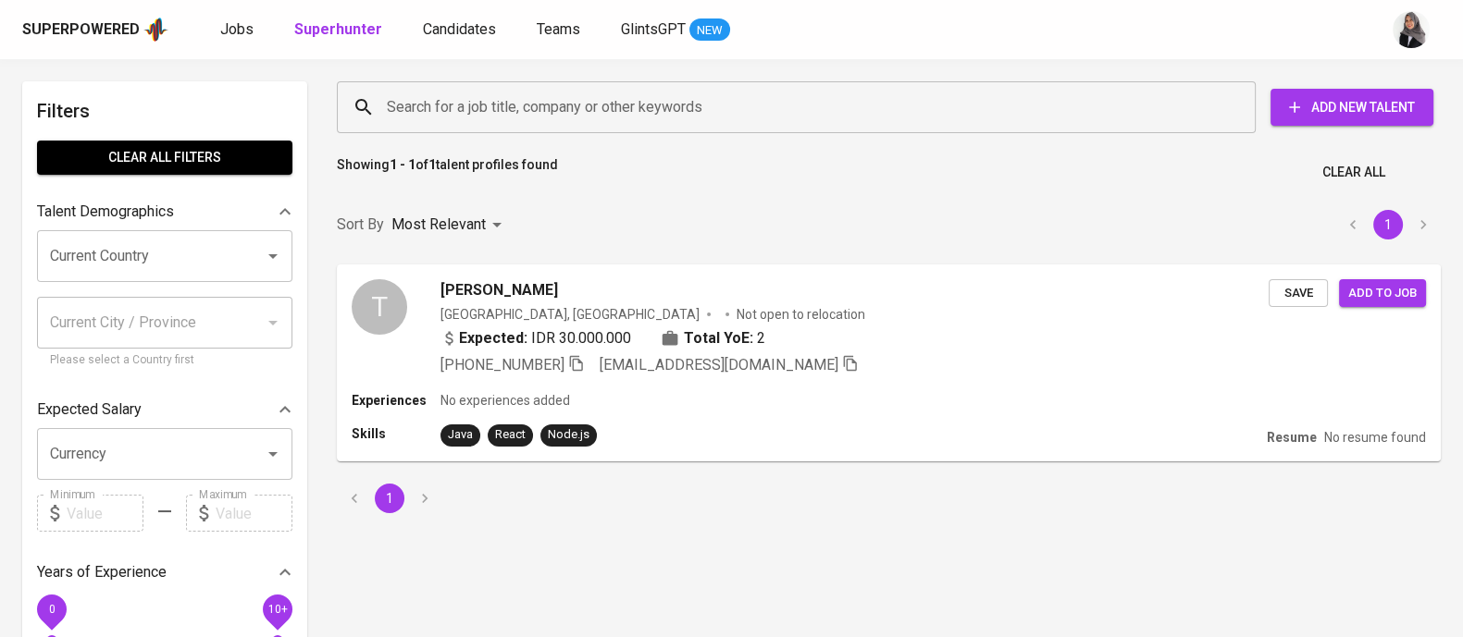
click at [568, 101] on input "Search for a job title, company or other keywords" at bounding box center [800, 107] width 837 height 35
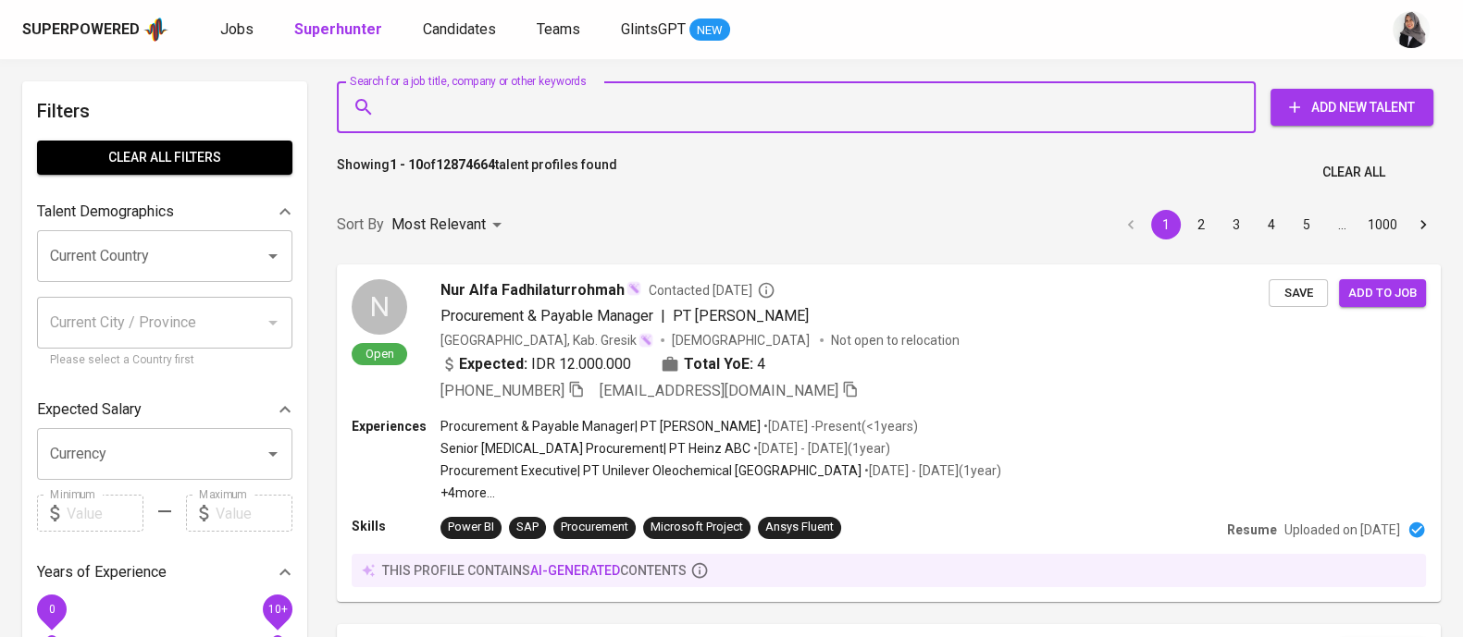
paste input "reynaldisatriawanw@gmail.com"
type input "reynaldisatriawanw@gmail.com"
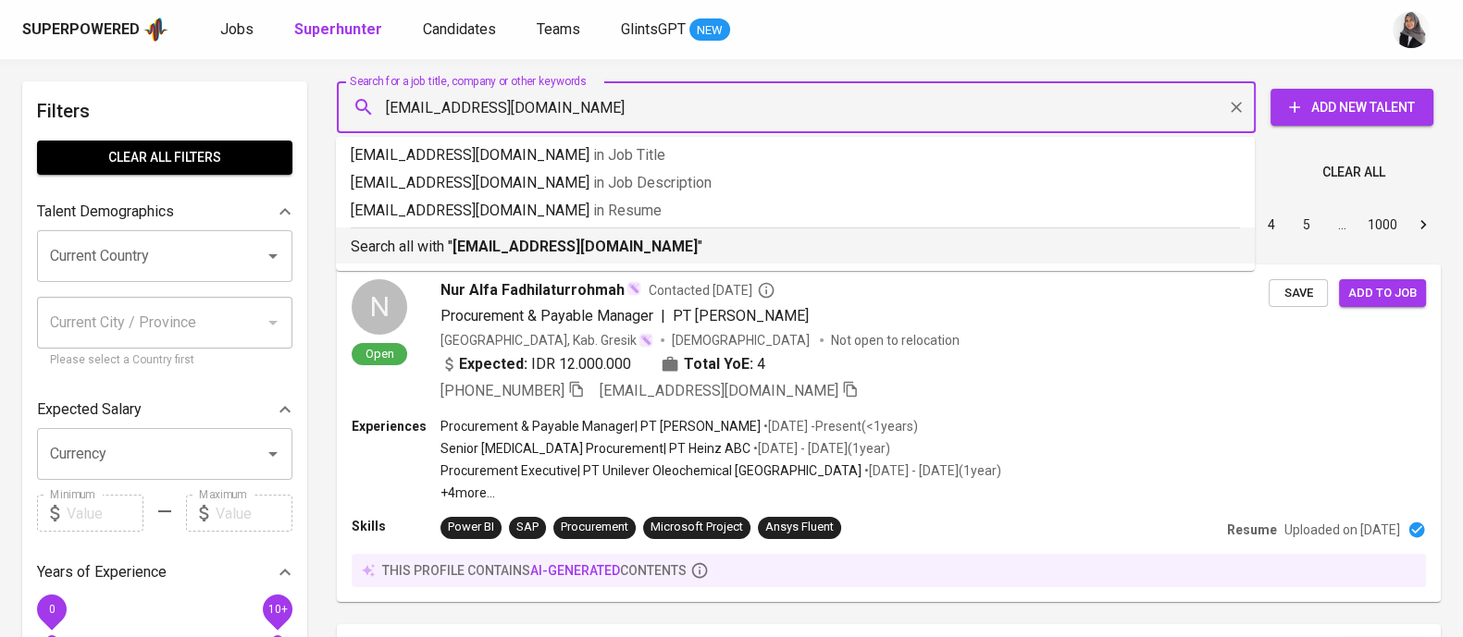
click at [613, 246] on b "reynaldisatriawanw@gmail.com" at bounding box center [574, 247] width 245 height 18
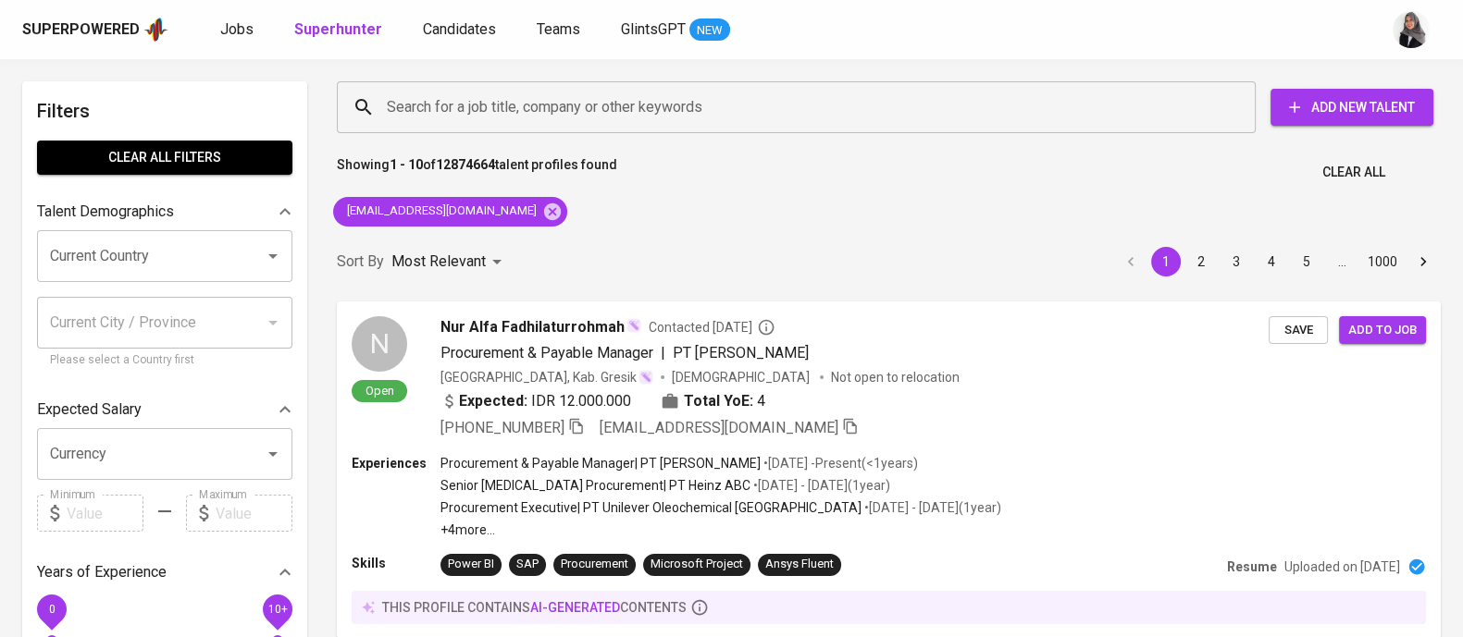
click at [1011, 1] on div "Superpowered Jobs Superhunter Candidates Teams GlintsGPT NEW" at bounding box center [731, 29] width 1463 height 59
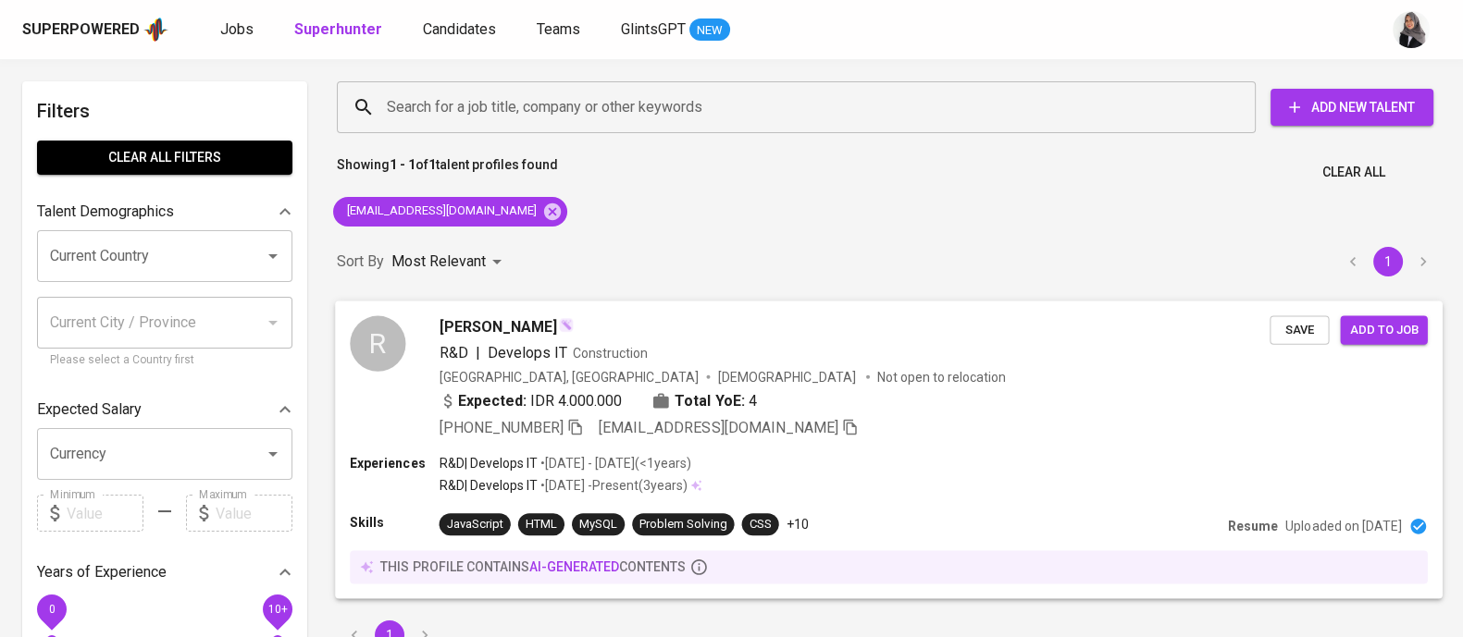
click at [883, 475] on div "Experiences R&D | Develops IT • Sep 2022 - Jul 2023 ( <1 years ) R&D | Develops…" at bounding box center [888, 476] width 1077 height 44
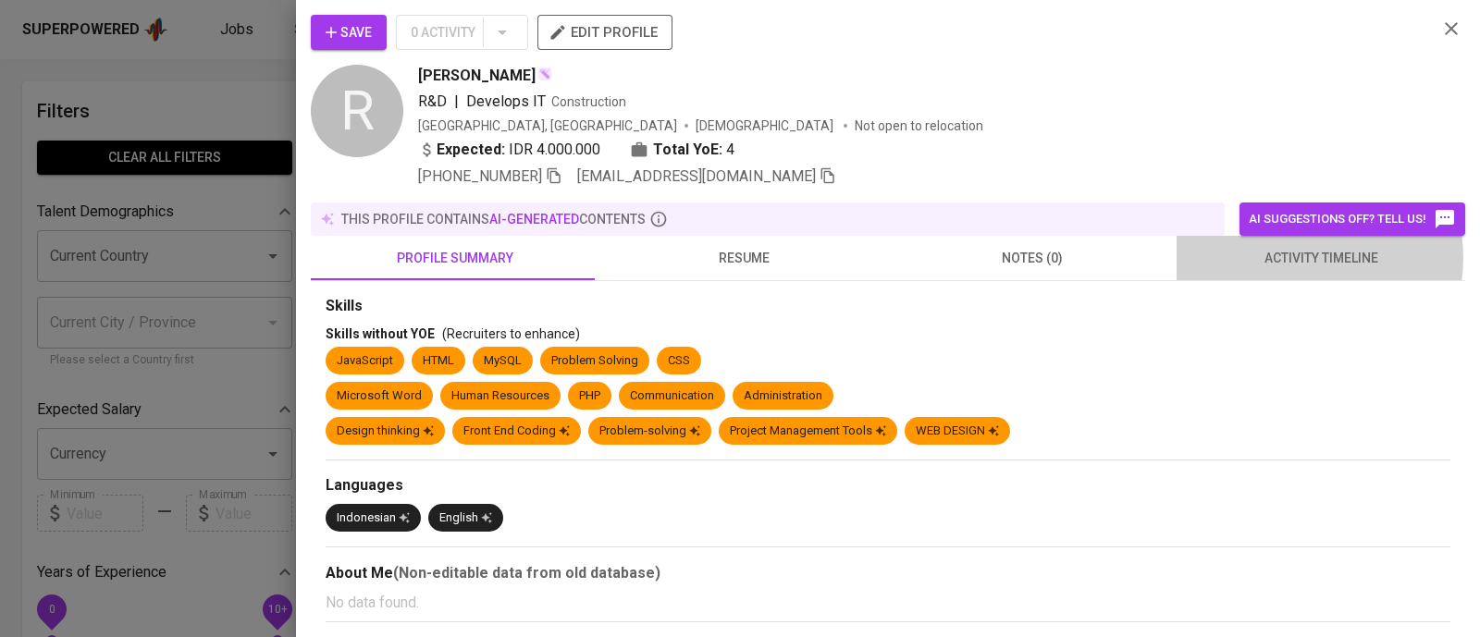
click at [1290, 258] on span "activity timeline" at bounding box center [1321, 258] width 266 height 23
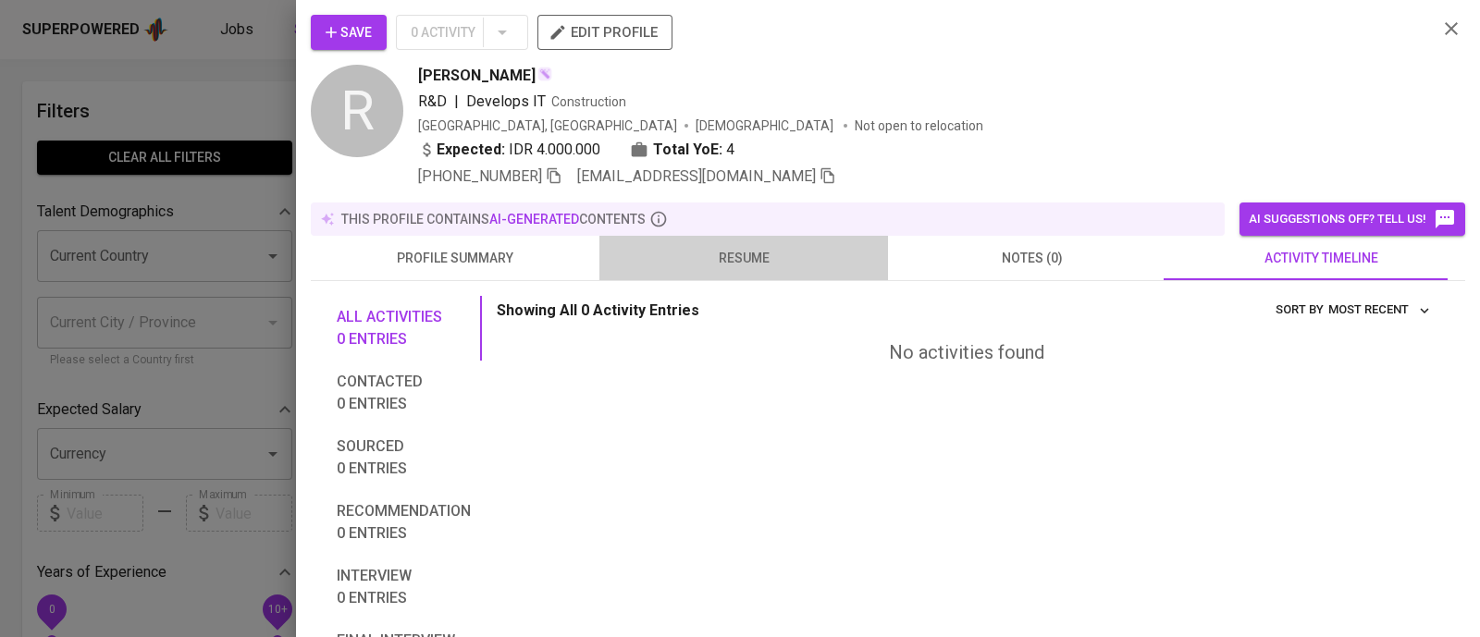
click at [749, 250] on span "resume" at bounding box center [744, 258] width 266 height 23
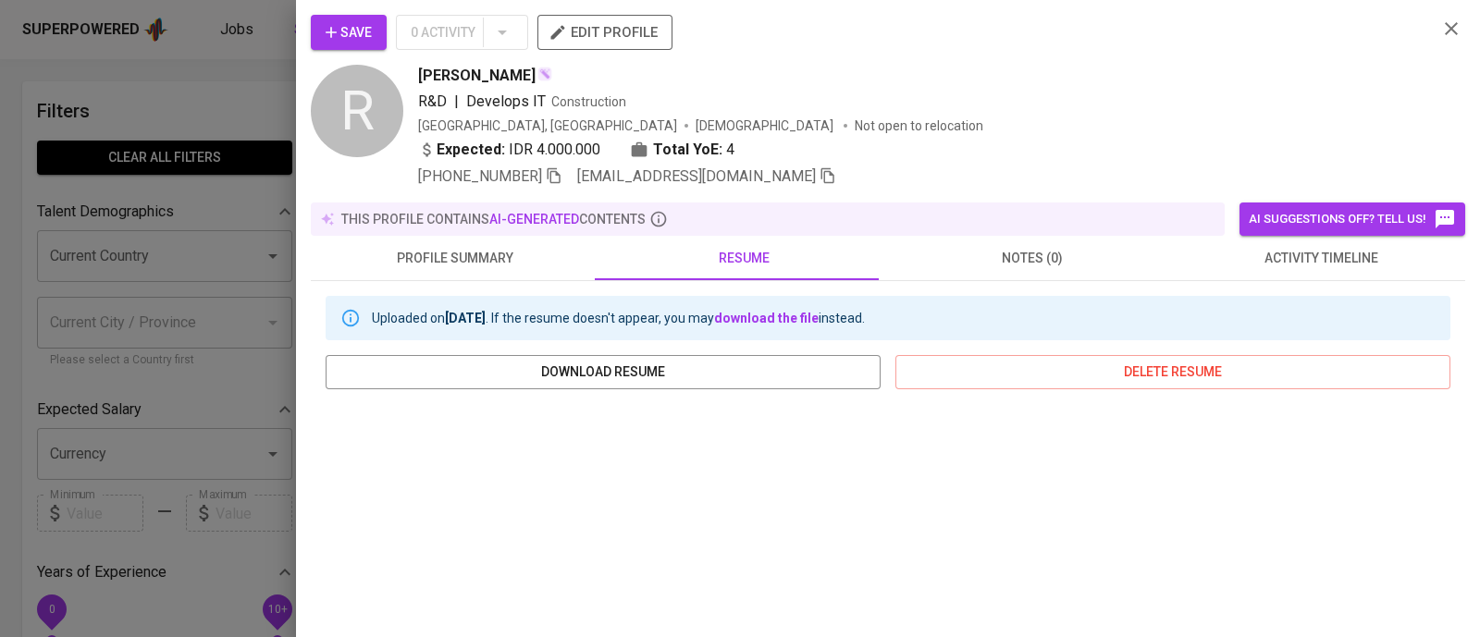
scroll to position [351, 0]
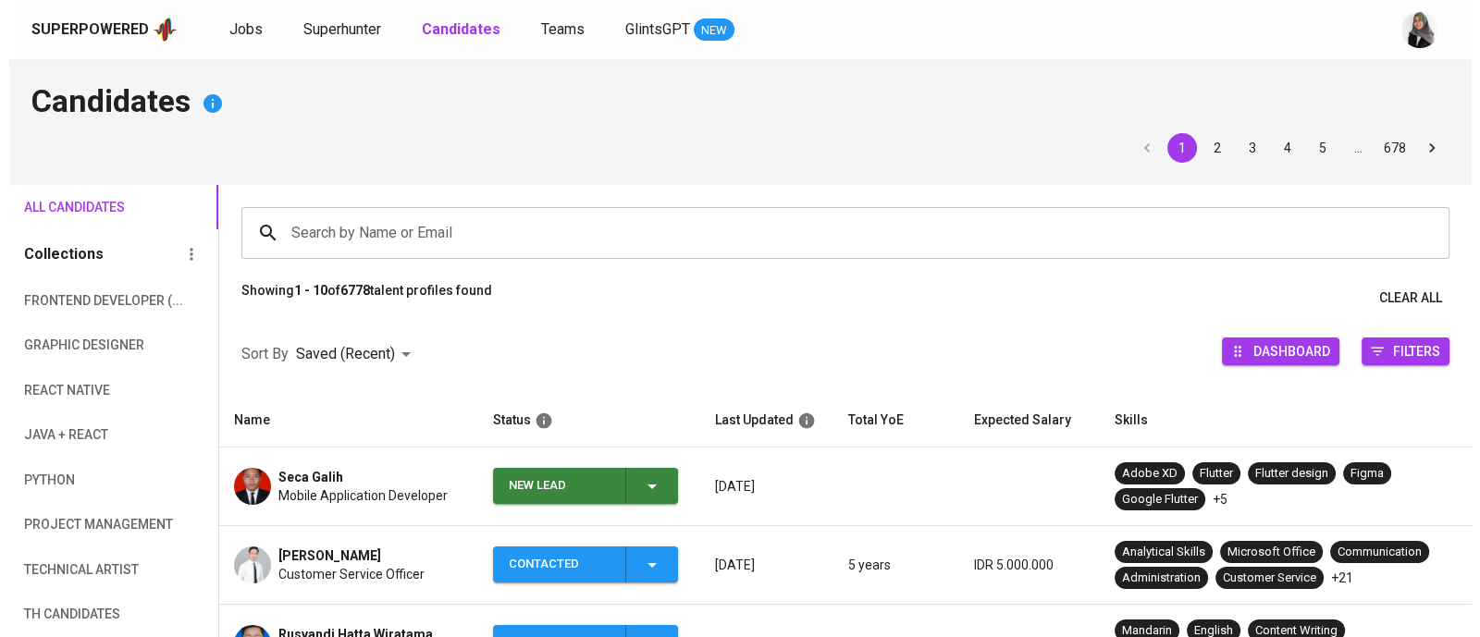
scroll to position [130, 0]
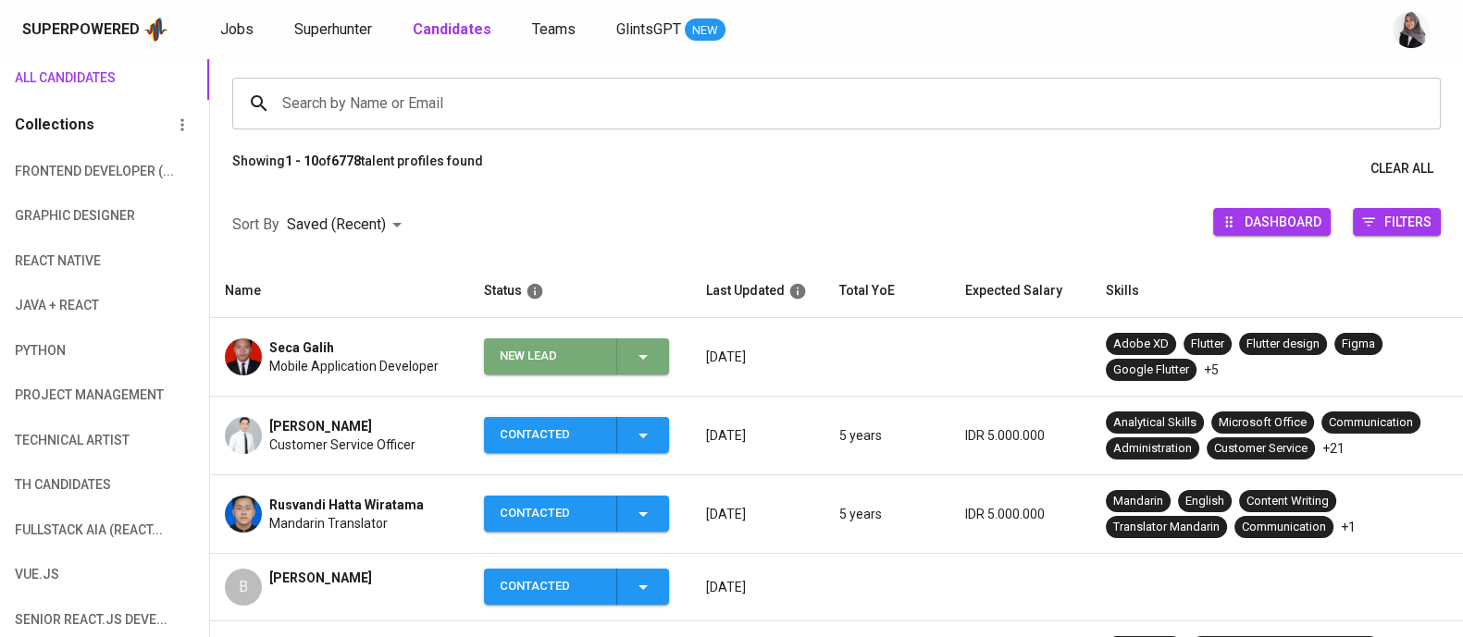
click at [659, 351] on span "New Lead" at bounding box center [576, 357] width 170 height 36
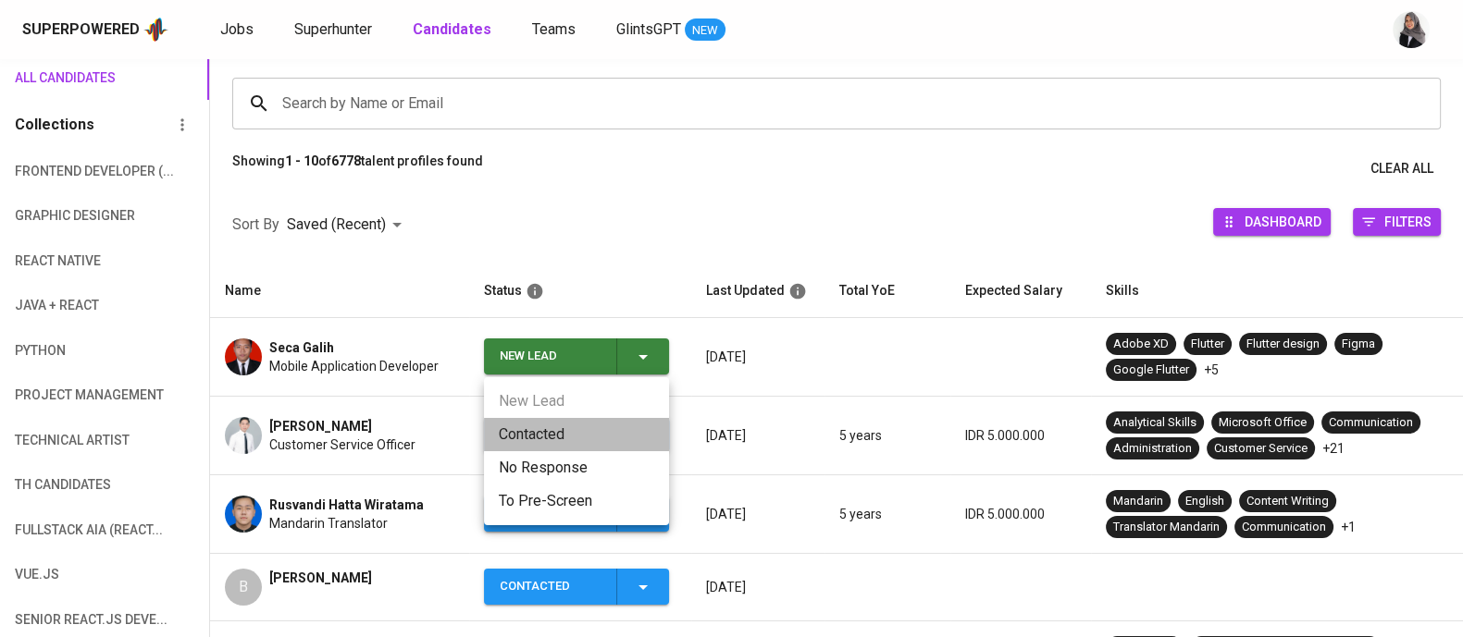
click at [509, 419] on li "Contacted" at bounding box center [576, 434] width 185 height 33
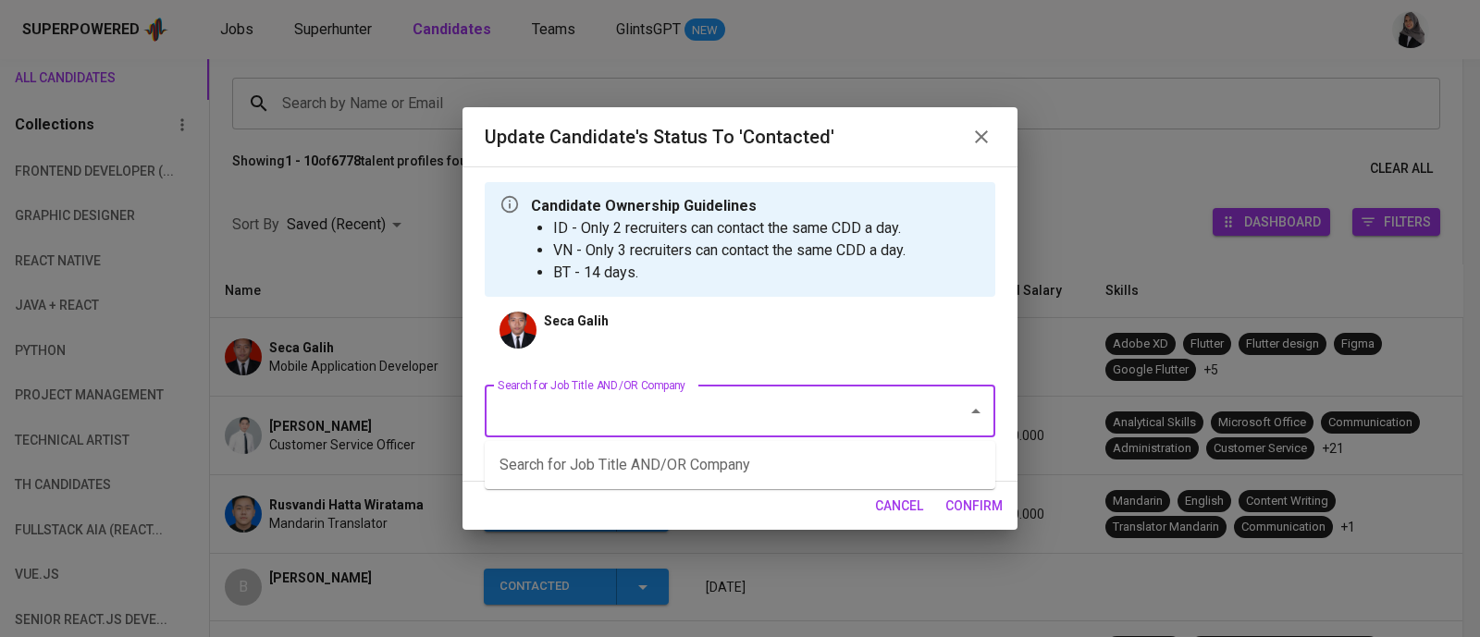
click at [689, 409] on input "Search for Job Title AND/OR Company" at bounding box center [714, 411] width 442 height 35
type input "r"
type input "i"
type input "frontend"
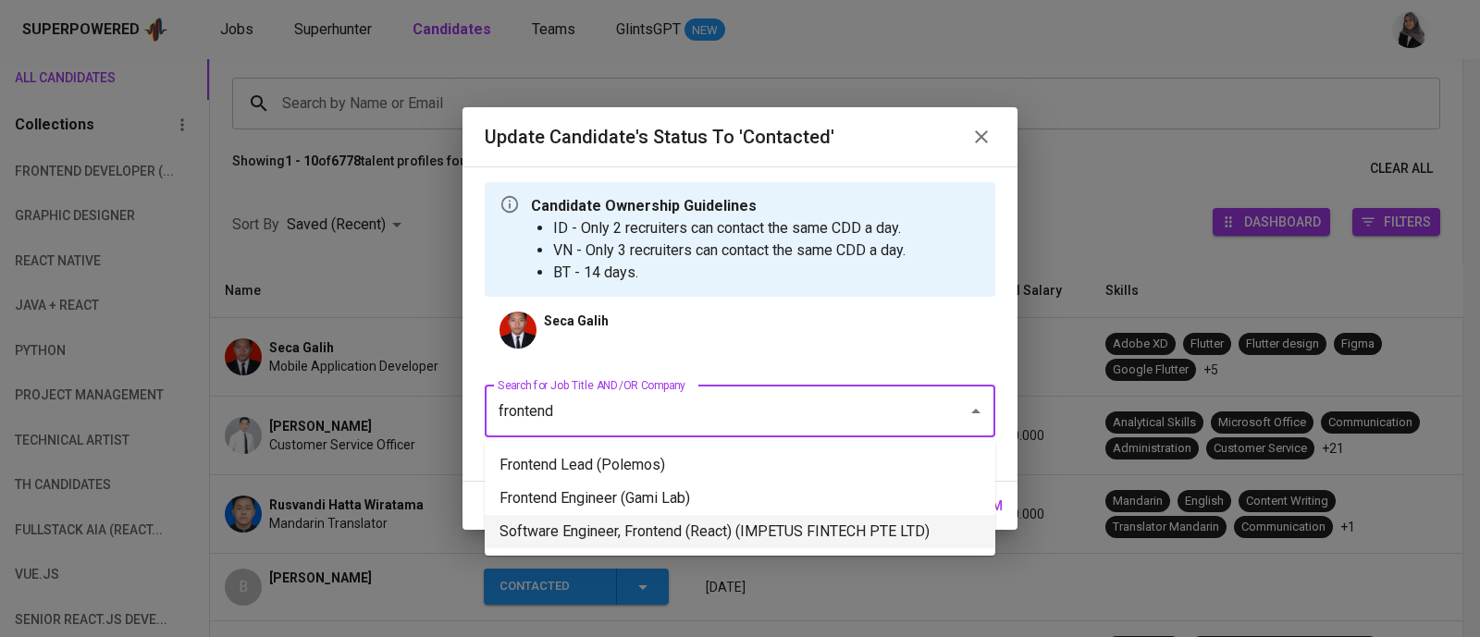
click at [794, 542] on li "Software Engineer, Frontend (React) (IMPETUS FINTECH PTE LTD)" at bounding box center [740, 531] width 511 height 33
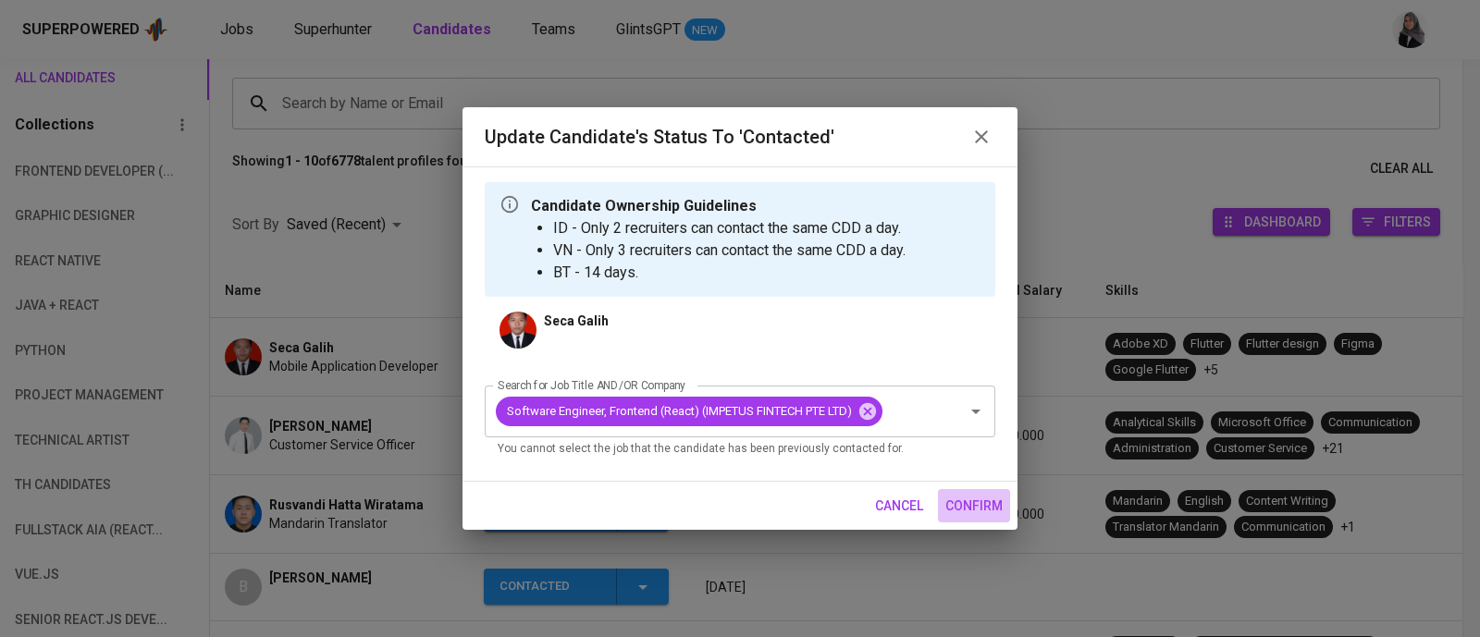
click at [976, 508] on span "confirm" at bounding box center [973, 506] width 57 height 23
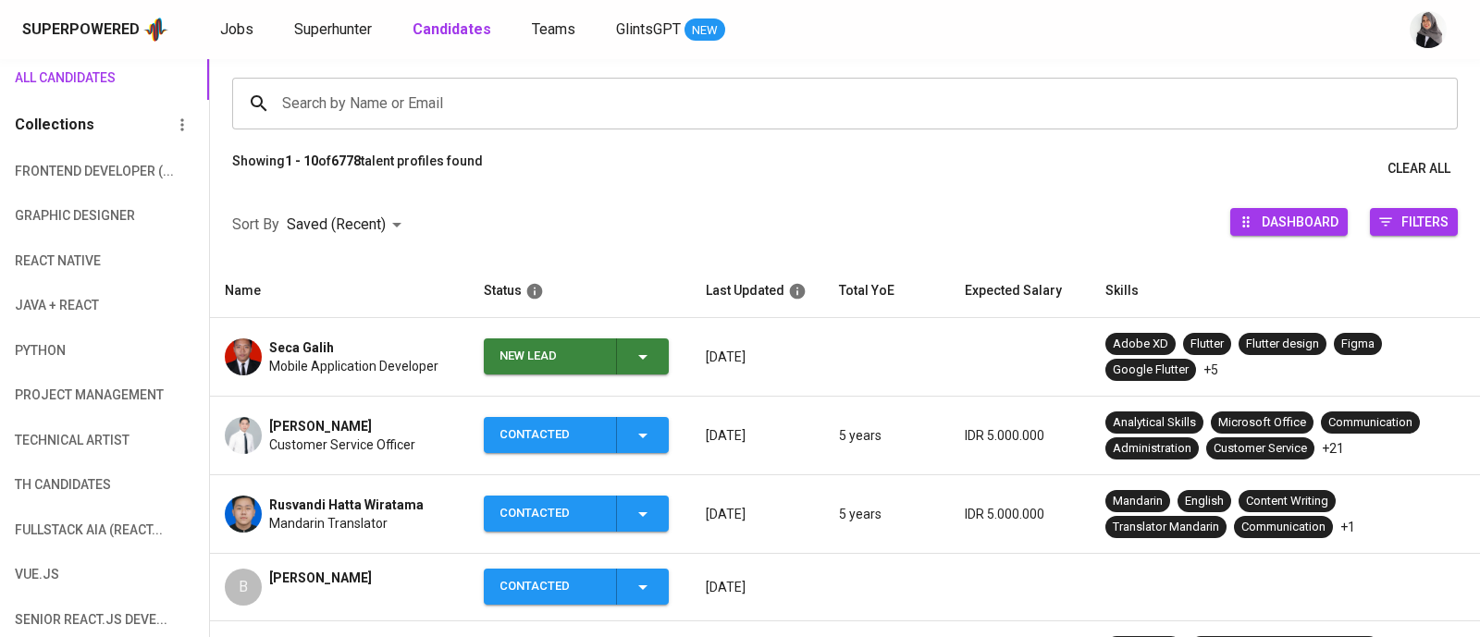
click at [291, 370] on span "Mobile Application Developer" at bounding box center [353, 366] width 169 height 19
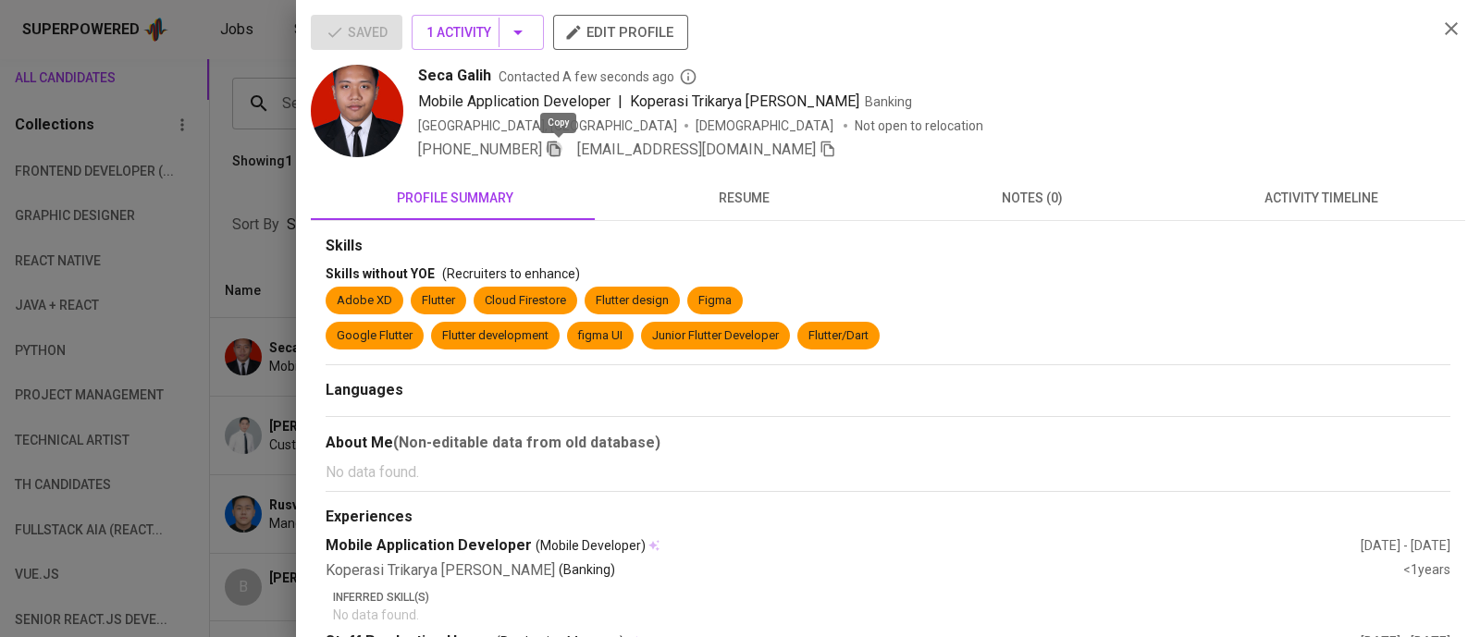
click at [558, 154] on icon "button" at bounding box center [554, 149] width 17 height 17
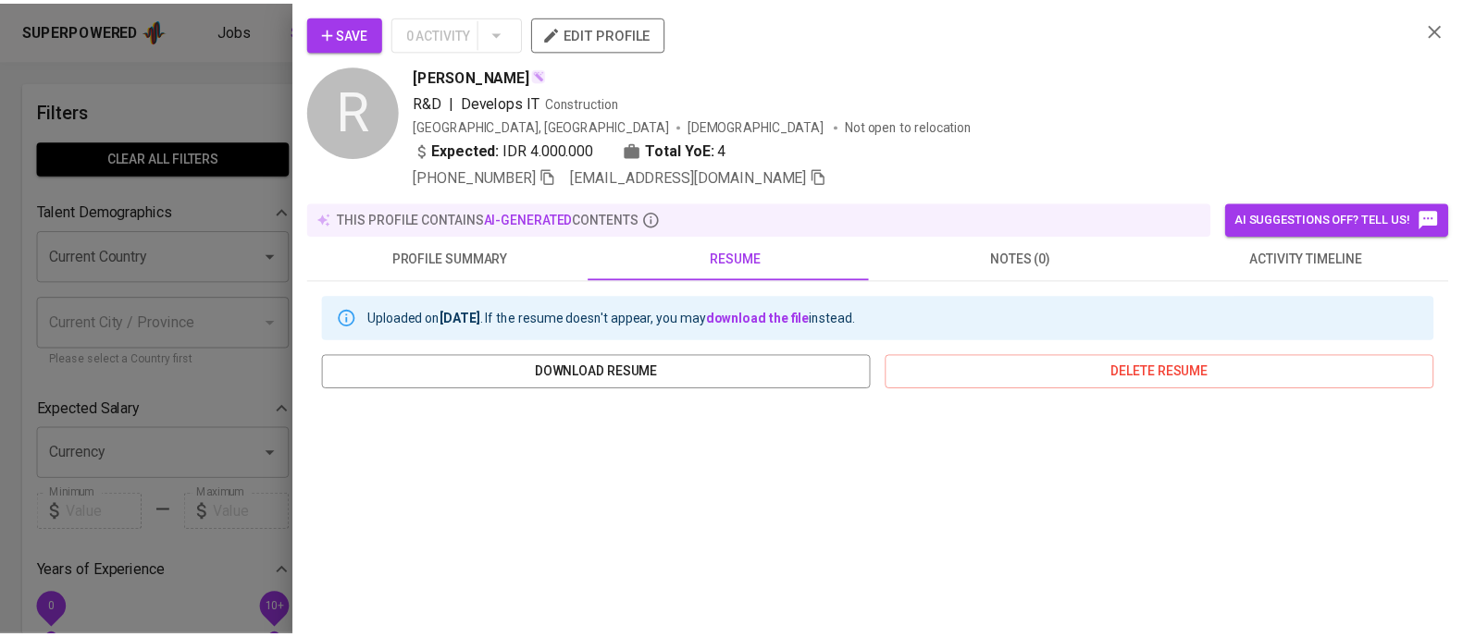
scroll to position [351, 0]
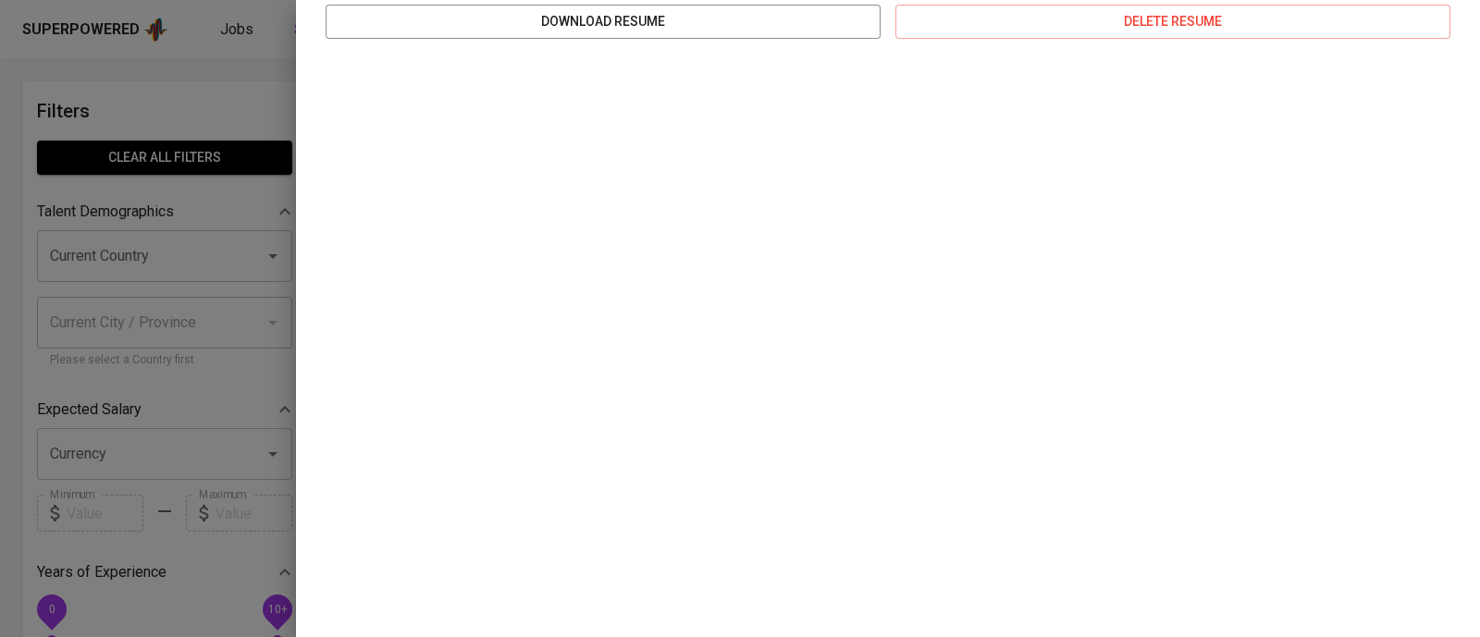
click at [227, 117] on div at bounding box center [740, 318] width 1480 height 637
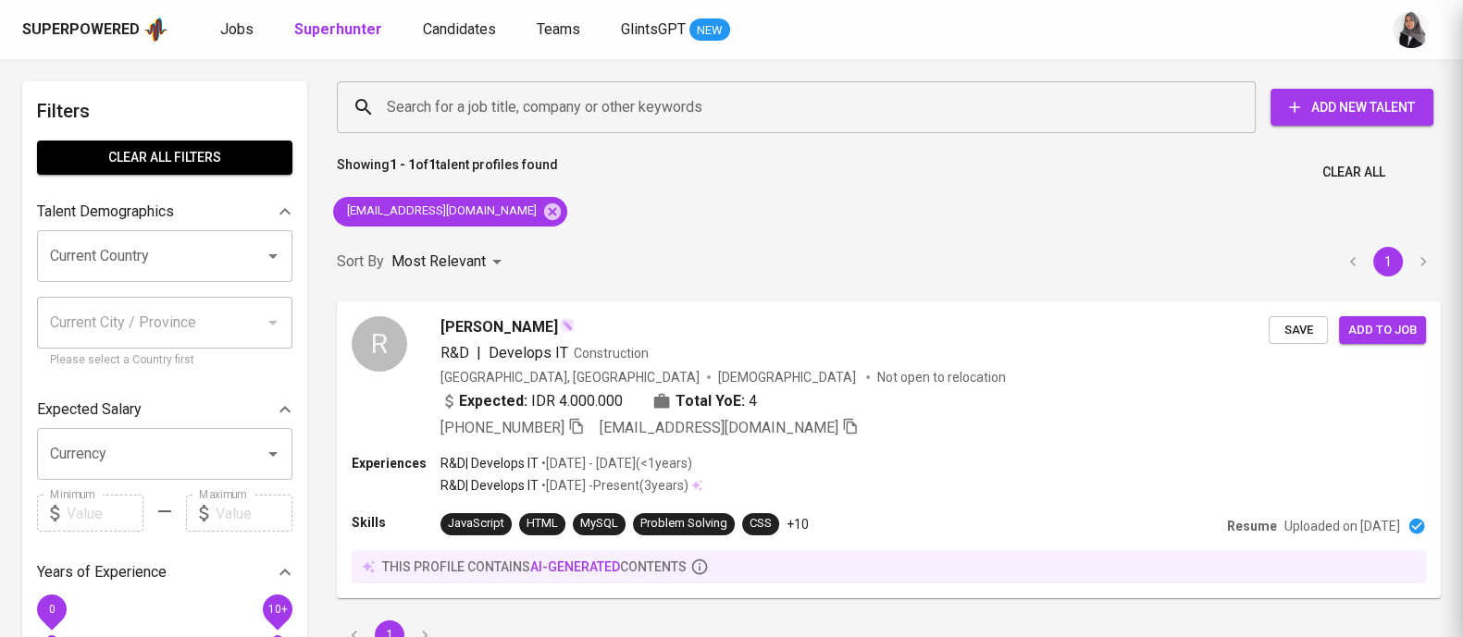
scroll to position [0, 0]
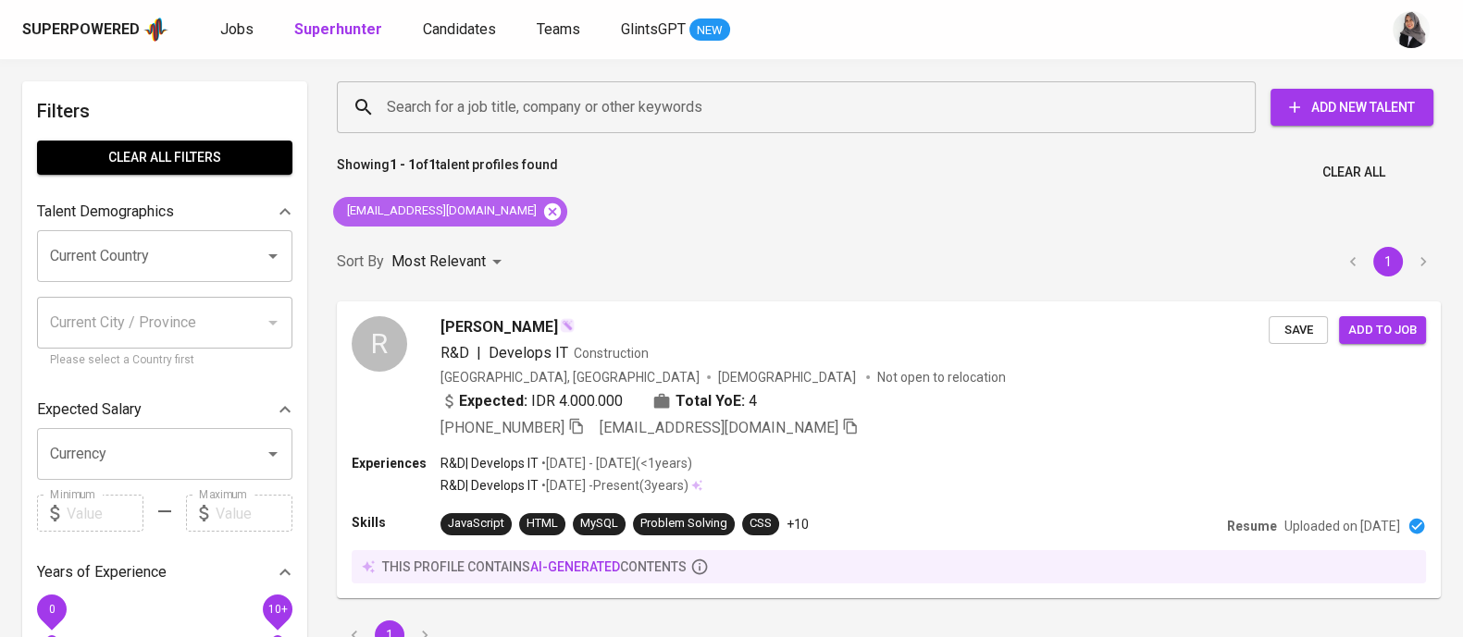
click at [544, 214] on icon at bounding box center [552, 211] width 17 height 17
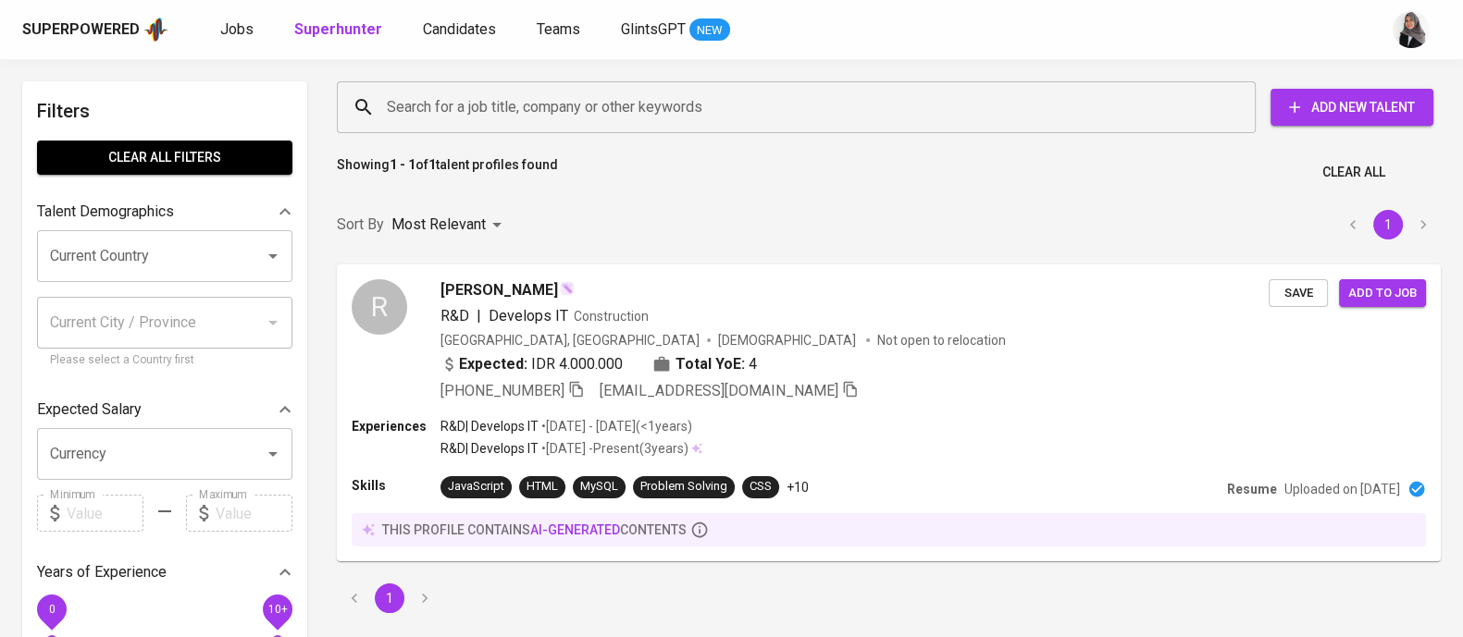
click at [550, 111] on input "Search for a job title, company or other keywords" at bounding box center [800, 107] width 837 height 35
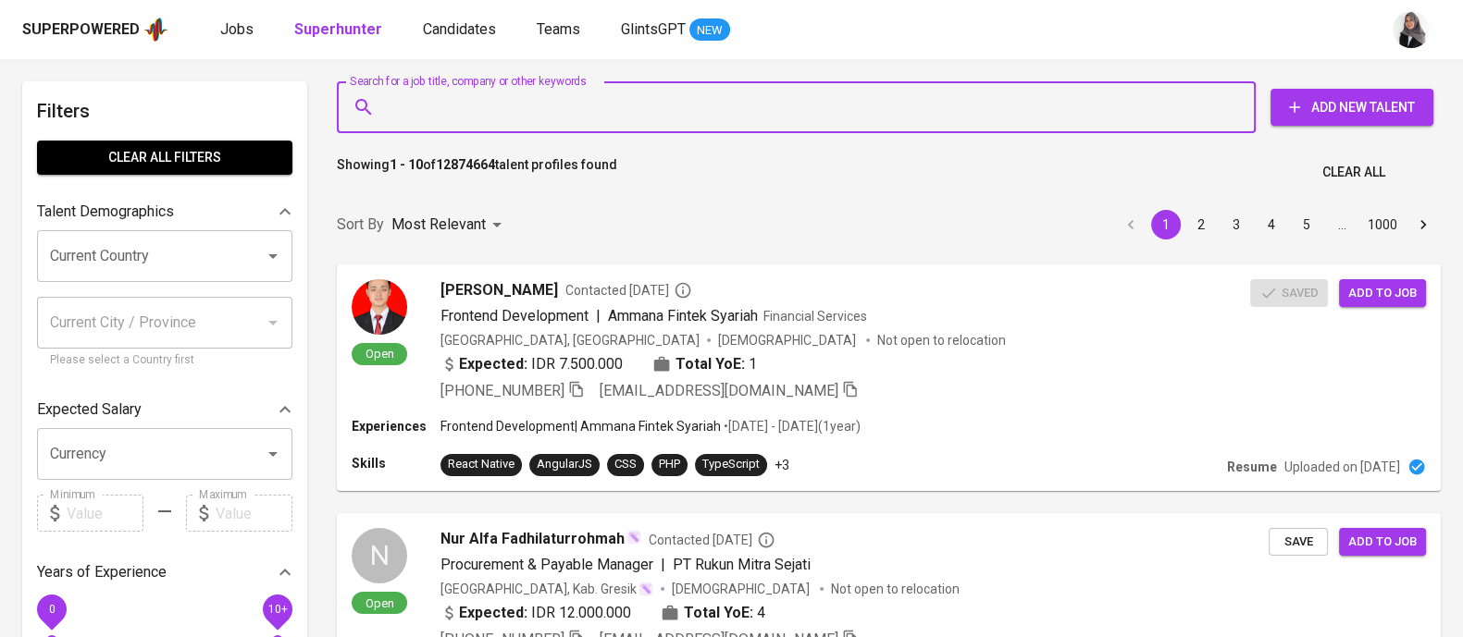
paste input "[EMAIL_ADDRESS][DOMAIN_NAME]"
type input "[EMAIL_ADDRESS][DOMAIN_NAME]"
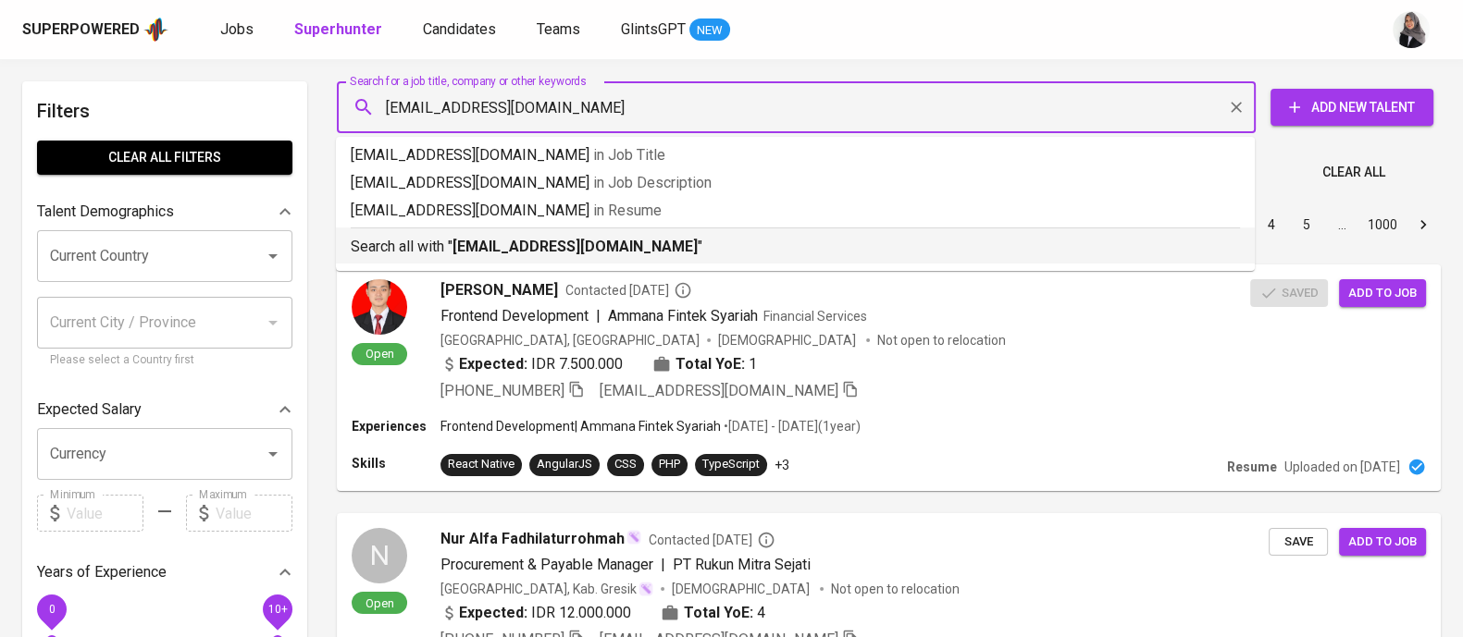
click at [589, 245] on b "[EMAIL_ADDRESS][DOMAIN_NAME]" at bounding box center [574, 247] width 245 height 18
click at [589, 245] on div "Sort By Most Relevant MOST_RELEVANT 1 2 3 4 5 … 1000" at bounding box center [889, 225] width 1126 height 56
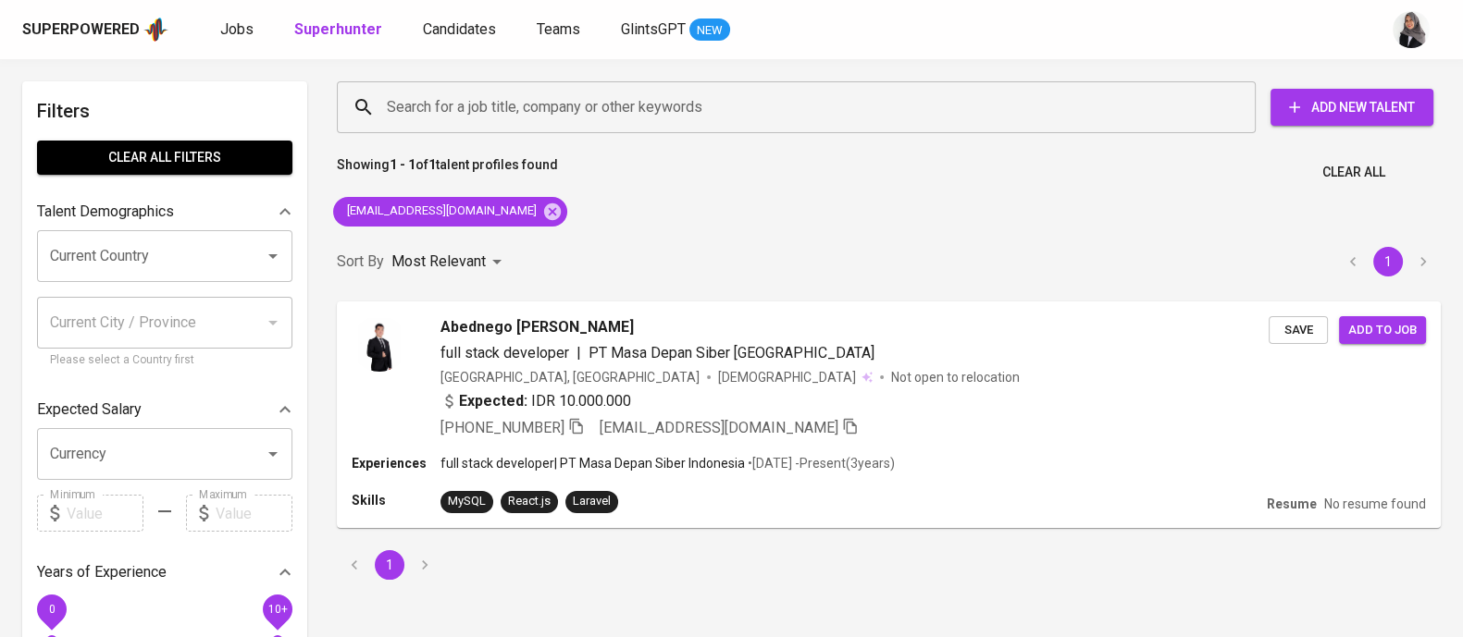
scroll to position [64, 0]
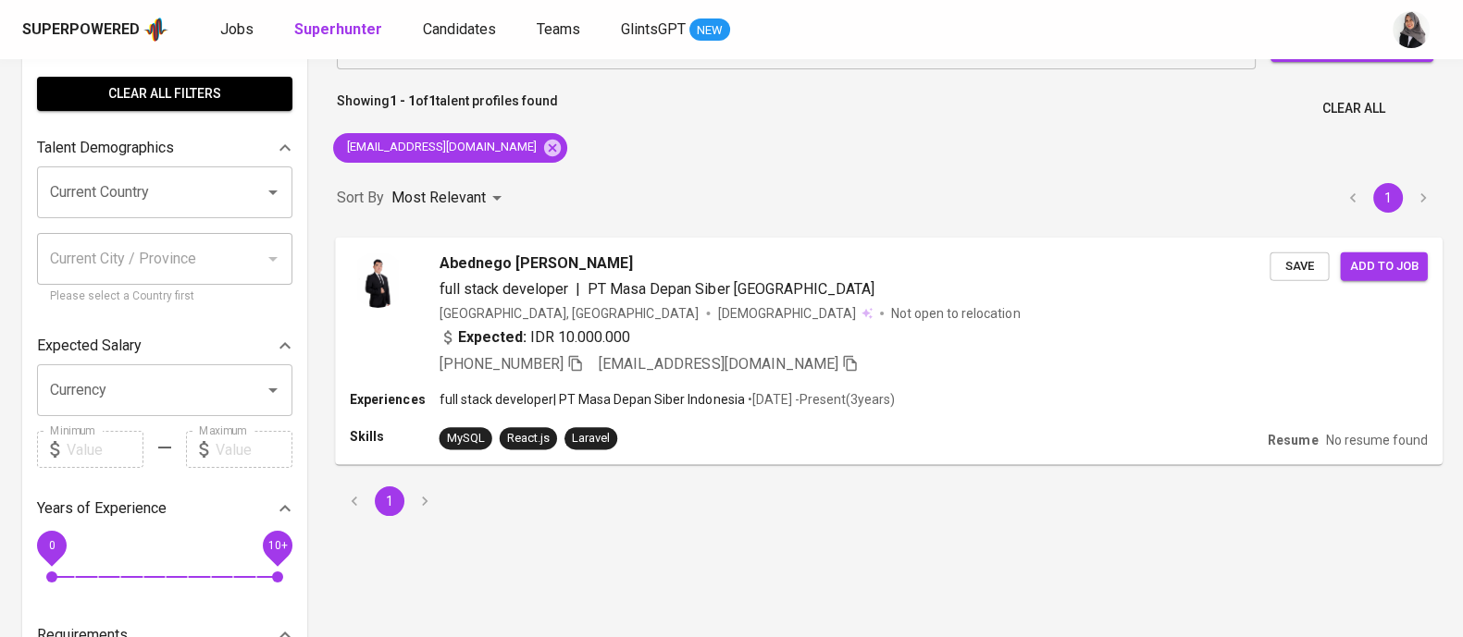
click at [912, 366] on div "+62 812-5547-0742 abednegosionh@gmail.com" at bounding box center [854, 364] width 831 height 22
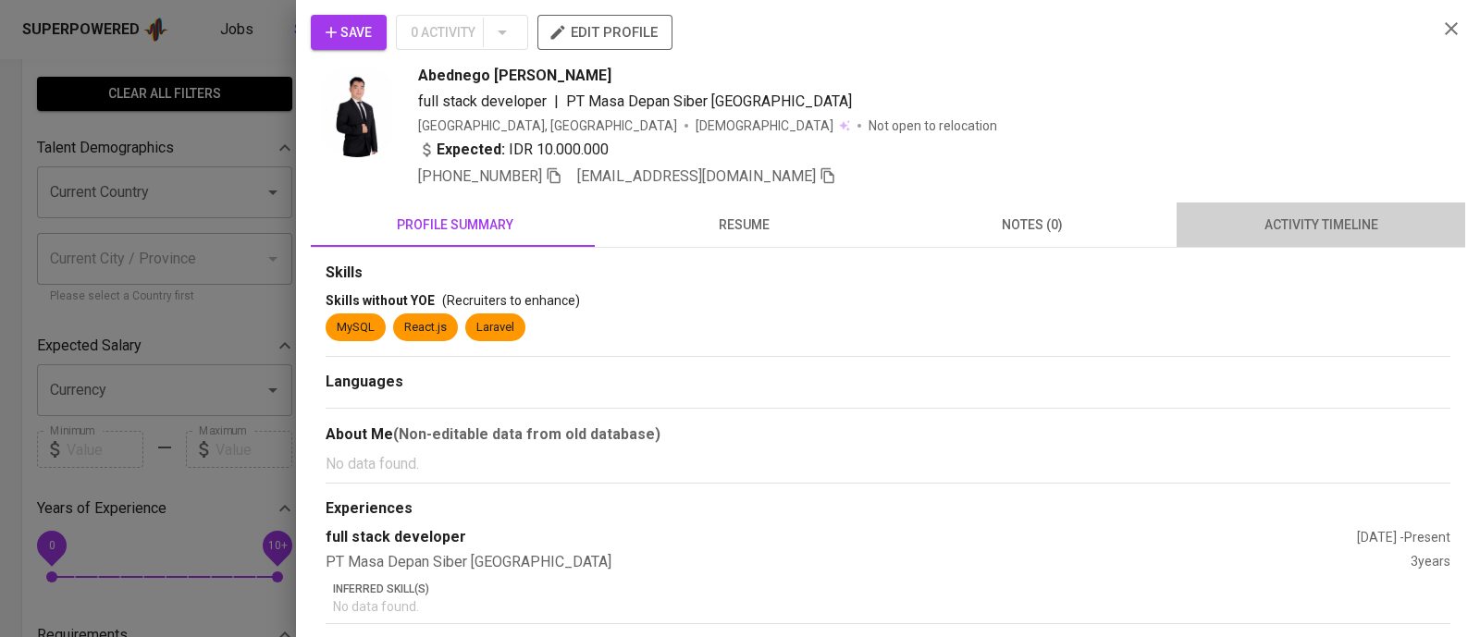
click at [1355, 228] on span "activity timeline" at bounding box center [1321, 225] width 266 height 23
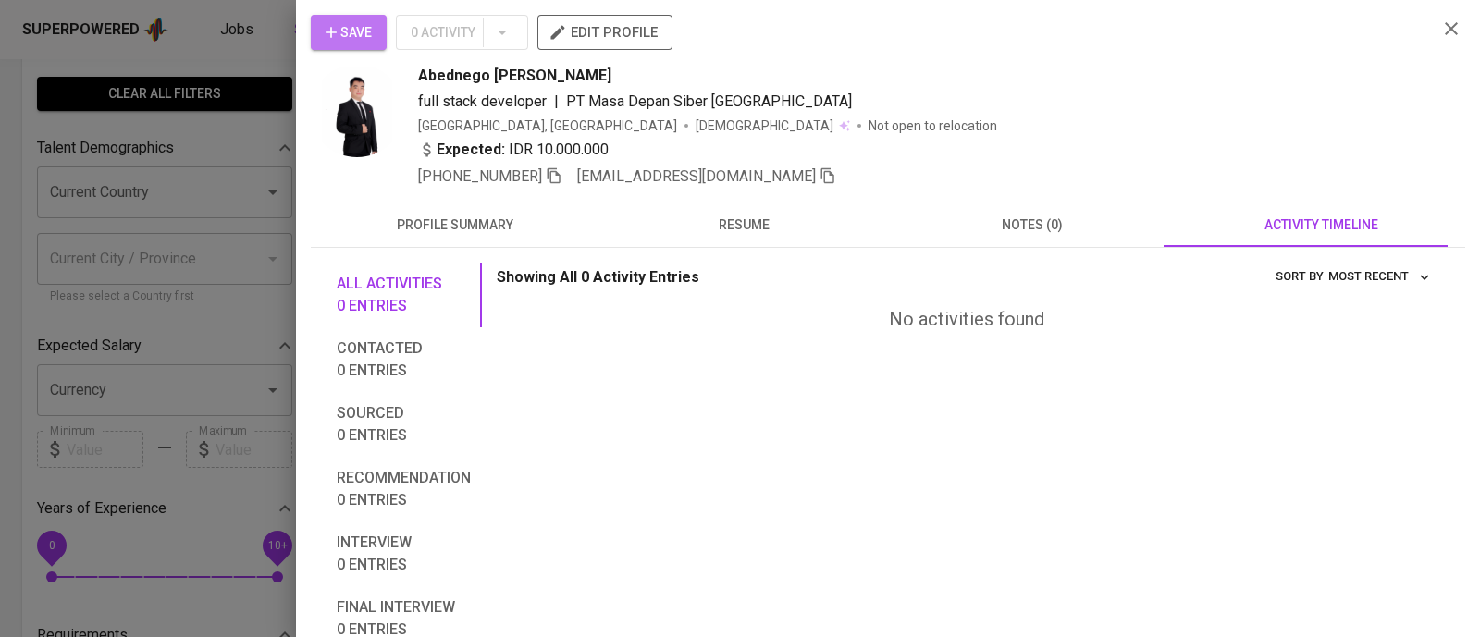
click at [348, 30] on span "Save" at bounding box center [349, 32] width 46 height 23
click at [555, 190] on div "Save 0 Activity edit profile Abednego Sion Hortalanus full stack developer | PT…" at bounding box center [888, 430] width 1154 height 831
click at [555, 182] on icon "button" at bounding box center [554, 175] width 17 height 17
drag, startPoint x: 414, startPoint y: 74, endPoint x: 522, endPoint y: 80, distance: 108.4
click at [522, 80] on div "Abednego Sion Hortalanus full stack developer | PT Masa Depan Siber Indonesia I…" at bounding box center [867, 126] width 1112 height 123
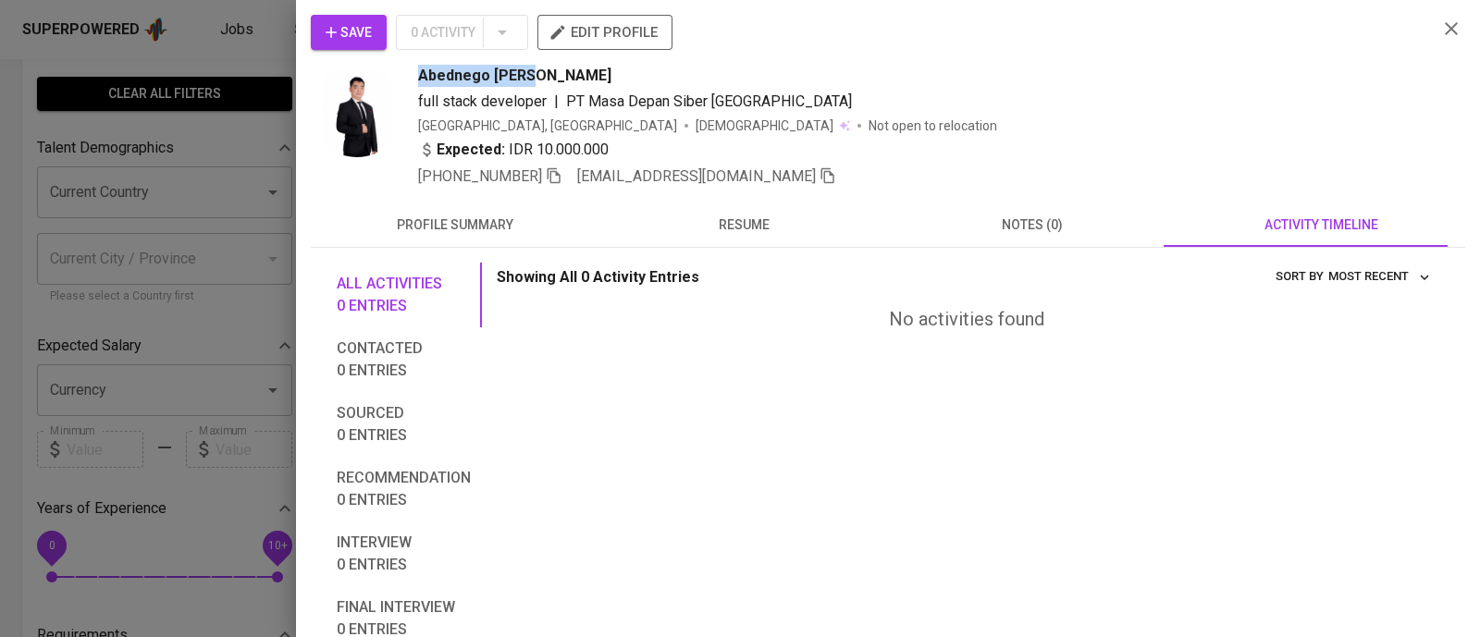
copy span "Abednego Sion"
click at [1080, 142] on div "Expected: IDR 10.000.000" at bounding box center [920, 152] width 1005 height 27
click at [1440, 32] on icon "button" at bounding box center [1451, 29] width 22 height 22
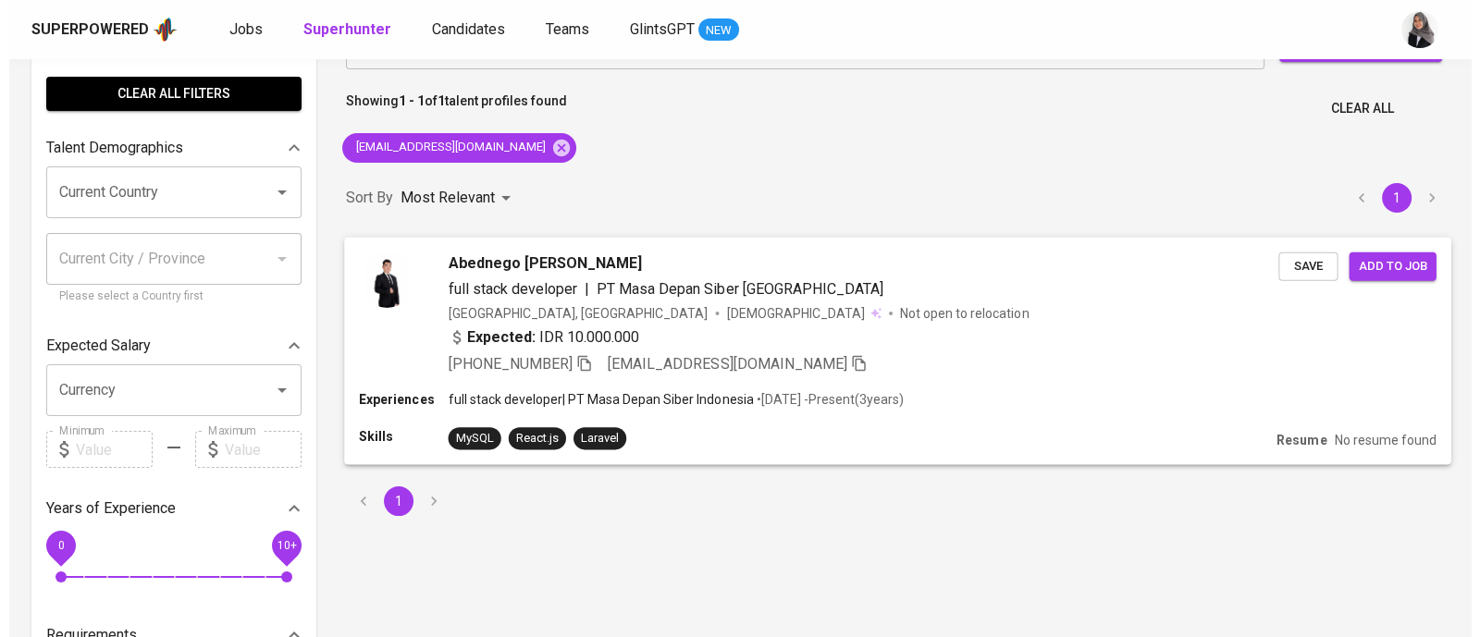
scroll to position [0, 0]
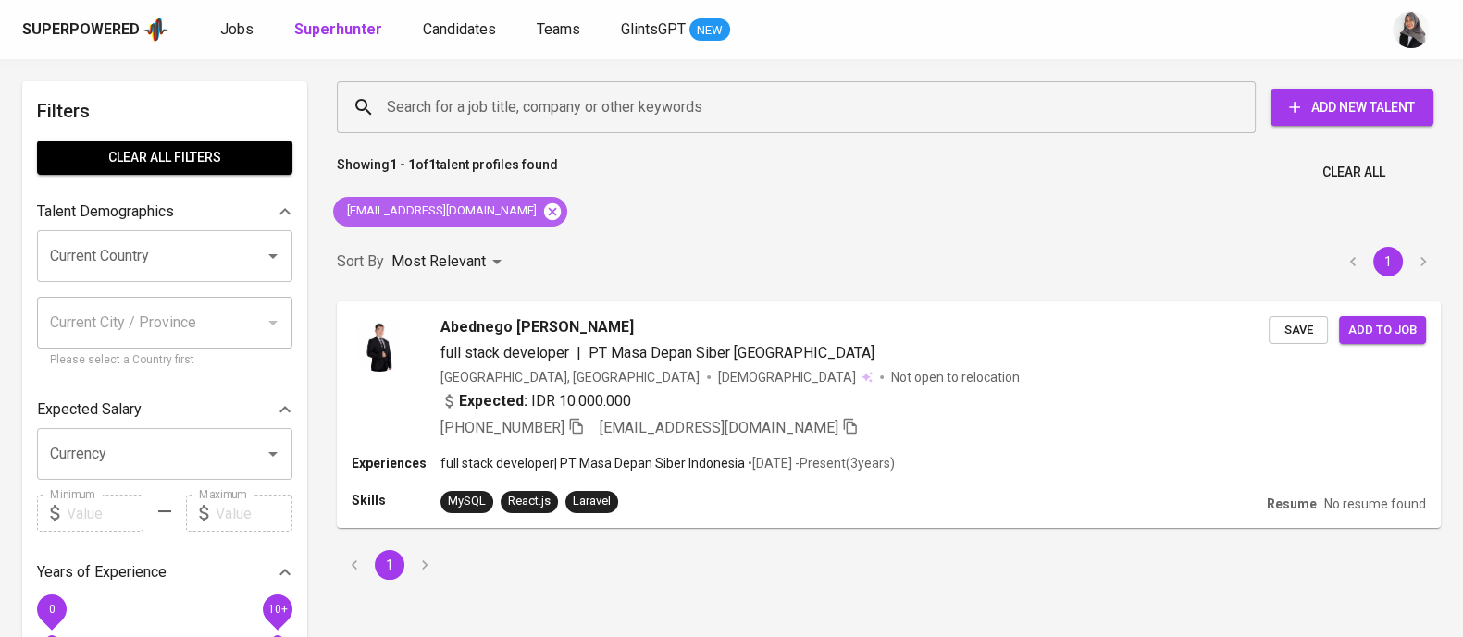
click at [544, 208] on icon at bounding box center [552, 211] width 17 height 17
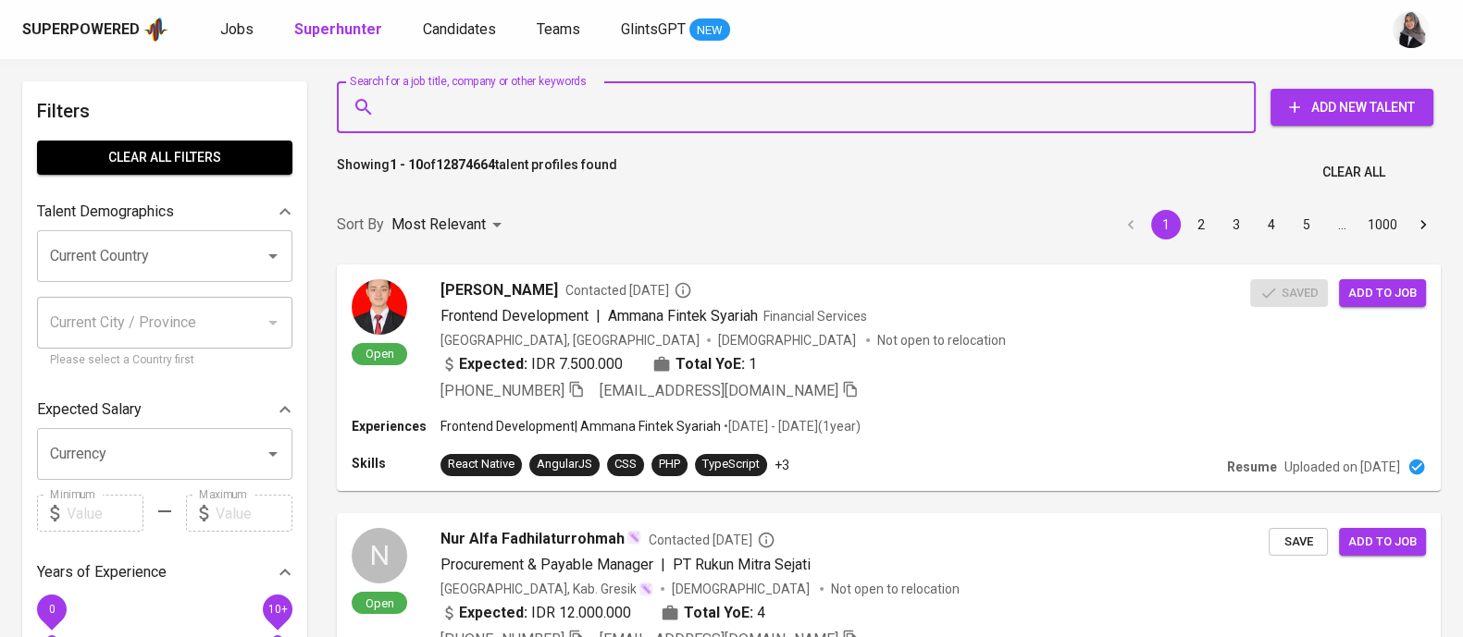
click at [574, 91] on input "Search for a job title, company or other keywords" at bounding box center [800, 107] width 837 height 35
paste input "benewicaksono@gmail.com"
type input "benewicaksono@gmail.com"
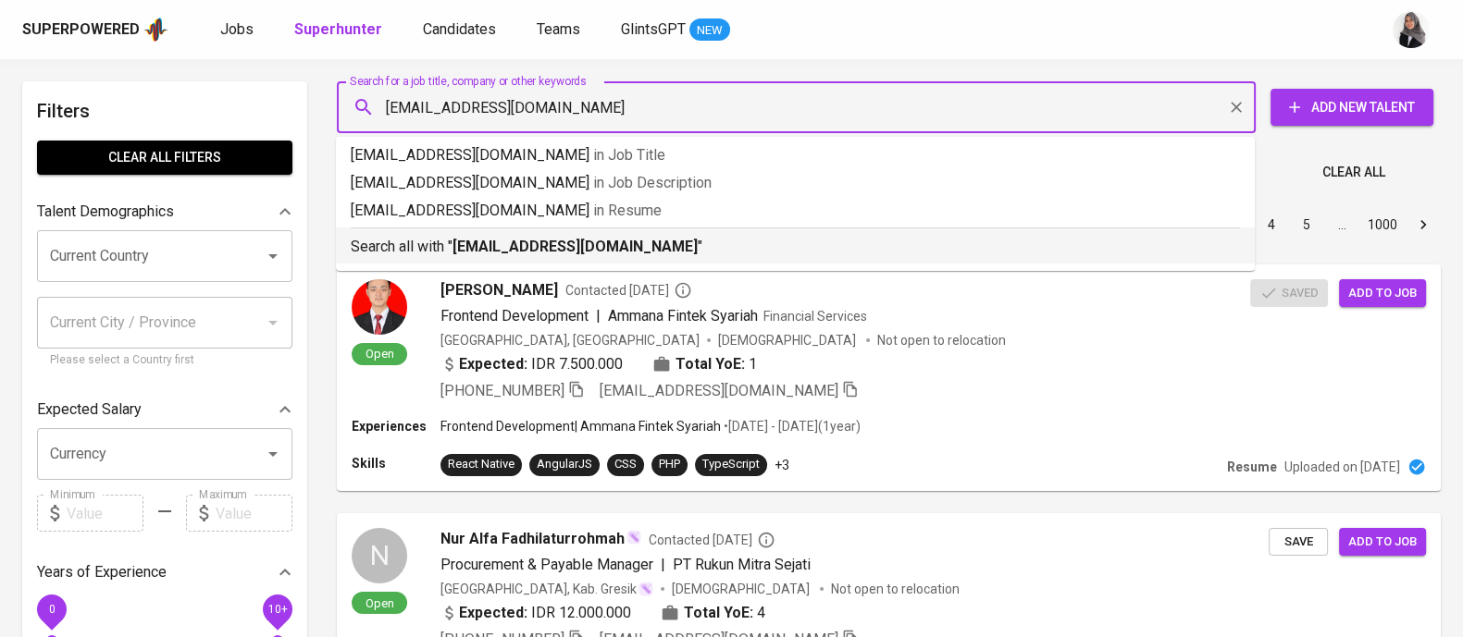
click at [615, 252] on b "benewicaksono@gmail.com" at bounding box center [574, 247] width 245 height 18
click at [615, 252] on div "Sort By Most Relevant MOST_RELEVANT 1 2 3 4 5 … 1000" at bounding box center [889, 225] width 1126 height 56
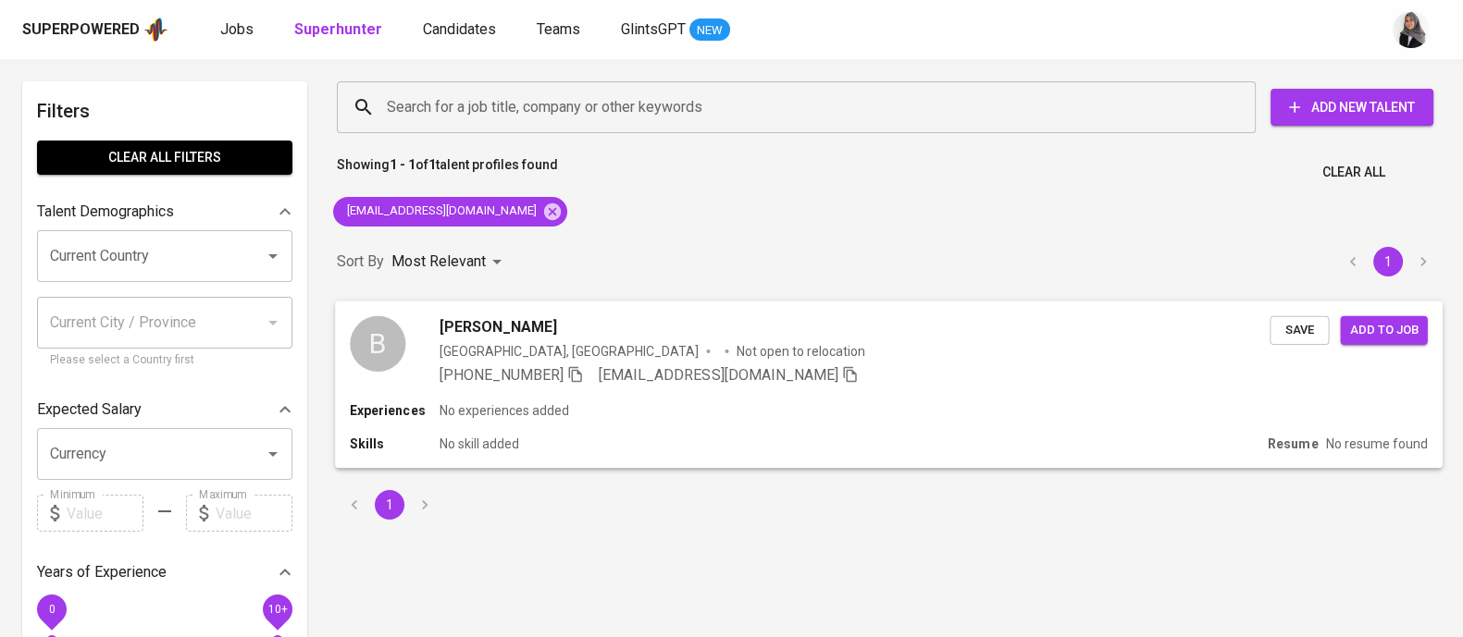
click at [785, 404] on div "Experiences No experiences added" at bounding box center [888, 410] width 1077 height 19
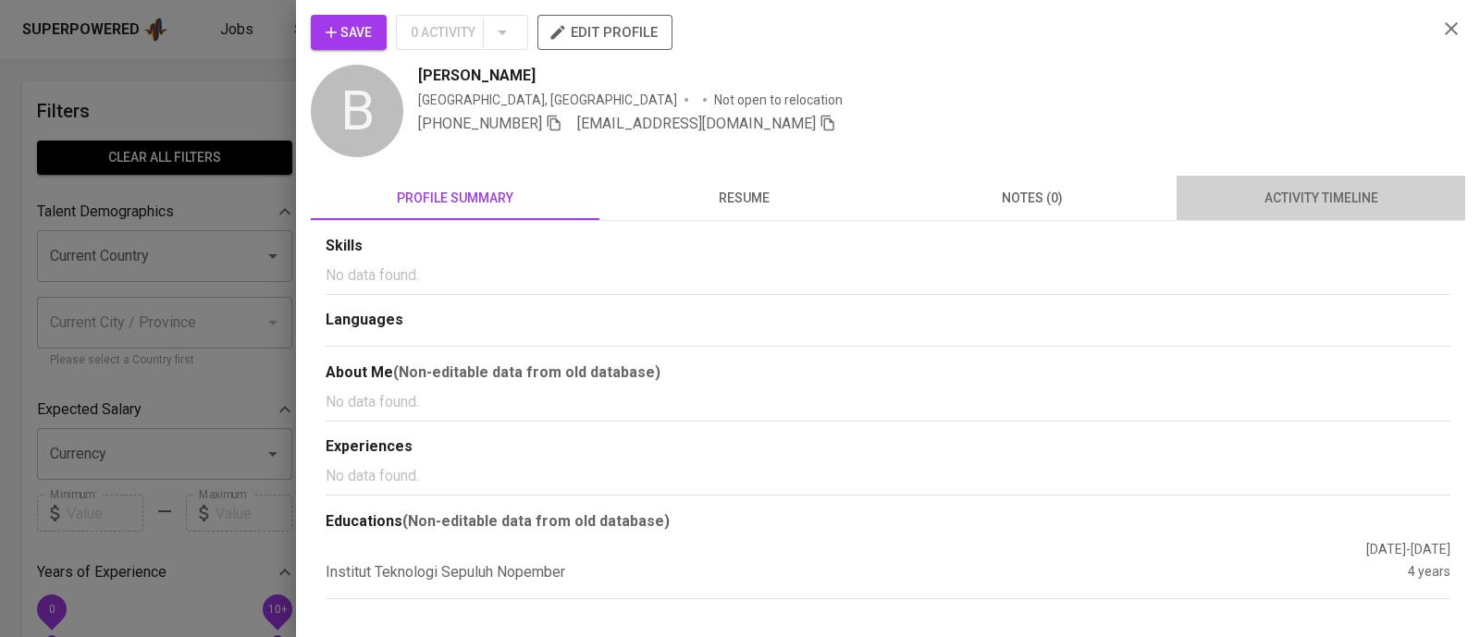
click at [1307, 189] on span "activity timeline" at bounding box center [1321, 198] width 266 height 23
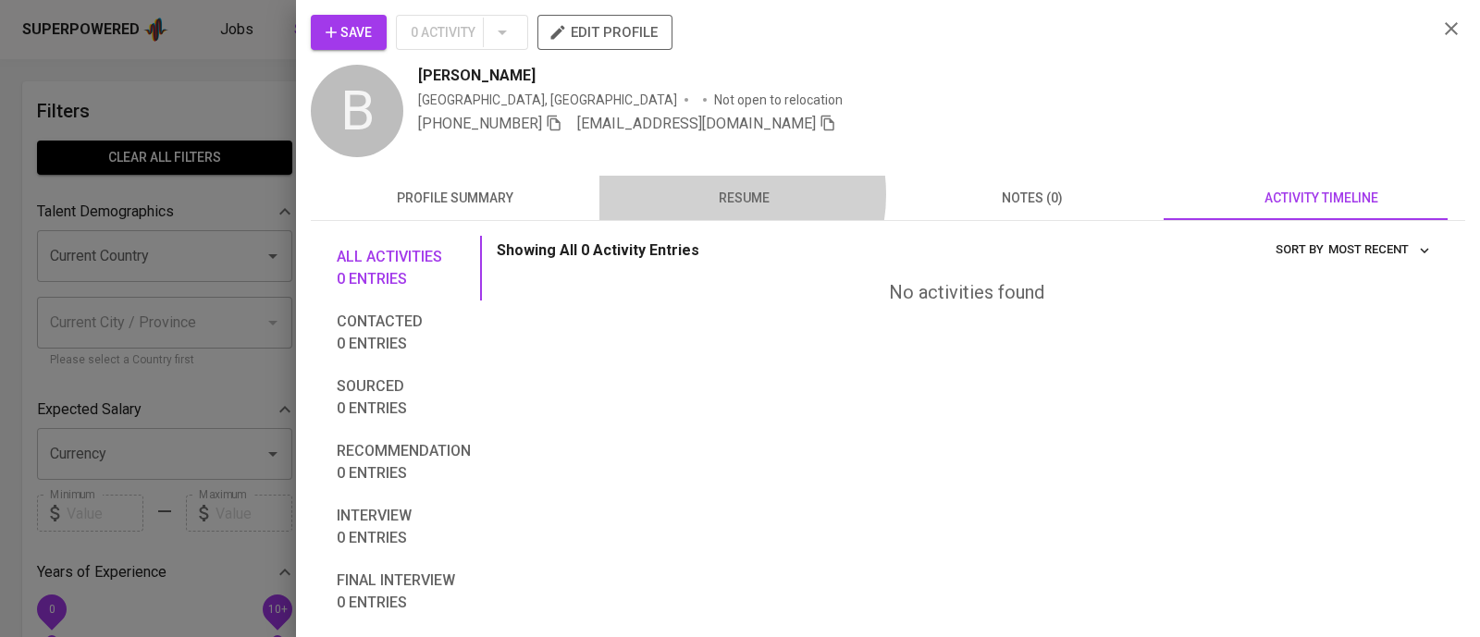
click at [721, 194] on span "resume" at bounding box center [744, 198] width 266 height 23
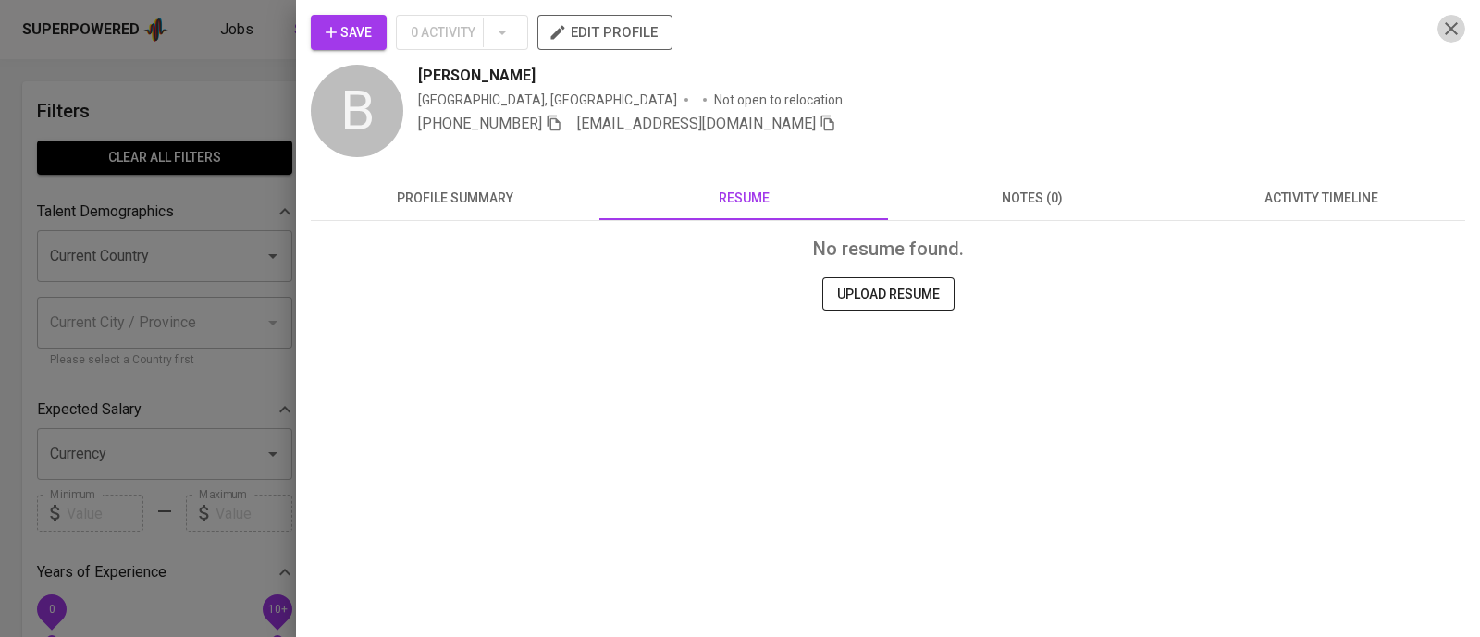
click at [1441, 22] on icon "button" at bounding box center [1451, 29] width 22 height 22
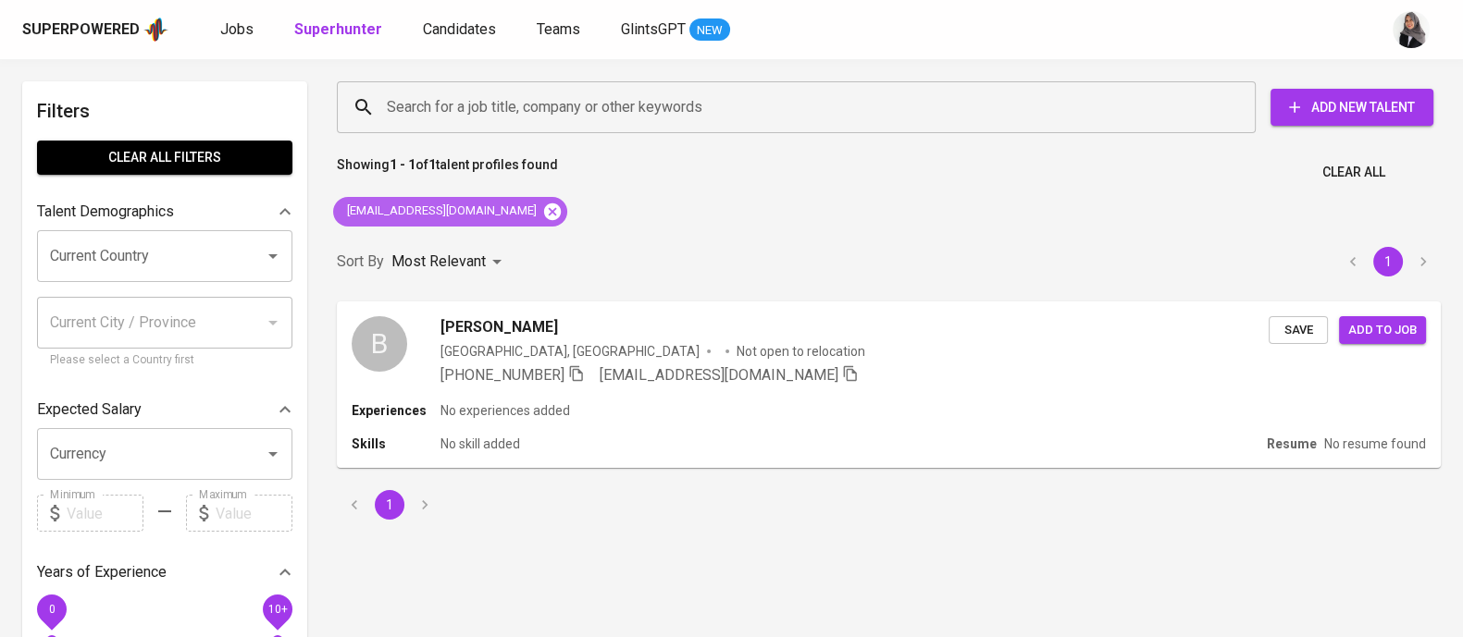
click at [544, 209] on icon at bounding box center [552, 211] width 17 height 17
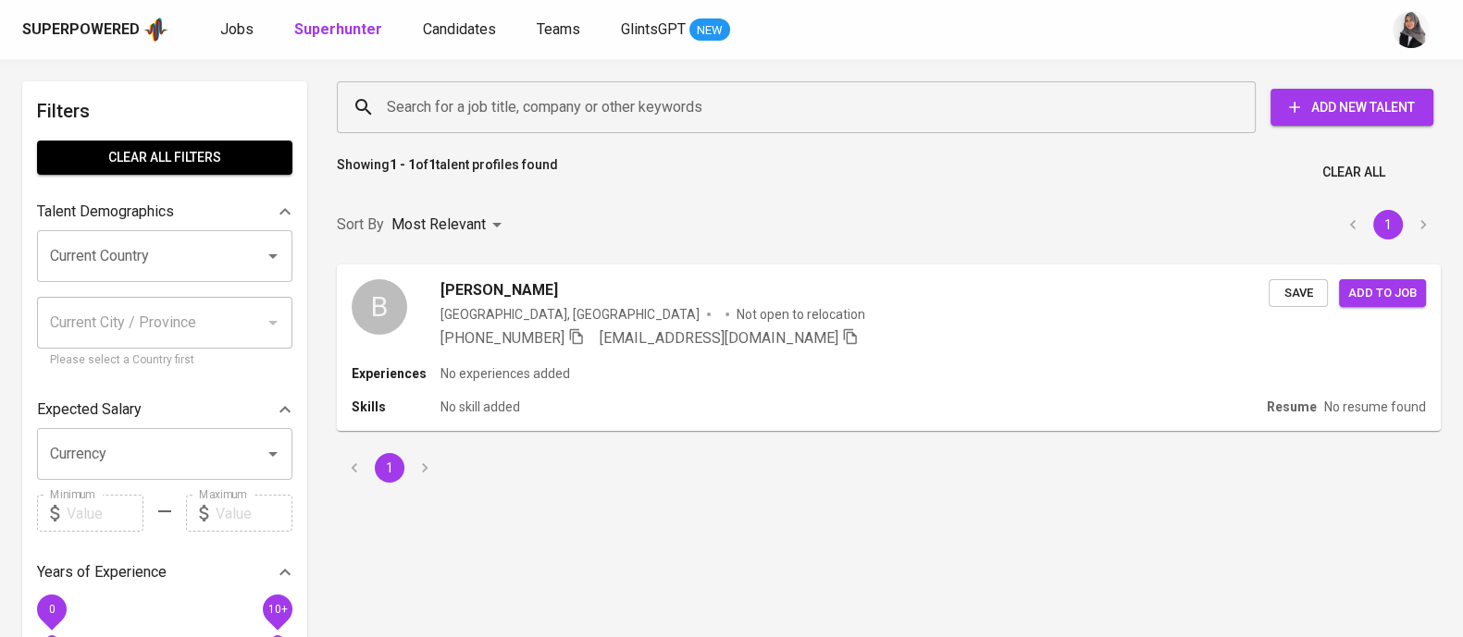
click at [555, 101] on input "Search for a job title, company or other keywords" at bounding box center [800, 107] width 837 height 35
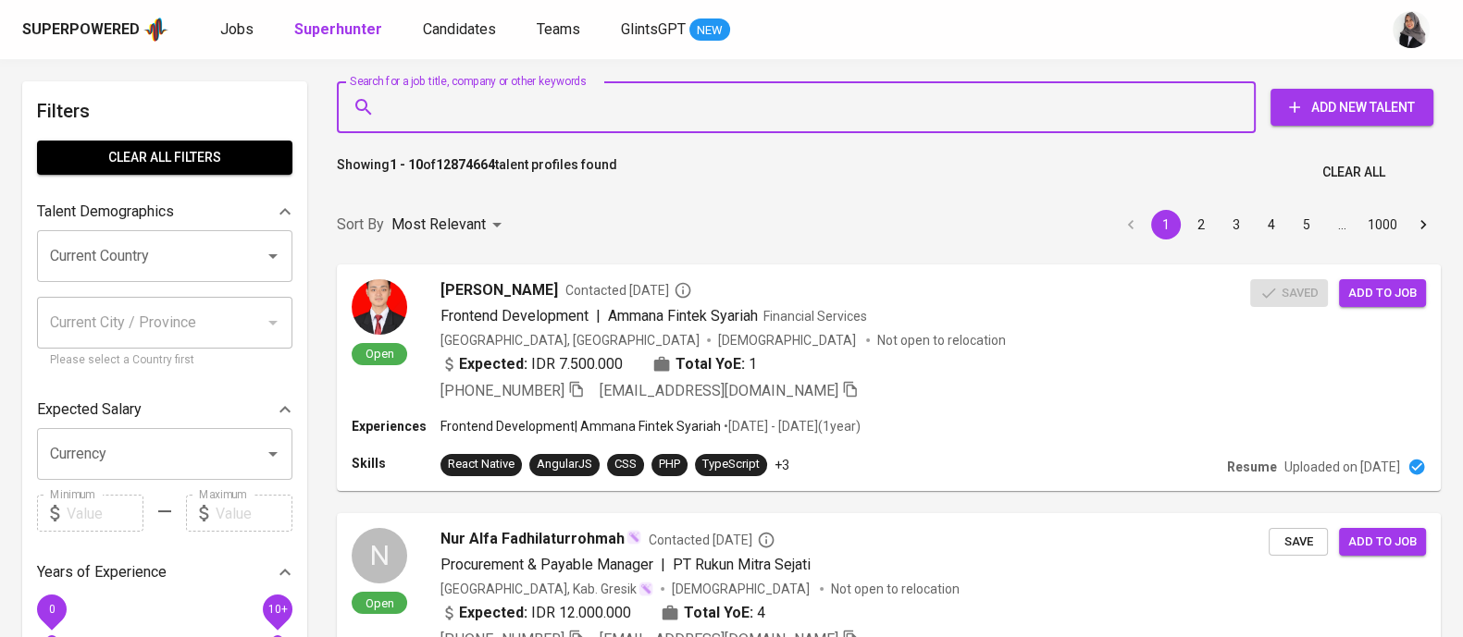
type input "V"
paste input "[EMAIL_ADDRESS][DOMAIN_NAME]"
type input "[EMAIL_ADDRESS][DOMAIN_NAME]"
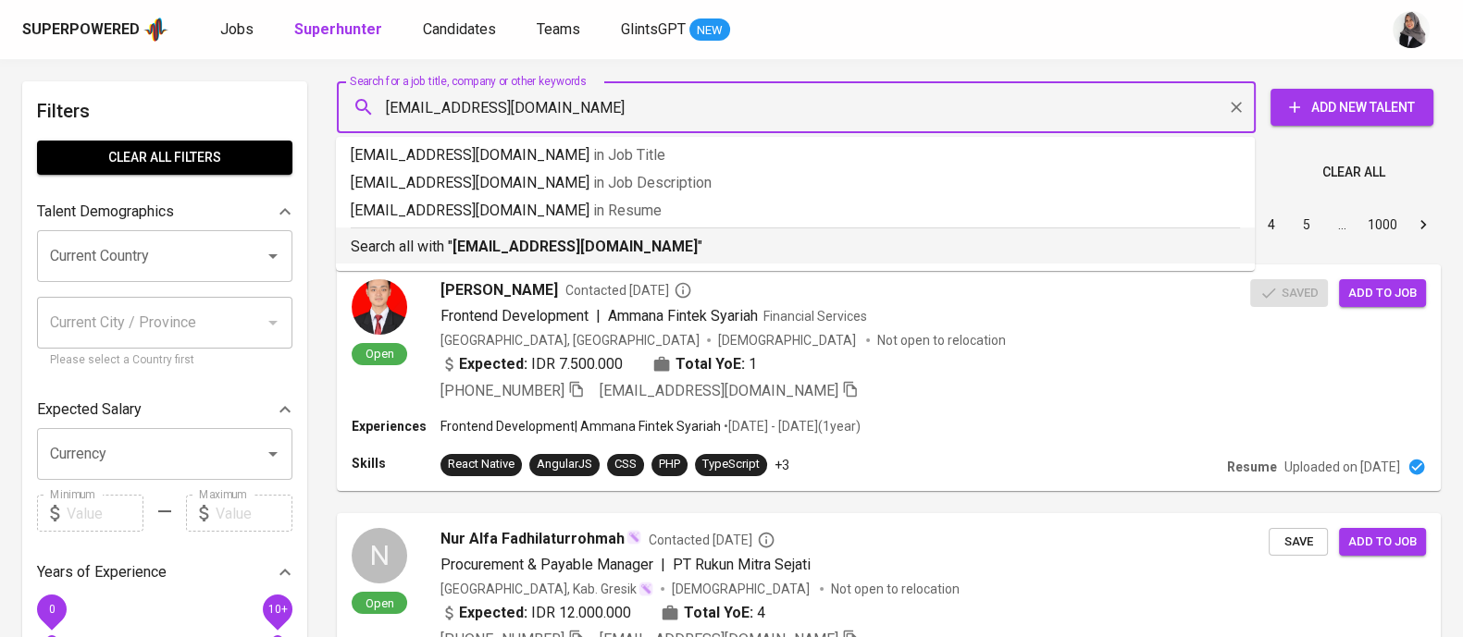
click at [569, 261] on li "Search all with " cecepjanuardi31@gmail.com "" at bounding box center [795, 246] width 919 height 36
click at [569, 253] on div "Sort By Most Relevant MOST_RELEVANT 1 2 3 4 5 … 1000" at bounding box center [889, 225] width 1126 height 56
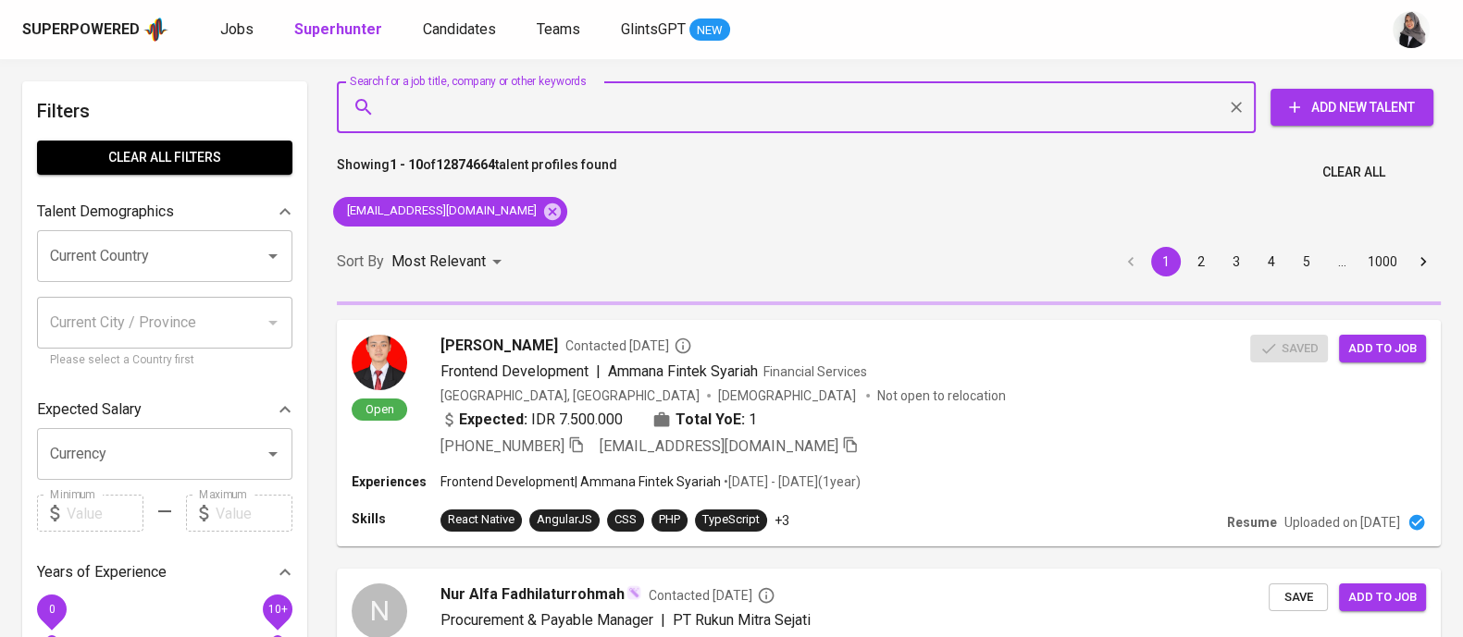
click at [966, 92] on input "Search for a job title, company or other keywords" at bounding box center [800, 107] width 837 height 35
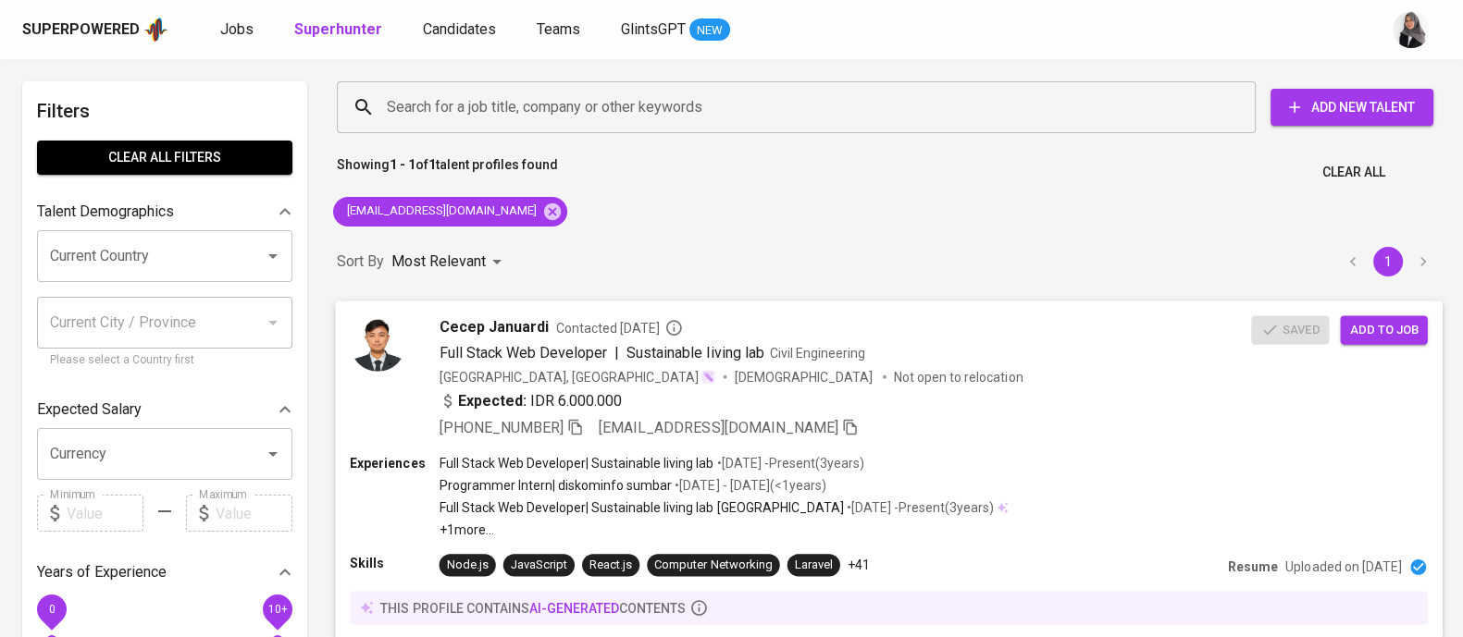
click at [1043, 358] on div "Full Stack Web Developer | Sustainable living lab Civil Engineering" at bounding box center [845, 352] width 812 height 22
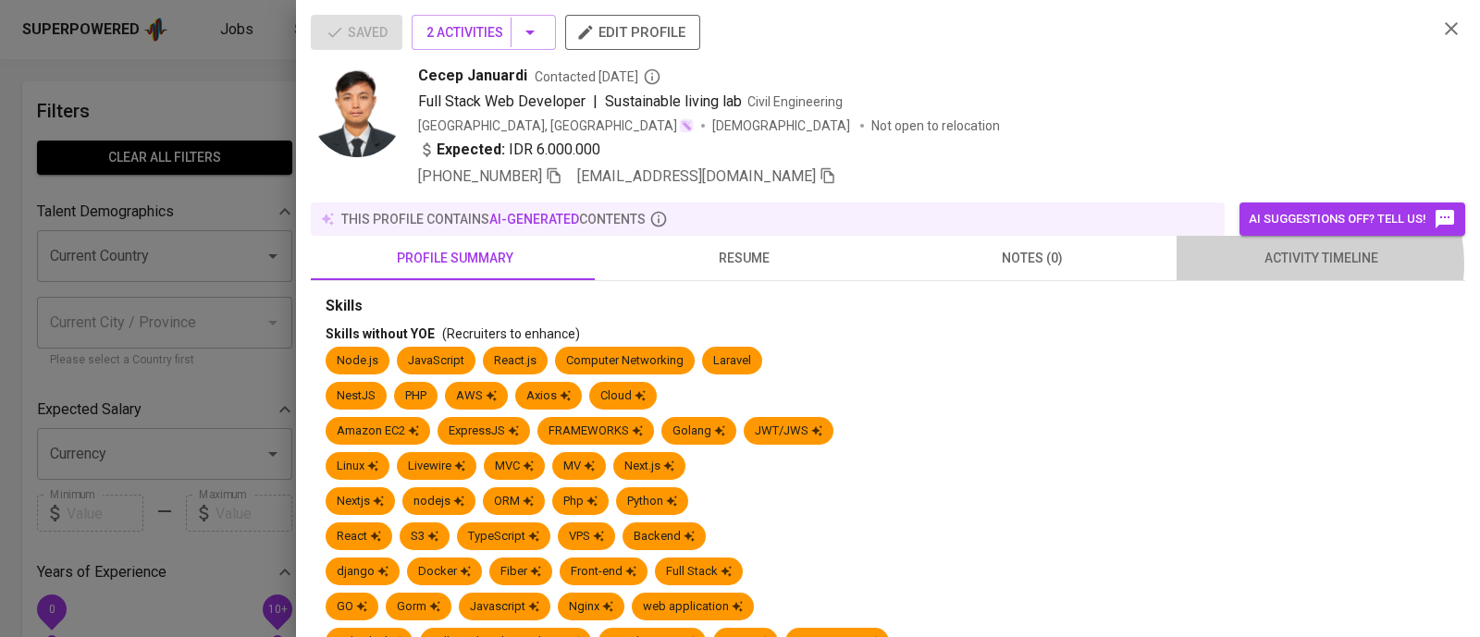
click at [1302, 264] on span "activity timeline" at bounding box center [1321, 258] width 266 height 23
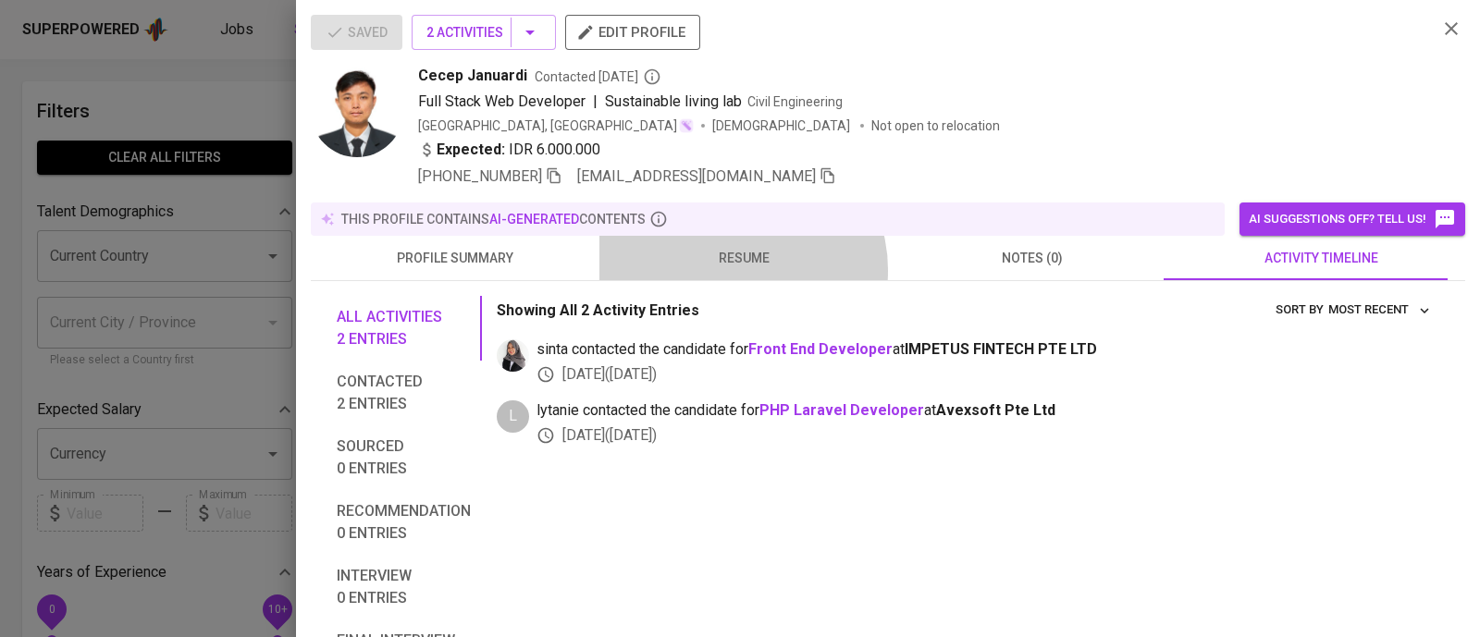
click at [730, 270] on button "resume" at bounding box center [743, 258] width 289 height 44
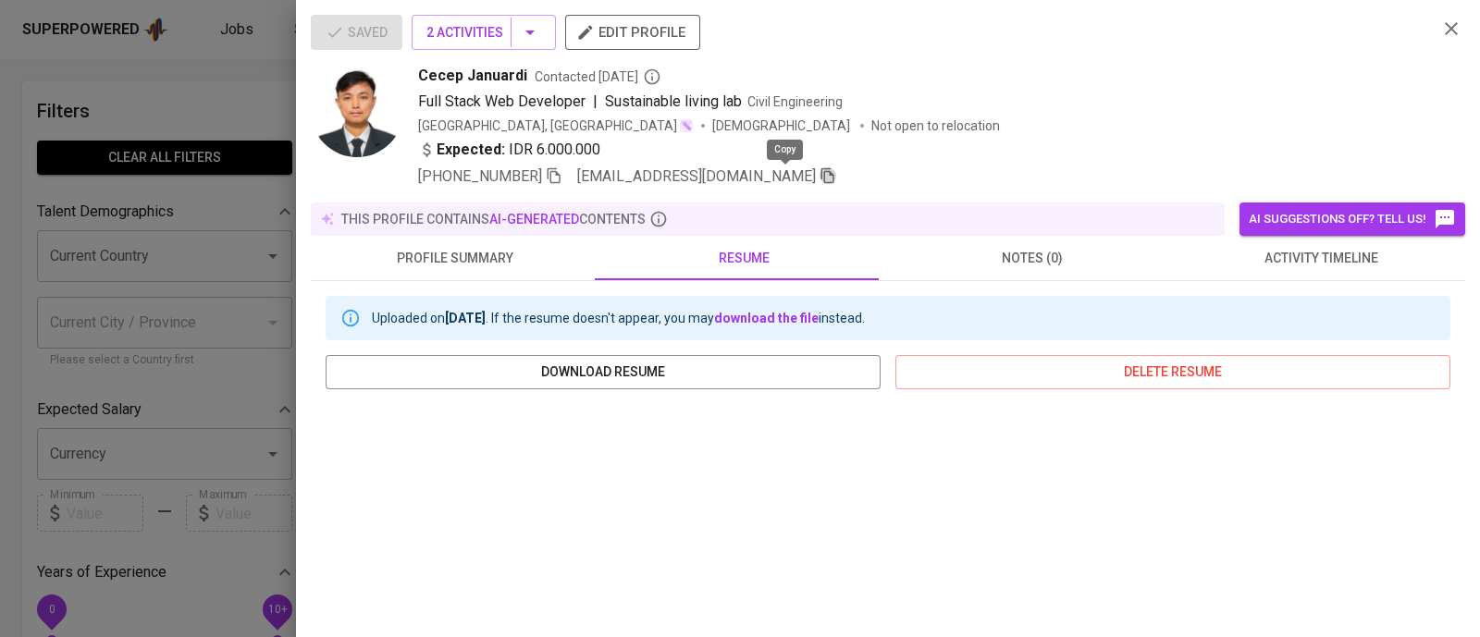
click at [820, 172] on icon "button" at bounding box center [828, 175] width 17 height 17
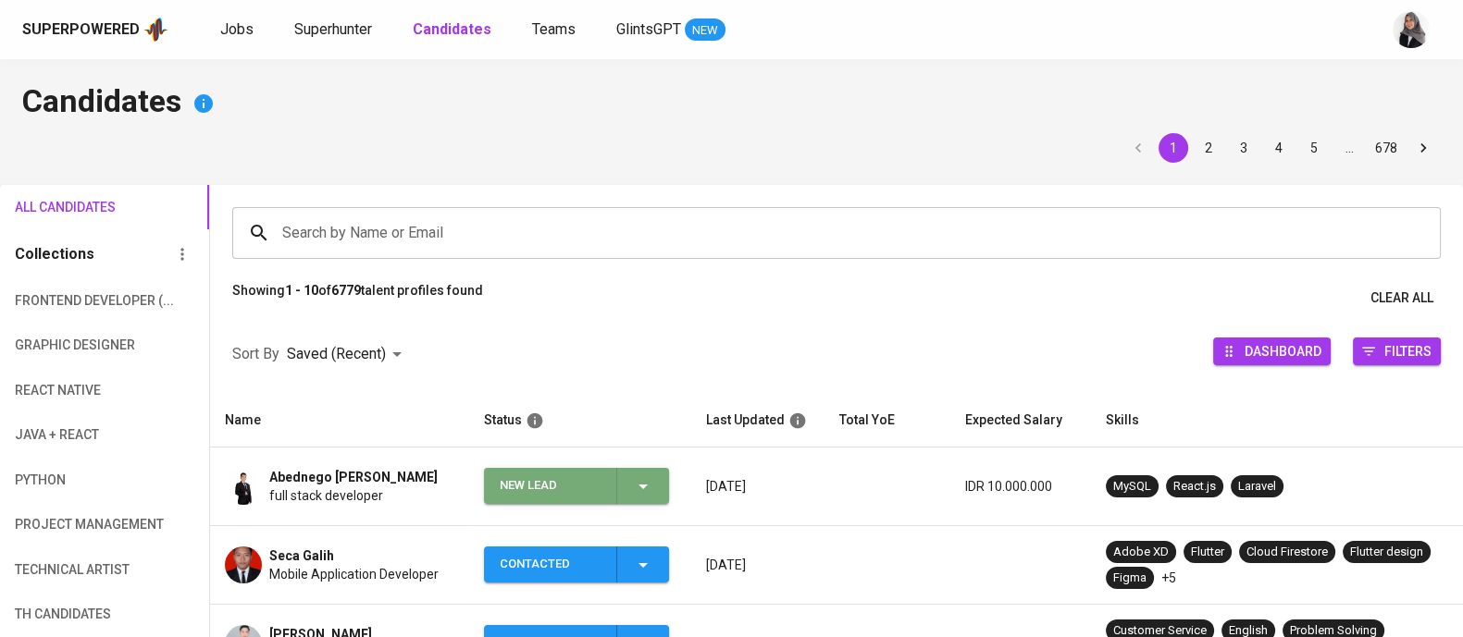
click at [663, 485] on button "New Lead" at bounding box center [576, 486] width 185 height 36
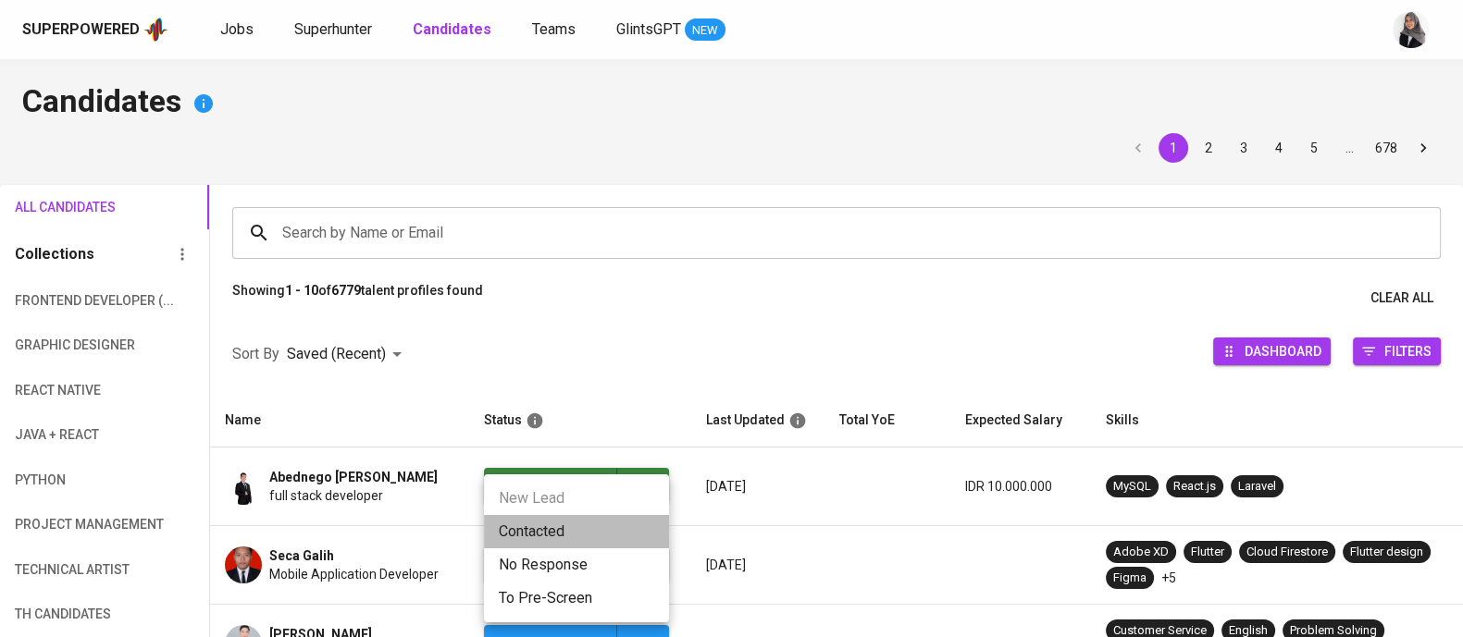
click at [519, 526] on li "Contacted" at bounding box center [576, 531] width 185 height 33
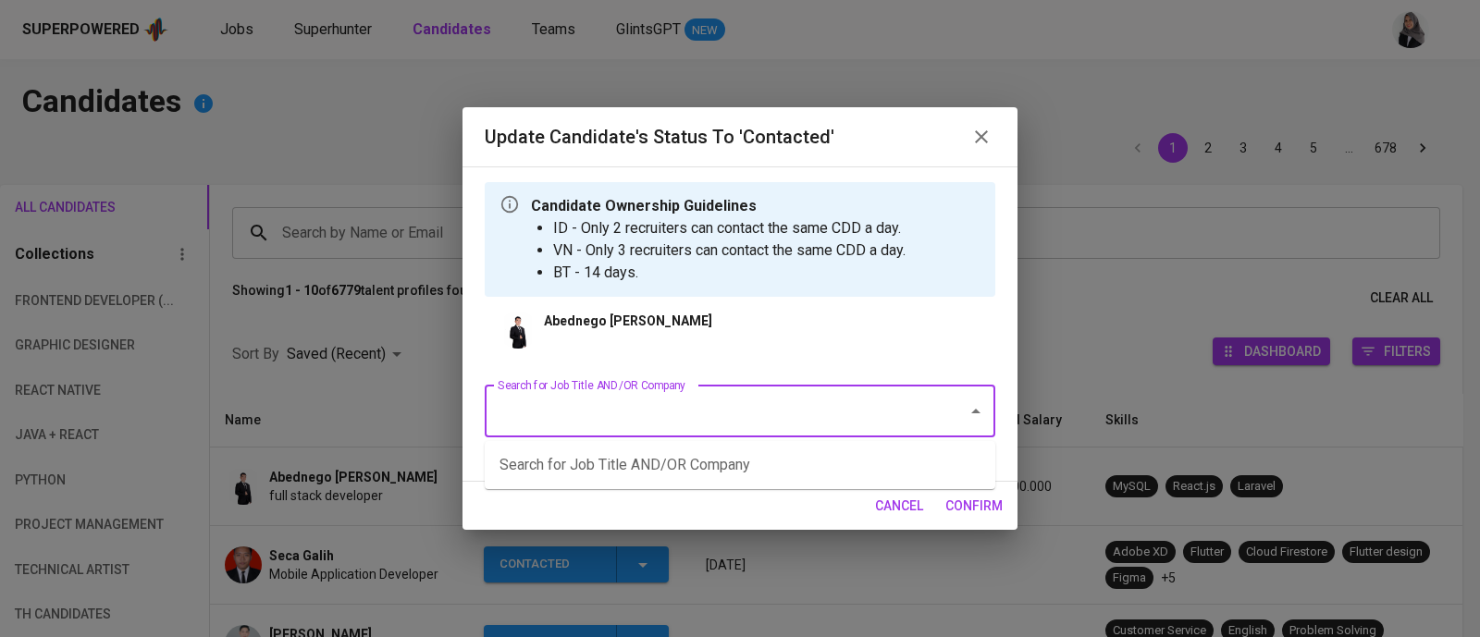
click at [735, 418] on input "Search for Job Title AND/OR Company" at bounding box center [714, 411] width 442 height 35
type input "frontend"
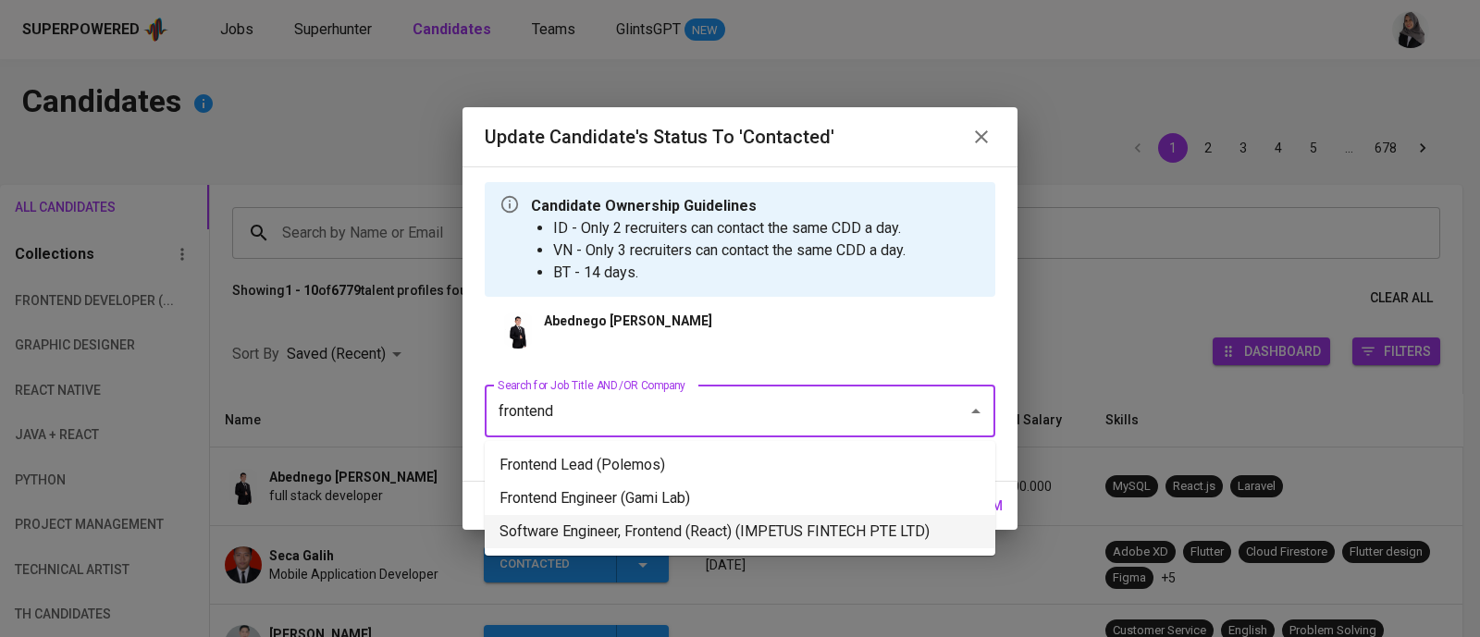
click at [674, 538] on li "Software Engineer, Frontend (React) (IMPETUS FINTECH PTE LTD)" at bounding box center [740, 531] width 511 height 33
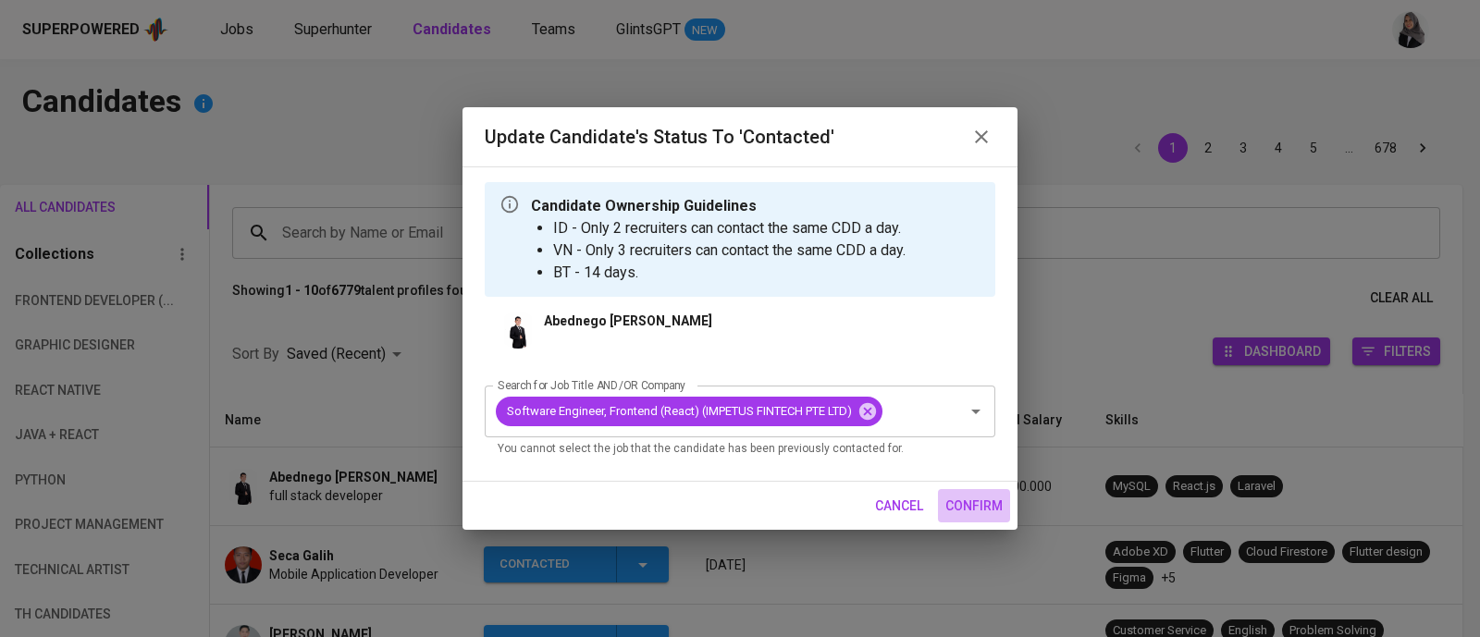
click at [984, 511] on span "confirm" at bounding box center [973, 506] width 57 height 23
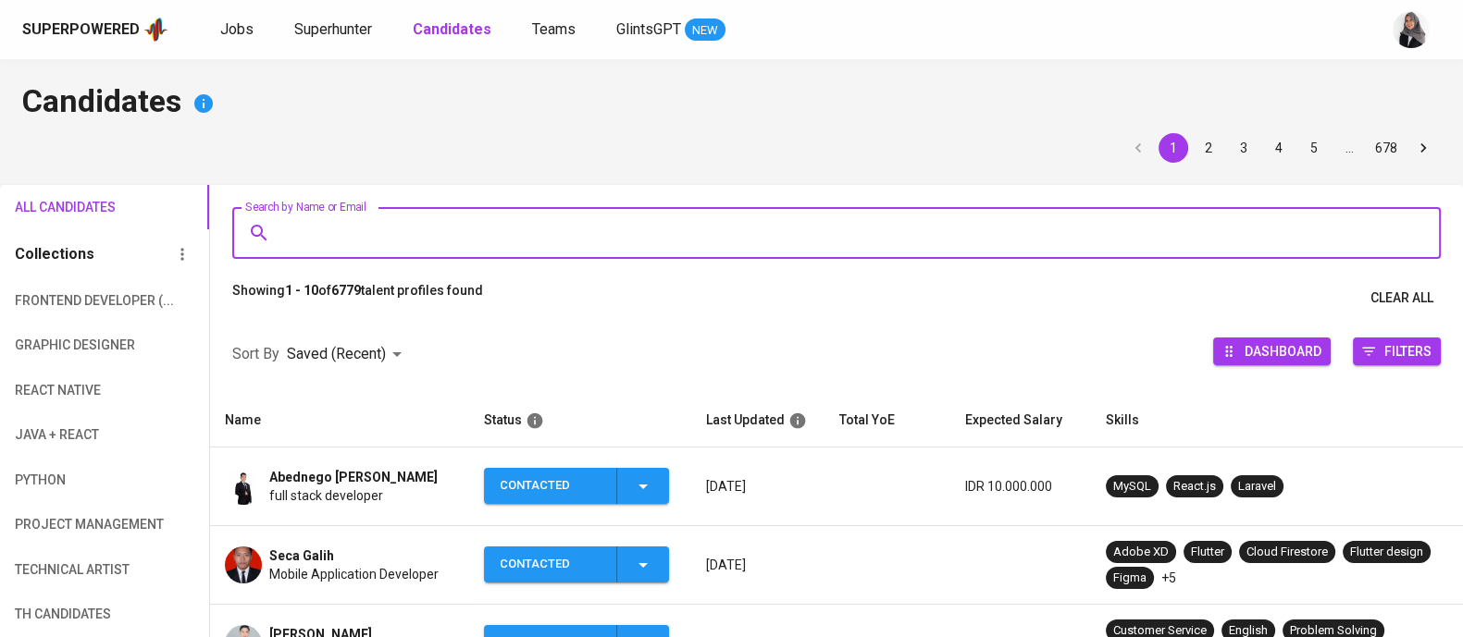
click at [449, 246] on input "Search by Name or Email" at bounding box center [841, 233] width 1127 height 35
paste input "[EMAIL_ADDRESS][DOMAIN_NAME]"
type input "[EMAIL_ADDRESS][DOMAIN_NAME]"
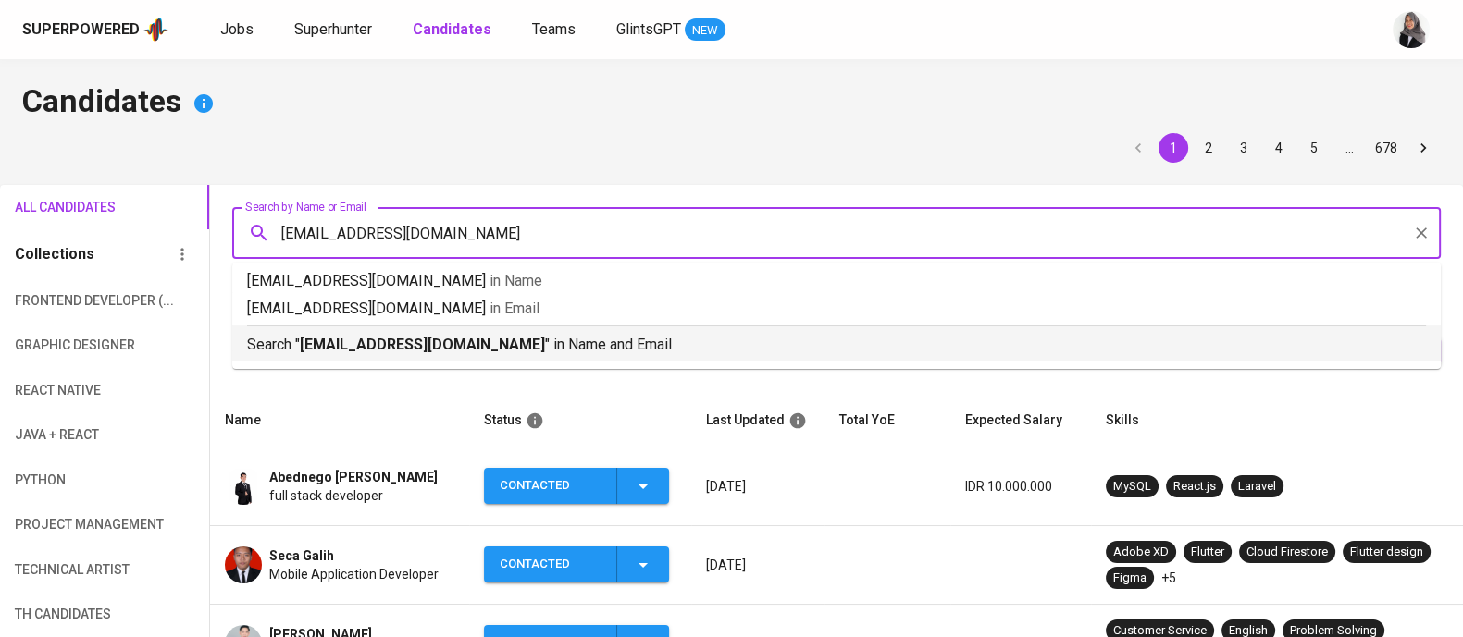
click at [544, 335] on p "Search " [EMAIL_ADDRESS][DOMAIN_NAME] " in Name and Email" at bounding box center [836, 345] width 1179 height 22
click at [544, 315] on div at bounding box center [836, 315] width 1253 height 0
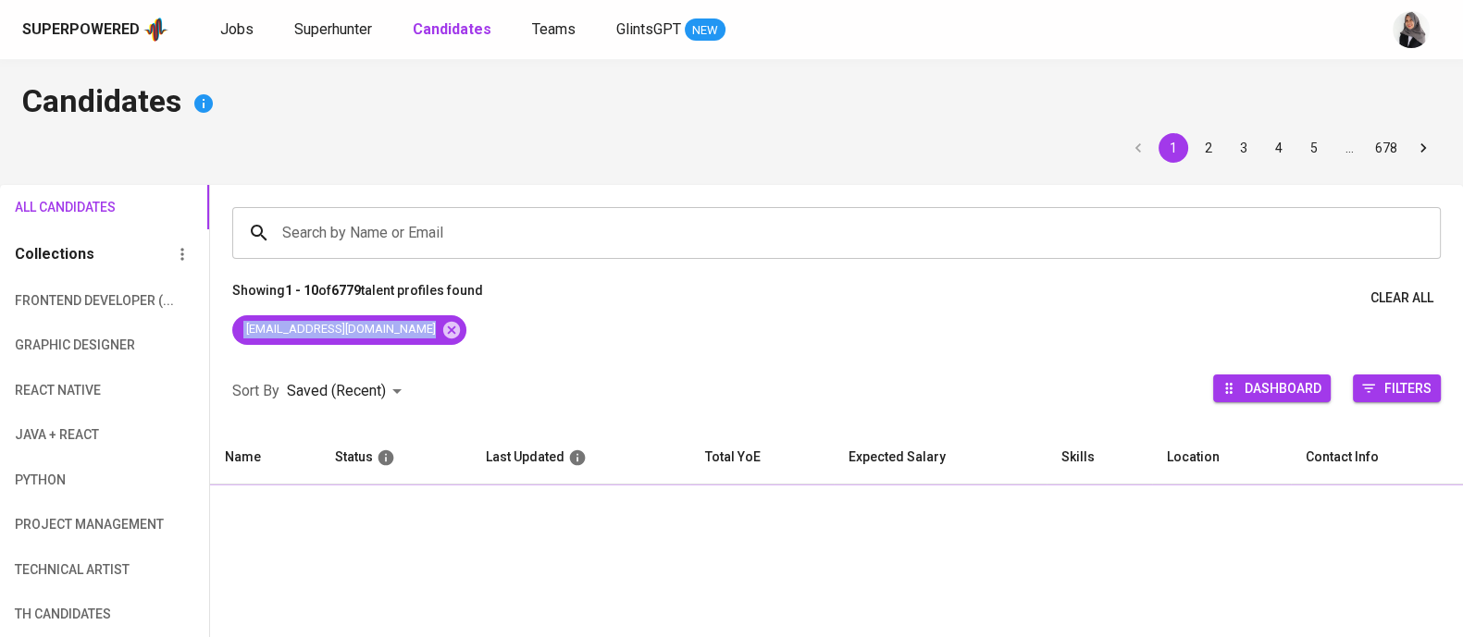
click at [544, 335] on div "[EMAIL_ADDRESS][DOMAIN_NAME]" at bounding box center [836, 333] width 1253 height 37
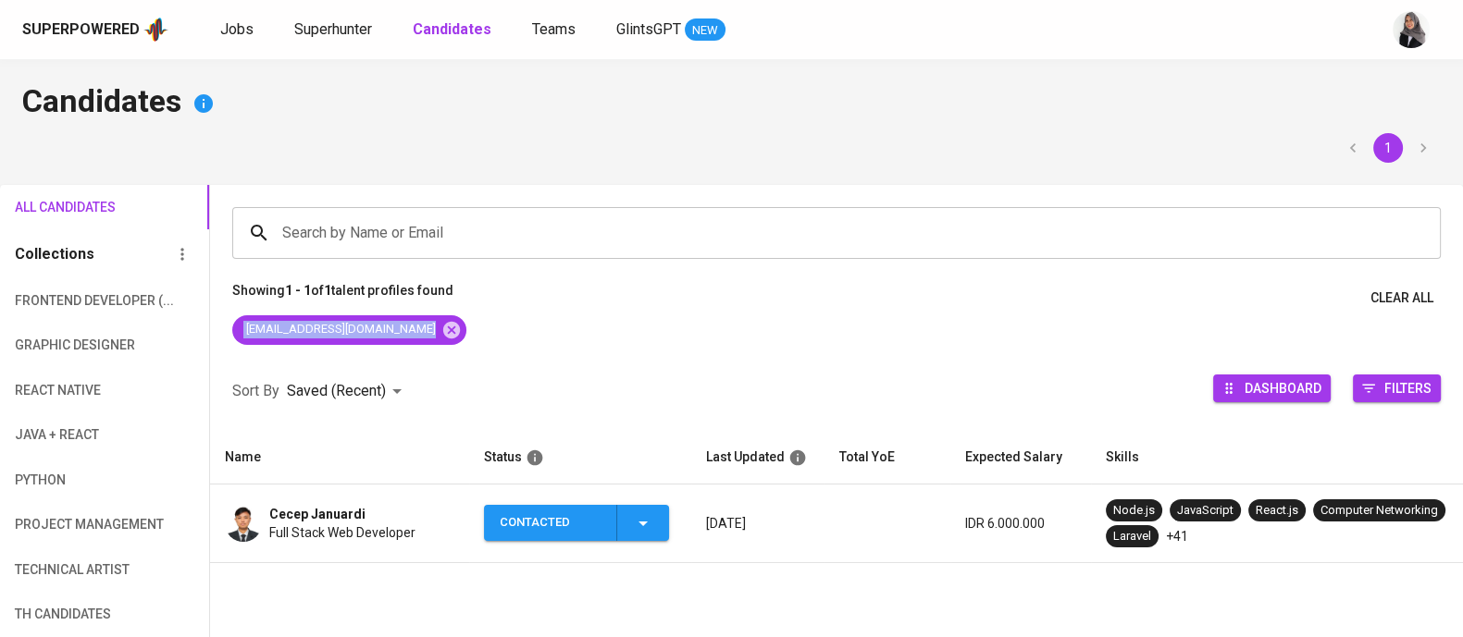
click at [553, 331] on div "[EMAIL_ADDRESS][DOMAIN_NAME]" at bounding box center [836, 333] width 1253 height 37
click at [352, 517] on span "Cecep Januardi" at bounding box center [317, 514] width 96 height 19
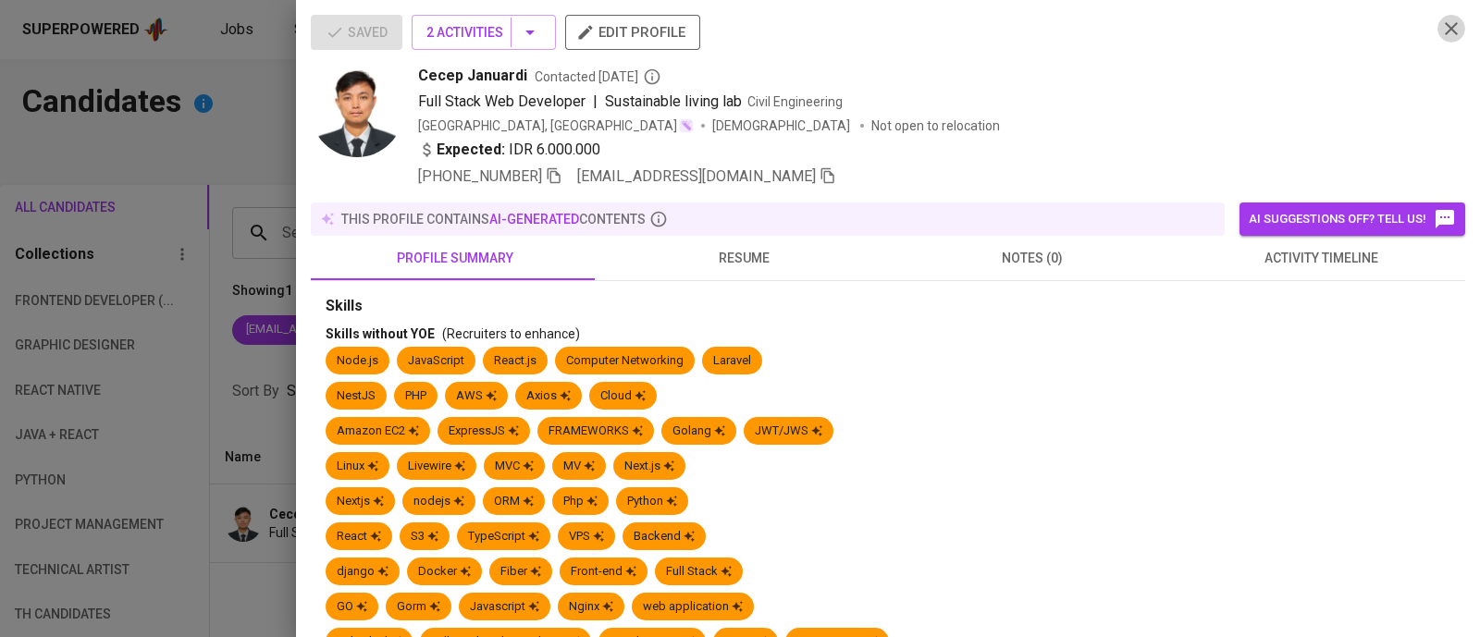
click at [1445, 30] on icon "button" at bounding box center [1451, 28] width 13 height 13
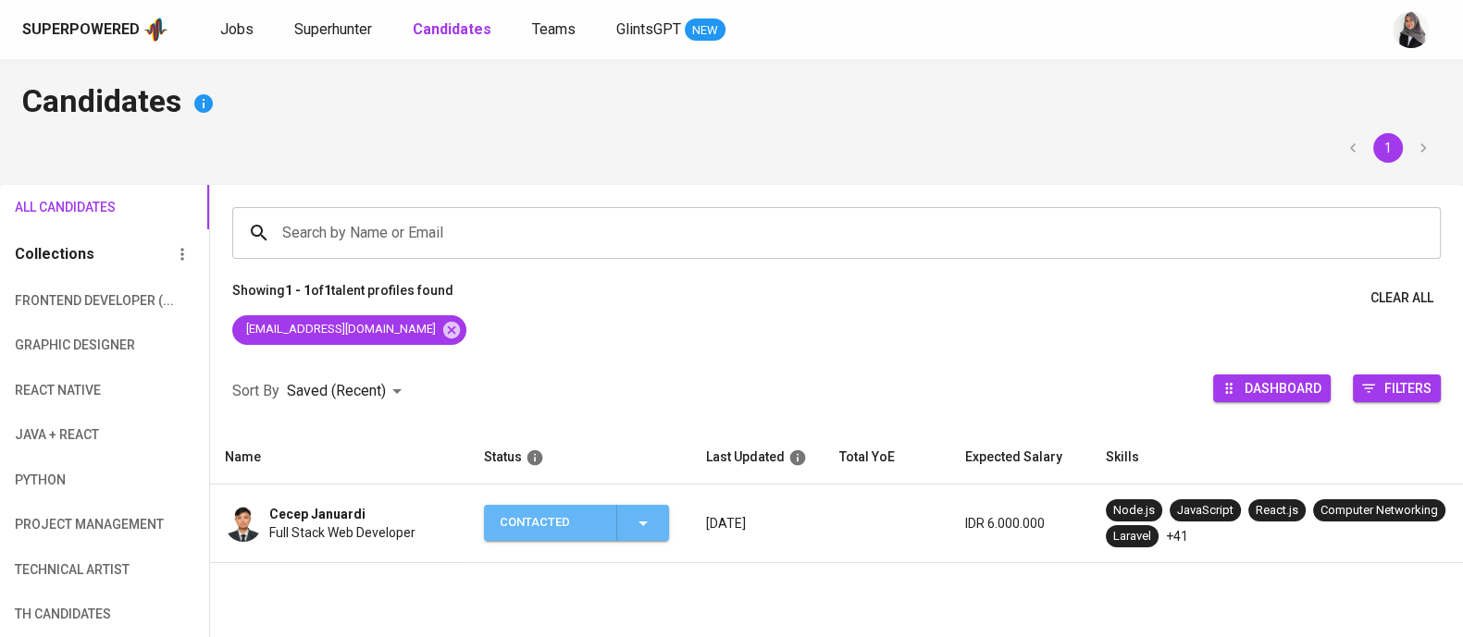
click at [644, 520] on icon "button" at bounding box center [643, 523] width 22 height 22
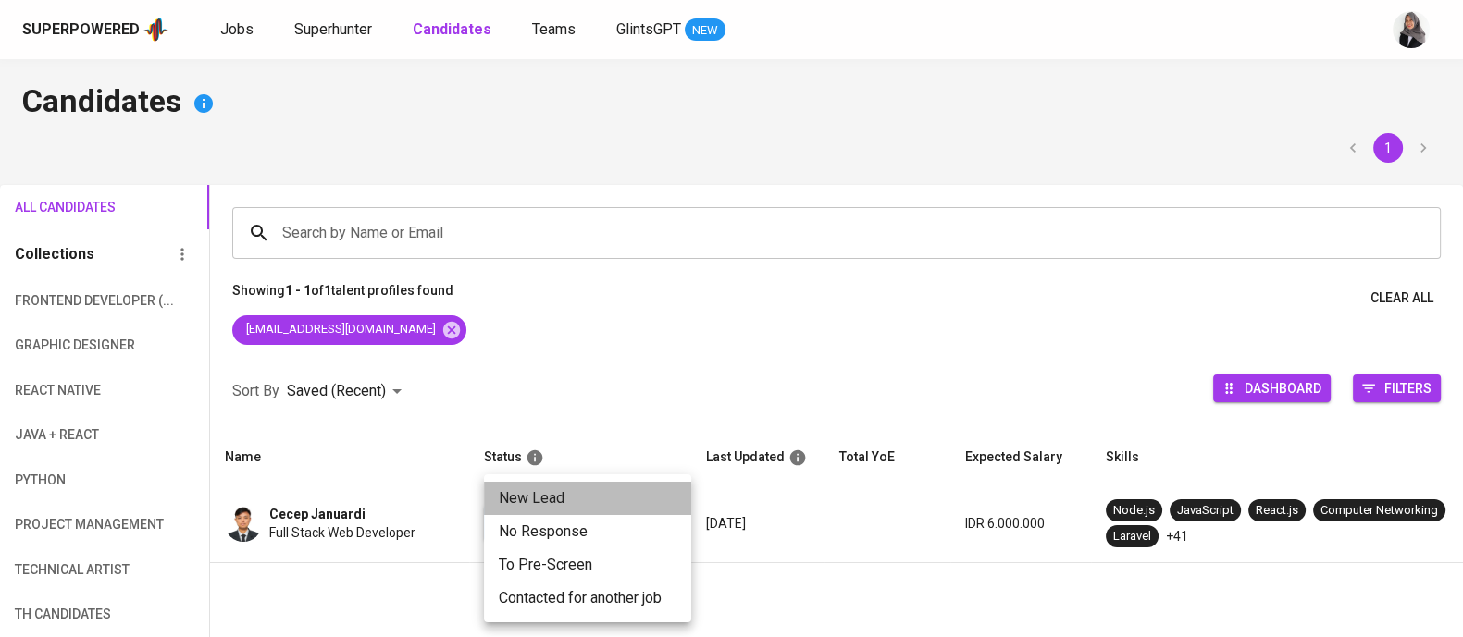
click at [548, 491] on li "New Lead" at bounding box center [587, 498] width 207 height 33
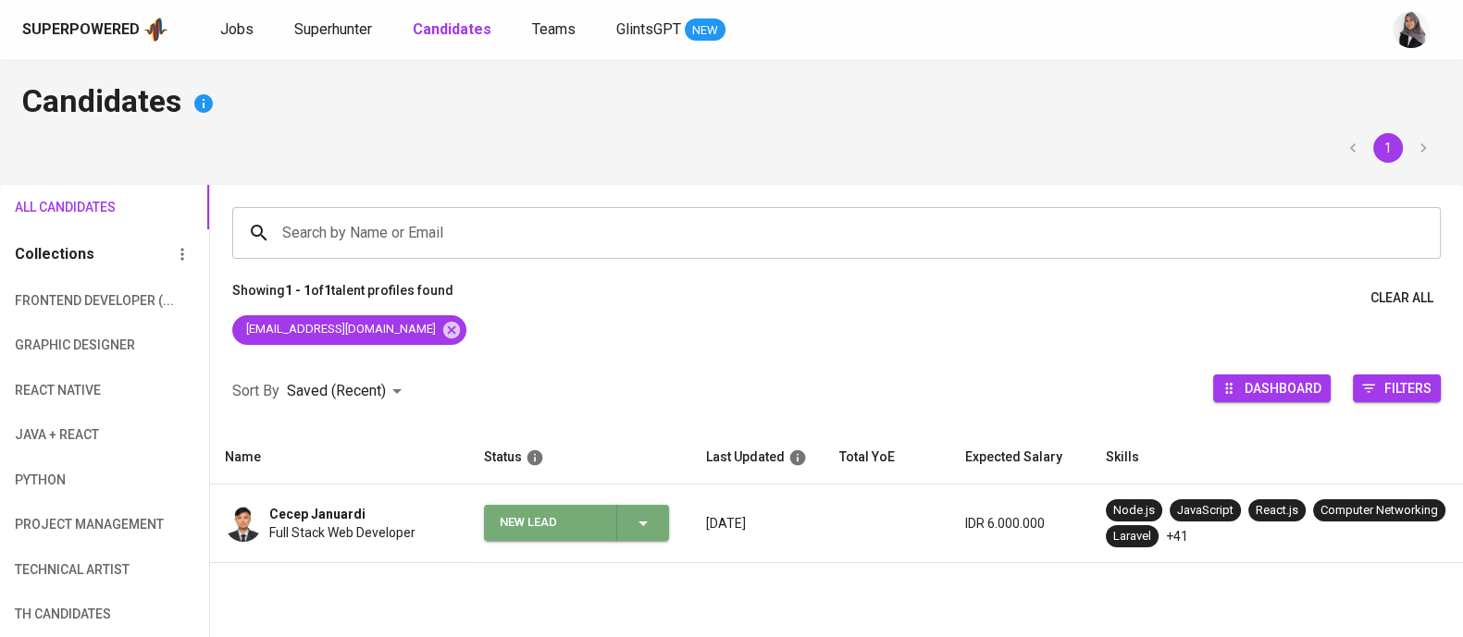
click at [633, 520] on icon "button" at bounding box center [643, 523] width 22 height 22
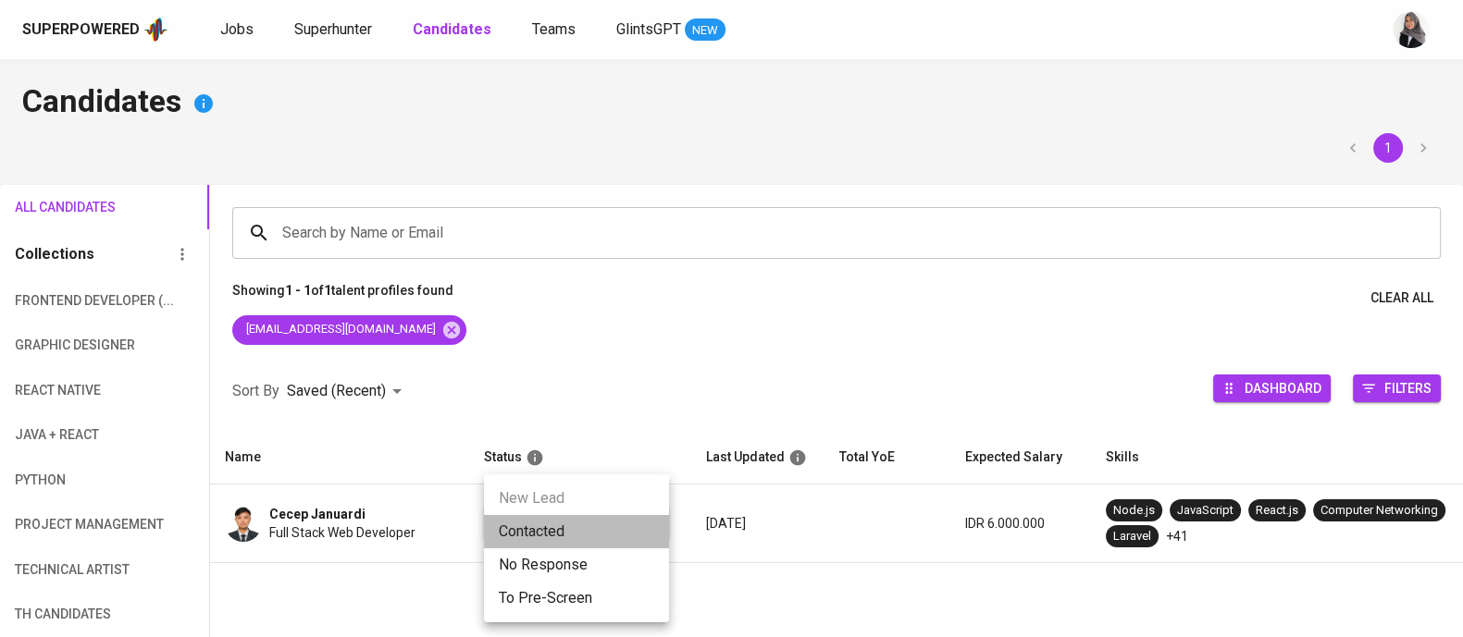
click at [537, 530] on li "Contacted" at bounding box center [576, 531] width 185 height 33
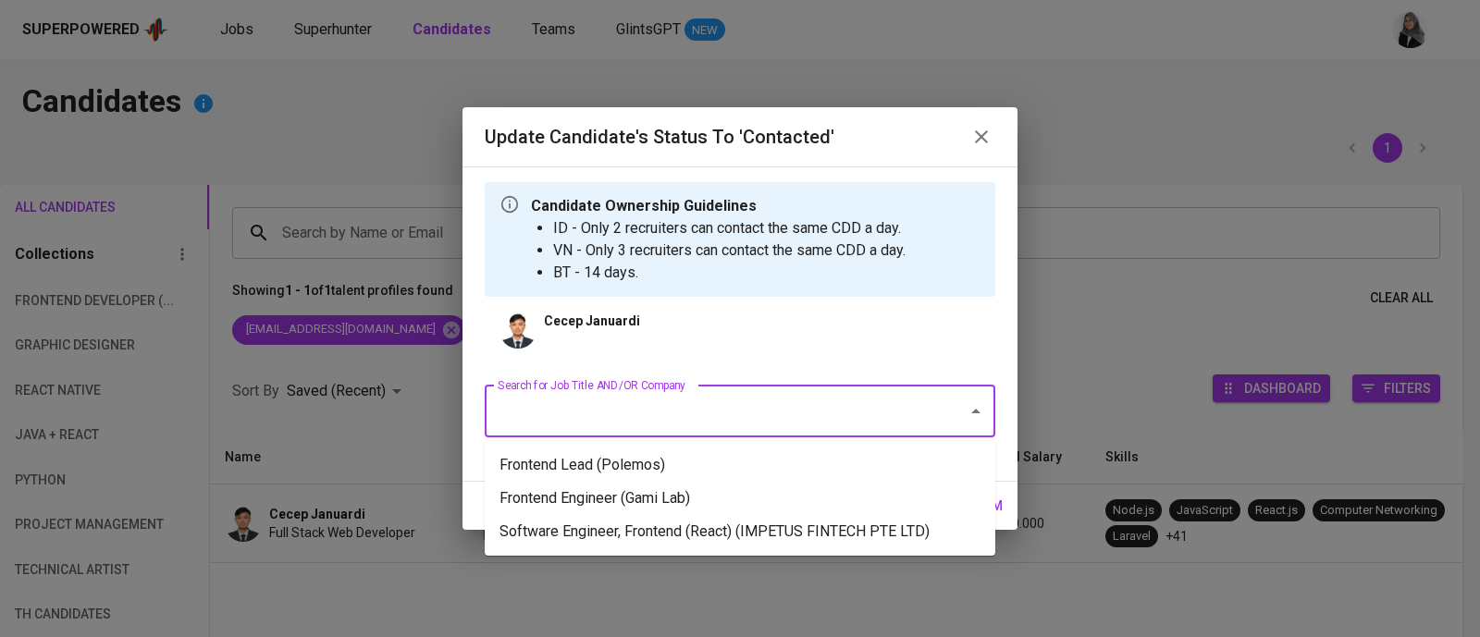
click at [738, 398] on input "Search for Job Title AND/OR Company" at bounding box center [714, 411] width 442 height 35
click at [792, 519] on li "Software Engineer, Frontend (React) (IMPETUS FINTECH PTE LTD)" at bounding box center [740, 531] width 511 height 33
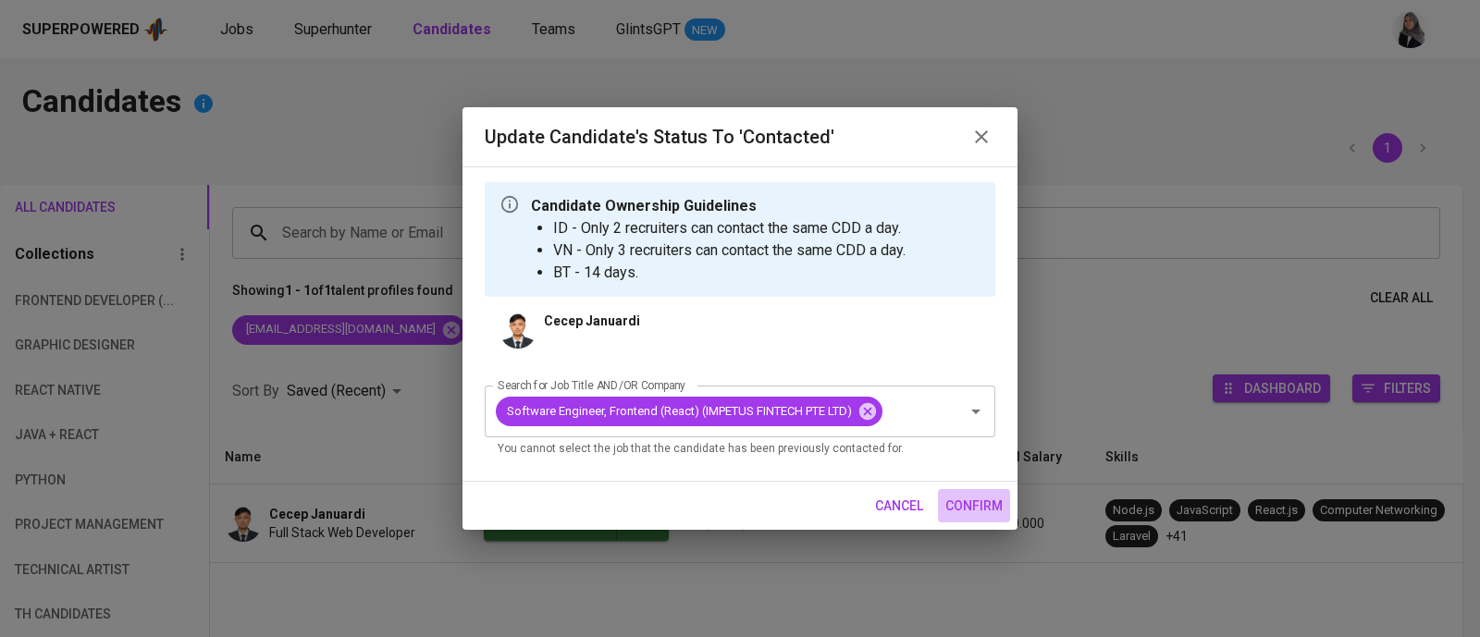
click at [981, 505] on span "confirm" at bounding box center [973, 506] width 57 height 23
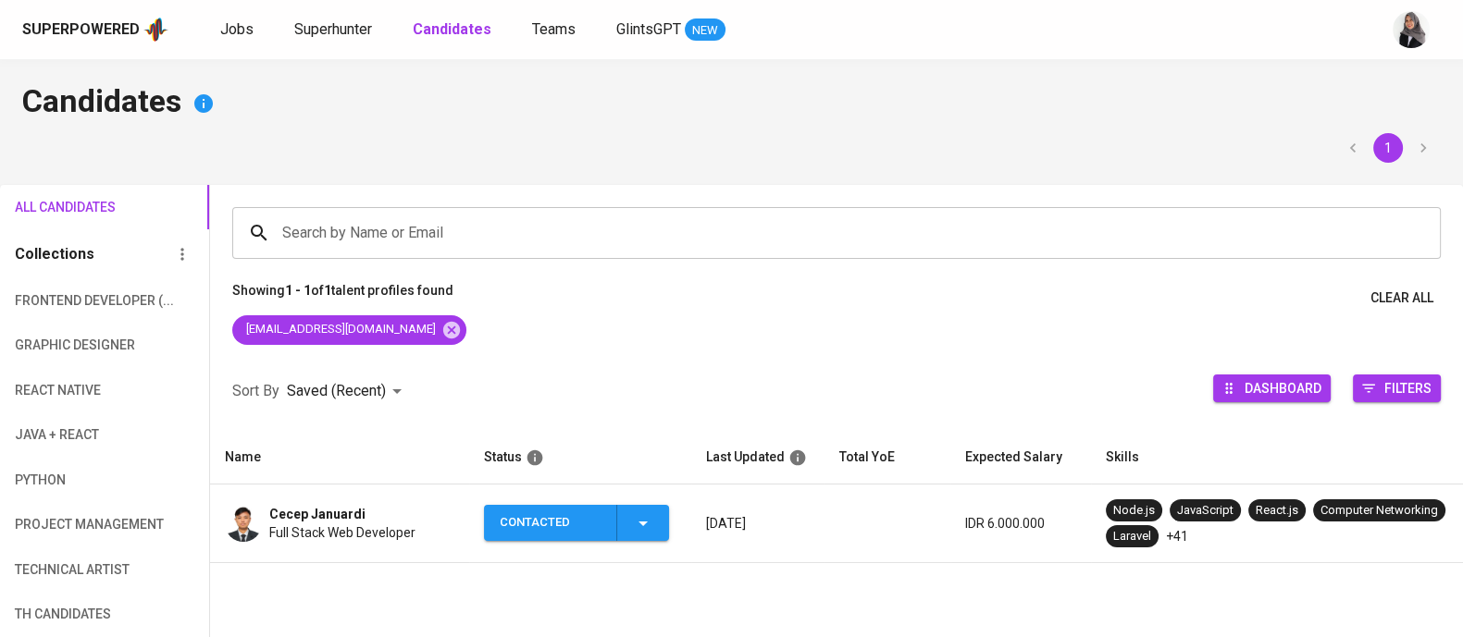
click at [357, 528] on span "Full Stack Web Developer" at bounding box center [342, 533] width 146 height 19
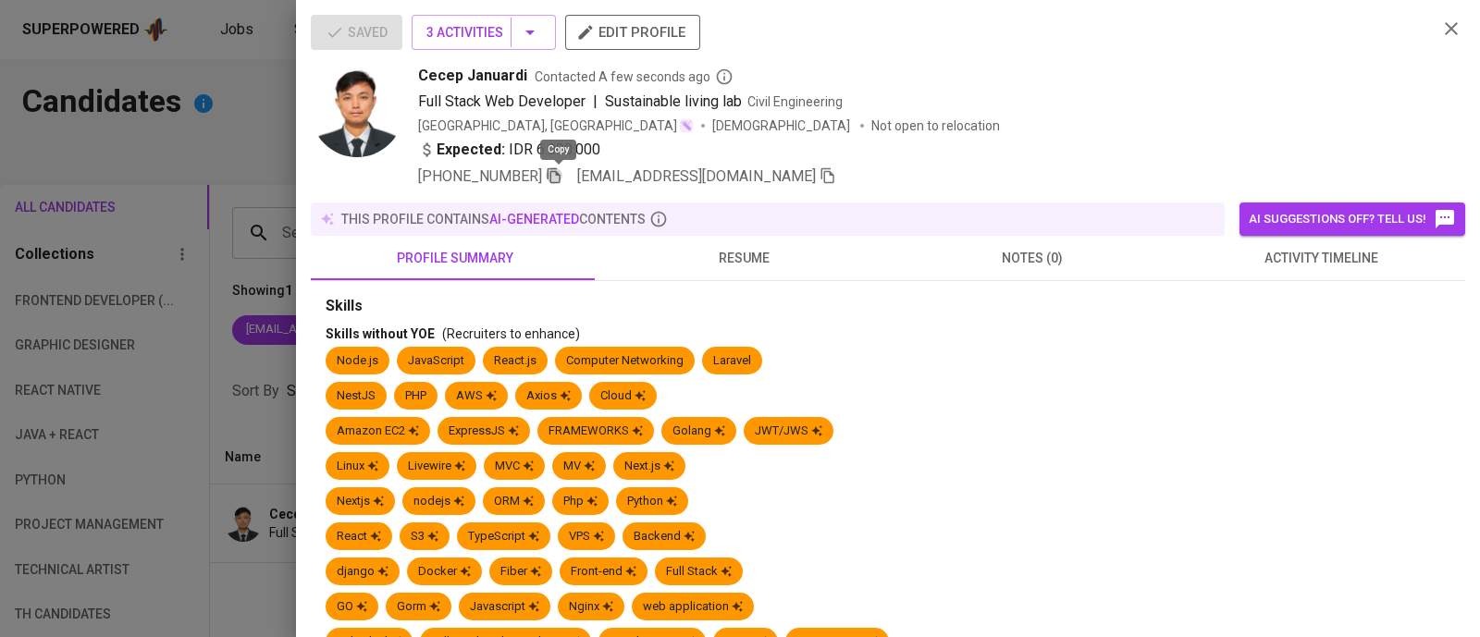
click at [562, 177] on icon "button" at bounding box center [554, 175] width 17 height 17
drag, startPoint x: 412, startPoint y: 71, endPoint x: 524, endPoint y: 80, distance: 112.3
click at [524, 80] on div "Cecep Januardi Contacted A few seconds ago Full Stack Web Developer | Sustainab…" at bounding box center [867, 126] width 1112 height 123
copy span "Cecep Januardi"
click at [1065, 76] on div "Cecep Januardi Contacted A few seconds ago" at bounding box center [920, 76] width 1005 height 22
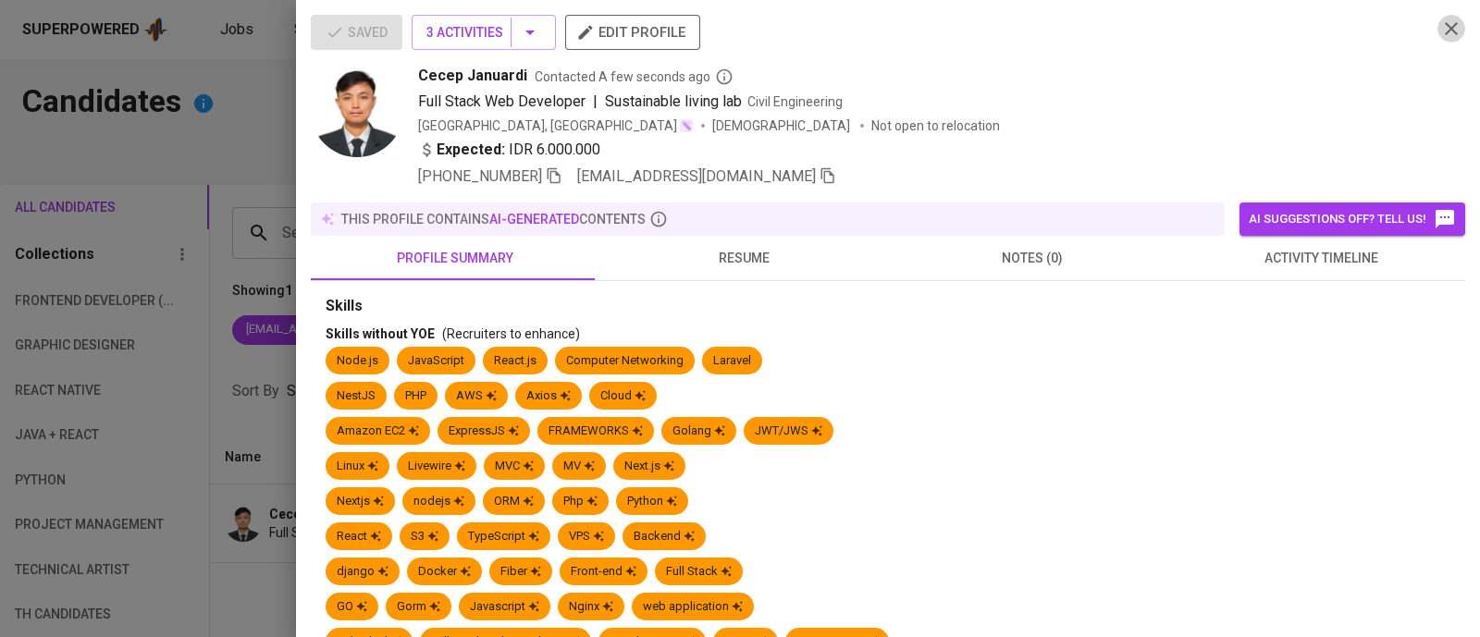
click at [1440, 29] on icon "button" at bounding box center [1451, 29] width 22 height 22
